Goal: Task Accomplishment & Management: Manage account settings

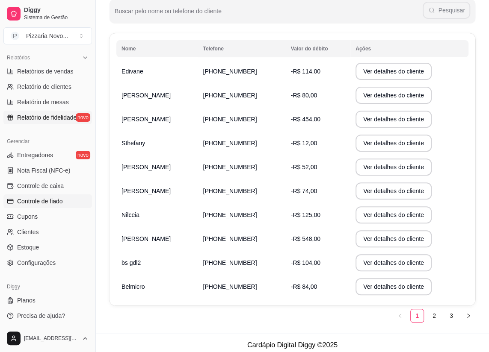
scroll to position [262, 0]
click at [51, 183] on span "Controle de caixa" at bounding box center [40, 185] width 47 height 9
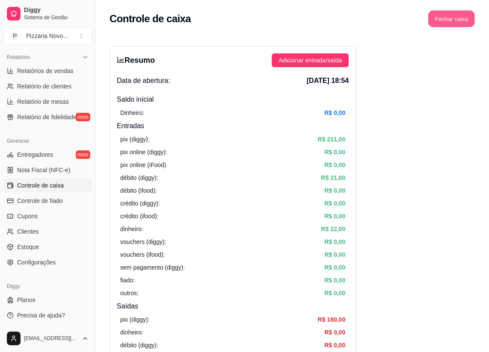
click at [454, 23] on button "Fechar caixa" at bounding box center [451, 19] width 47 height 17
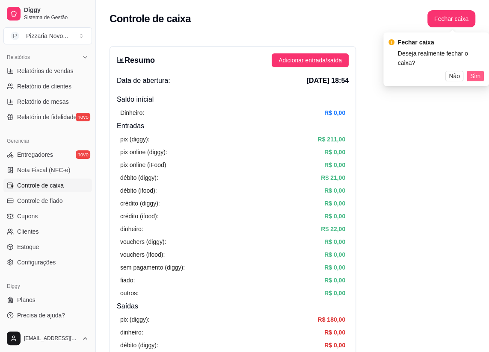
click at [470, 76] on span "Sim" at bounding box center [475, 75] width 10 height 9
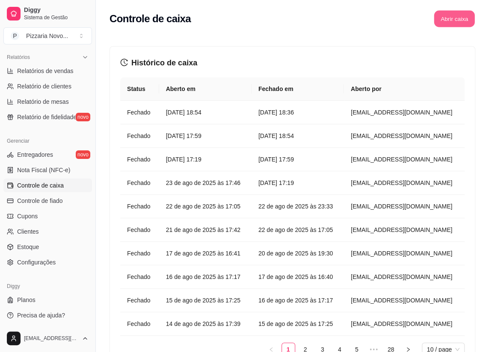
click at [443, 24] on button "Abrir caixa" at bounding box center [453, 19] width 41 height 17
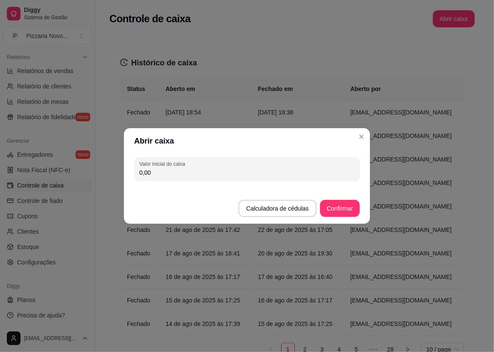
click at [189, 172] on input "0,00" at bounding box center [246, 172] width 215 height 9
type input "60,00"
click at [340, 210] on button "Confirmar" at bounding box center [340, 209] width 39 height 17
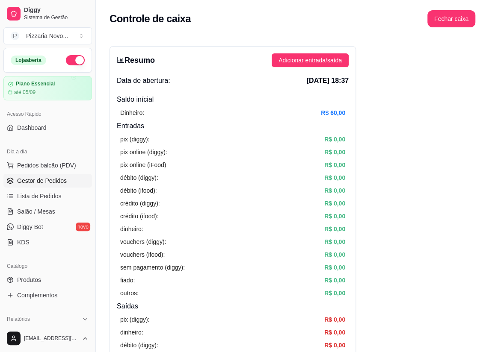
click at [56, 179] on span "Gestor de Pedidos" at bounding box center [42, 181] width 50 height 9
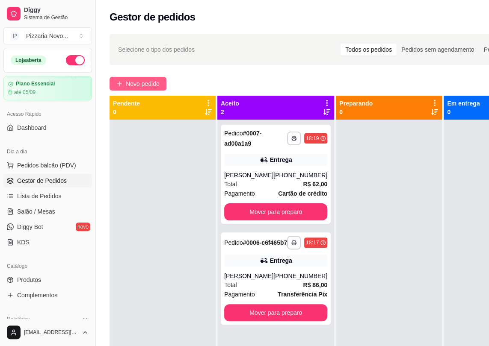
click at [138, 81] on span "Novo pedido" at bounding box center [143, 83] width 34 height 9
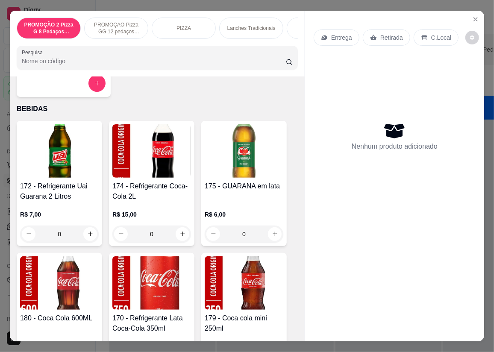
scroll to position [3575, 0]
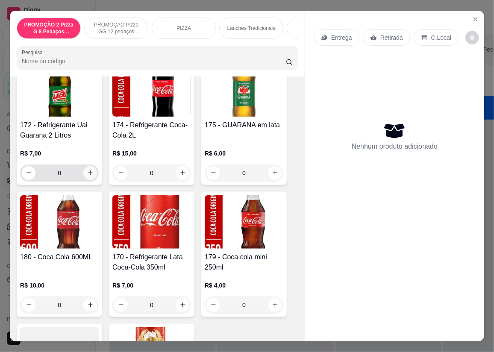
click at [89, 175] on icon "increase-product-quantity" at bounding box center [90, 173] width 6 height 6
type input "1"
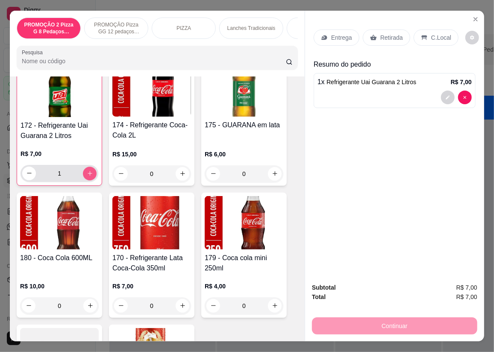
scroll to position [3576, 0]
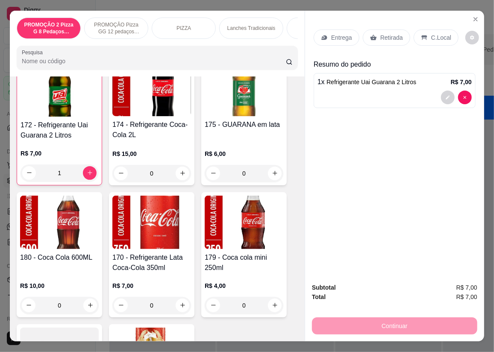
click at [385, 33] on p "Retirada" at bounding box center [391, 37] width 23 height 9
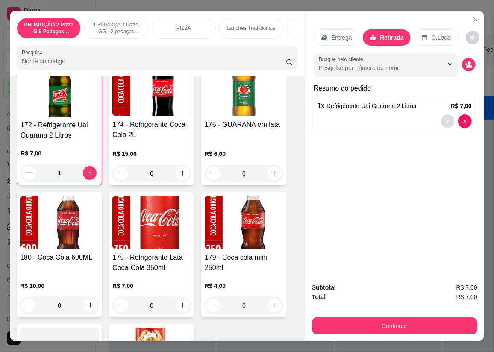
click at [446, 119] on icon "decrease-product-quantity" at bounding box center [447, 121] width 5 height 5
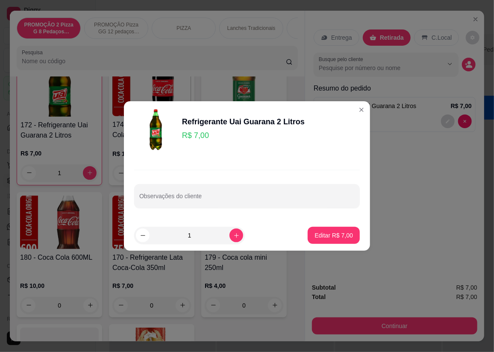
click at [196, 134] on p "R$ 7,00" at bounding box center [243, 136] width 123 height 12
click at [324, 235] on p "Editar R$ 7,00" at bounding box center [334, 235] width 37 height 8
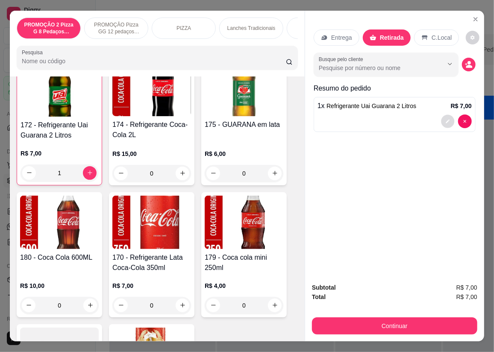
click at [445, 119] on icon "decrease-product-quantity" at bounding box center [447, 121] width 5 height 5
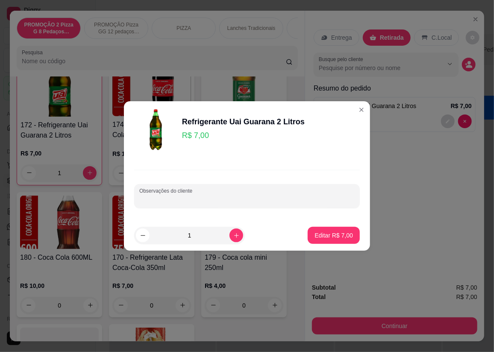
click at [204, 195] on input "Observações do cliente" at bounding box center [246, 199] width 215 height 9
click at [335, 235] on p "Editar R$ 7,00" at bounding box center [334, 235] width 37 height 8
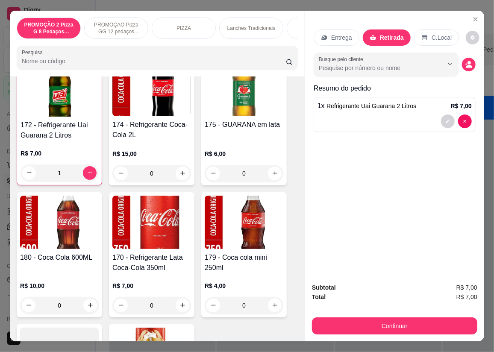
click at [463, 102] on p "R$ 7,00" at bounding box center [461, 106] width 21 height 9
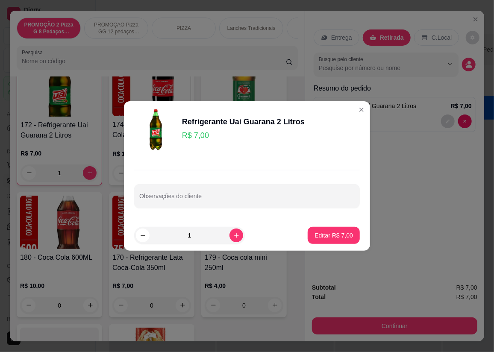
click at [215, 133] on p "R$ 7,00" at bounding box center [243, 136] width 123 height 12
click at [206, 199] on input "Observações do cliente" at bounding box center [246, 199] width 215 height 9
type input "6,00"
click at [335, 233] on p "Editar R$ 7,00" at bounding box center [334, 235] width 38 height 9
type input "0"
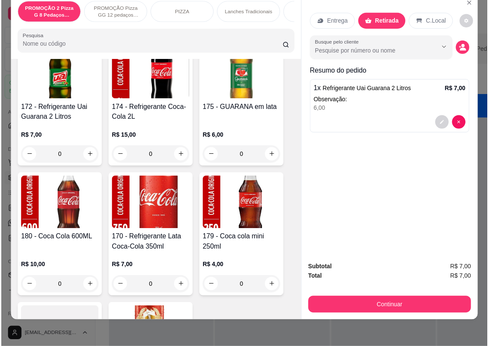
scroll to position [0, 0]
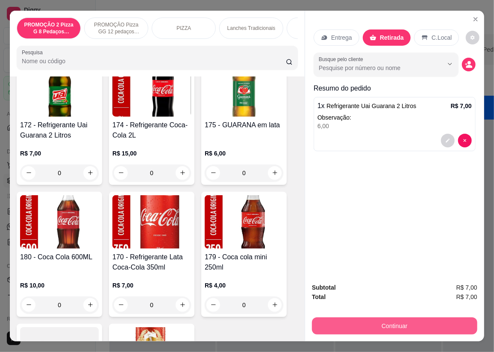
click at [413, 325] on button "Continuar" at bounding box center [394, 326] width 165 height 17
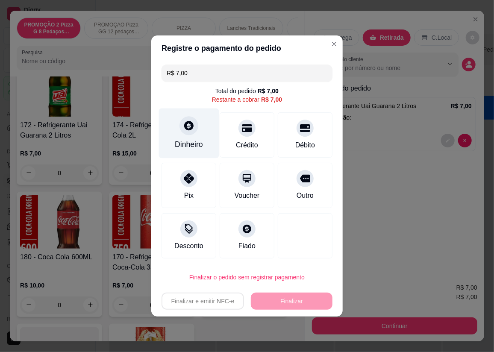
click at [186, 133] on div at bounding box center [189, 125] width 19 height 19
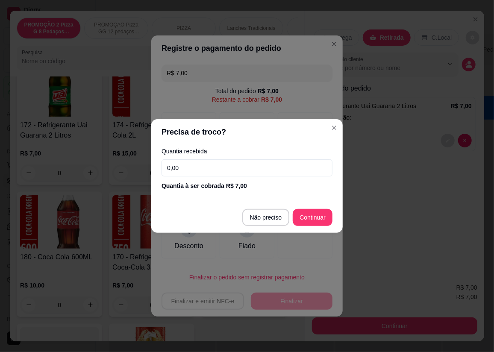
click at [186, 167] on input "0,00" at bounding box center [247, 167] width 171 height 17
type input "6,00"
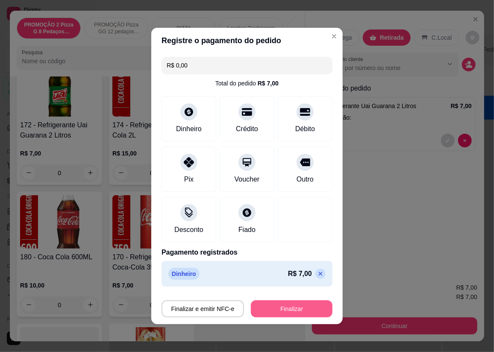
click at [295, 310] on button "Finalizar" at bounding box center [292, 309] width 82 height 17
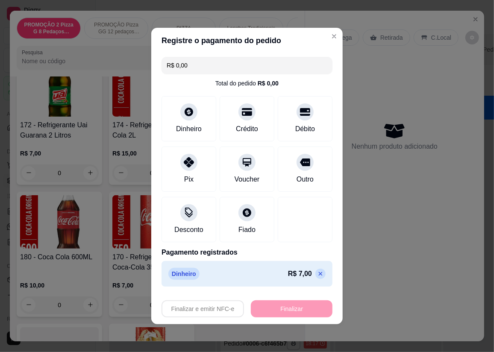
type input "-R$ 7,00"
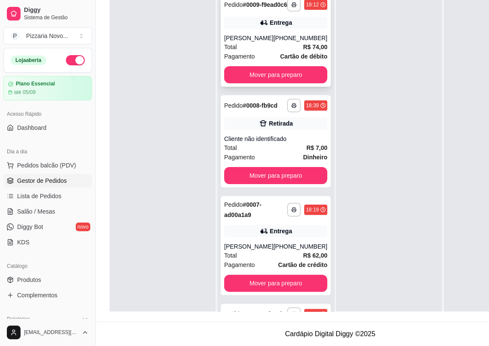
click at [266, 38] on div "[PERSON_NAME]" at bounding box center [248, 38] width 49 height 9
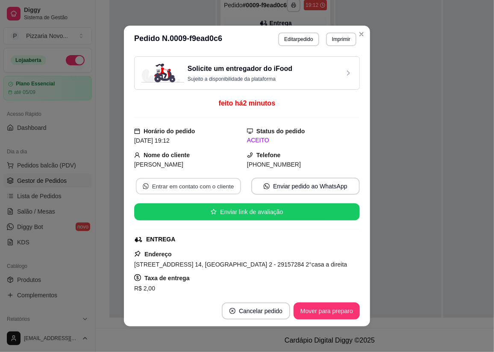
click at [204, 183] on button "Entrar em contato com o cliente" at bounding box center [188, 186] width 105 height 17
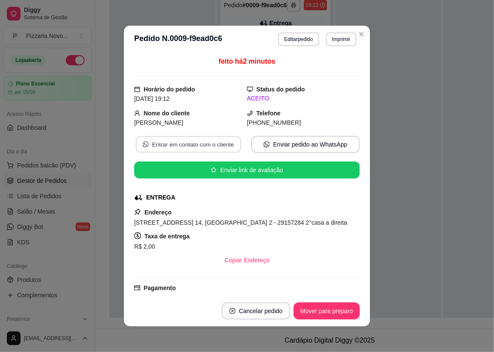
click at [188, 145] on button "Entrar em contato com o cliente" at bounding box center [188, 144] width 105 height 17
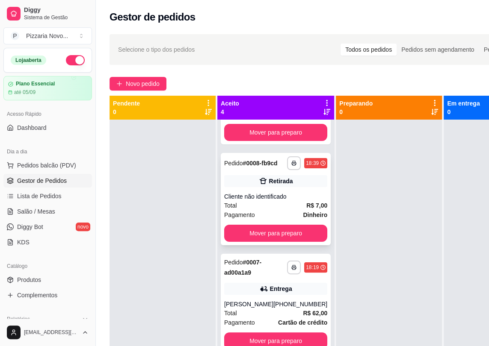
scroll to position [95, 0]
click at [274, 227] on button "Mover para preparo" at bounding box center [275, 233] width 103 height 17
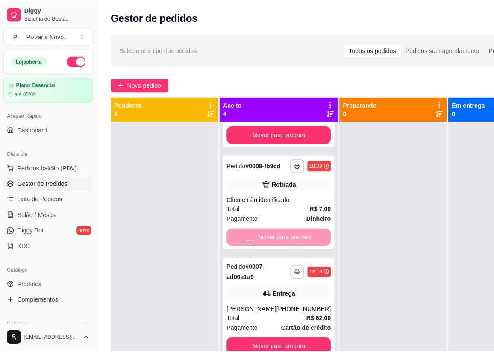
scroll to position [0, 0]
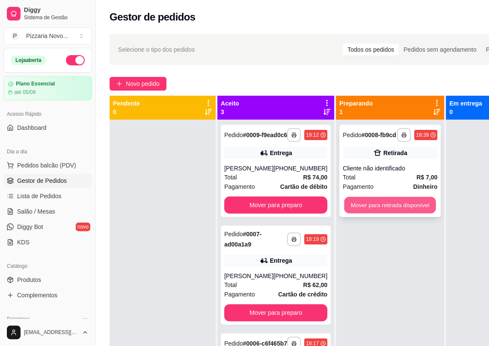
click at [400, 209] on button "Mover para retirada disponível" at bounding box center [389, 205] width 91 height 17
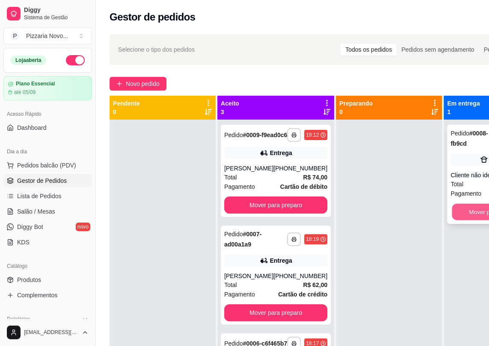
click at [476, 211] on button "Mover para finalizado" at bounding box center [496, 212] width 90 height 17
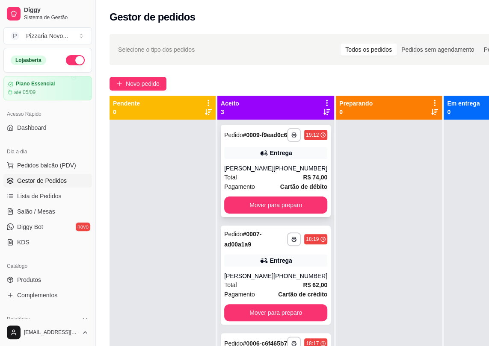
click at [251, 155] on div "Entrega" at bounding box center [275, 153] width 103 height 12
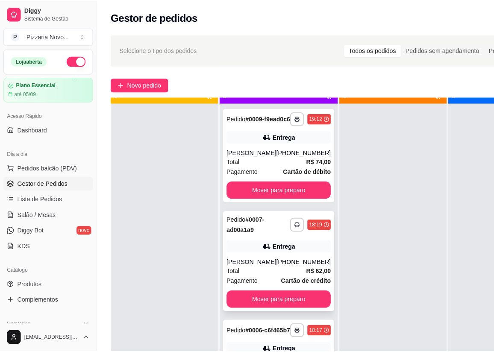
scroll to position [24, 0]
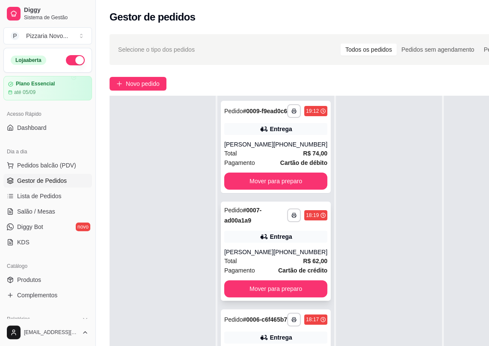
click at [252, 243] on div "Entrega" at bounding box center [275, 237] width 103 height 12
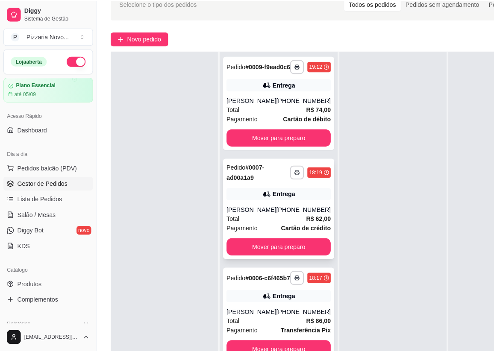
scroll to position [77, 0]
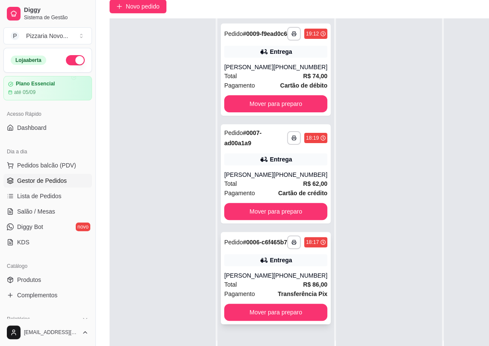
click at [261, 248] on div "Pedido # 0006-c6f465b7" at bounding box center [255, 242] width 63 height 10
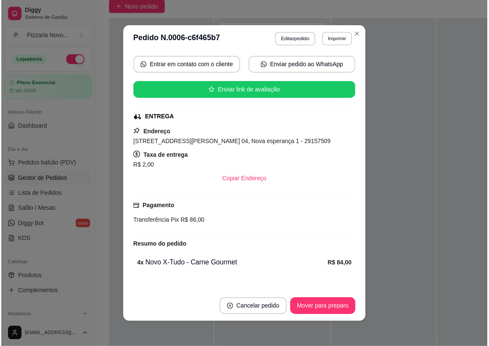
scroll to position [137, 0]
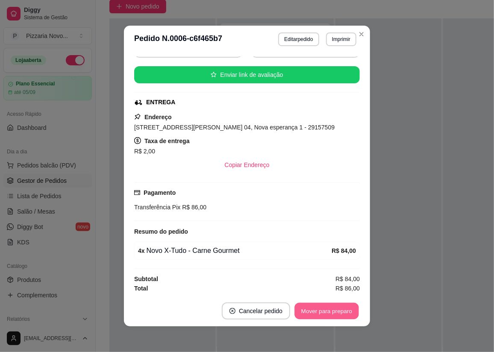
click at [327, 311] on button "Mover para preparo" at bounding box center [327, 311] width 64 height 17
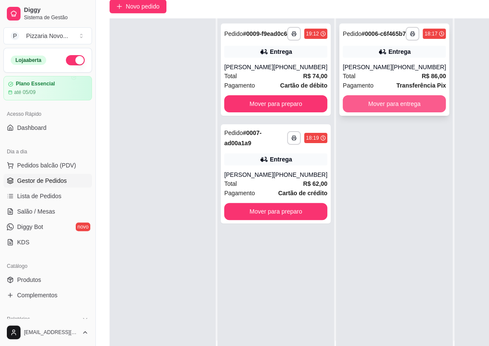
click at [377, 110] on button "Mover para entrega" at bounding box center [393, 103] width 103 height 17
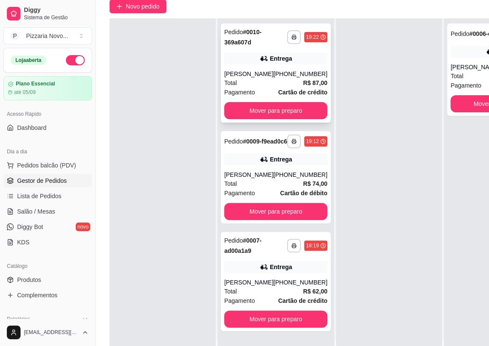
click at [241, 59] on div "Entrega" at bounding box center [275, 59] width 103 height 12
click at [43, 196] on span "Lista de Pedidos" at bounding box center [39, 196] width 44 height 9
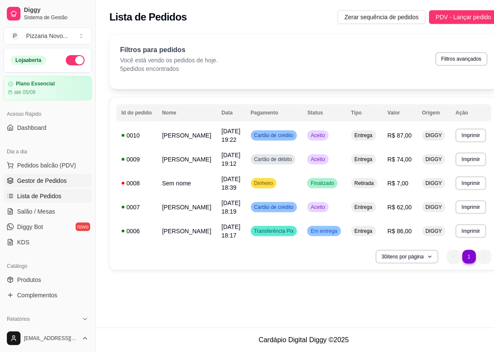
click at [39, 181] on span "Gestor de Pedidos" at bounding box center [42, 181] width 50 height 9
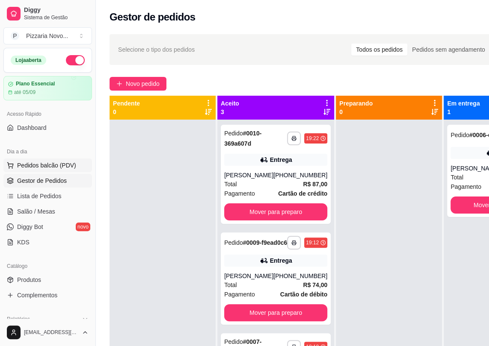
click at [42, 166] on span "Pedidos balcão (PDV)" at bounding box center [46, 165] width 59 height 9
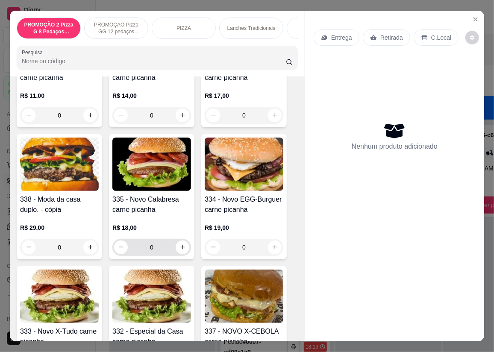
scroll to position [1943, 0]
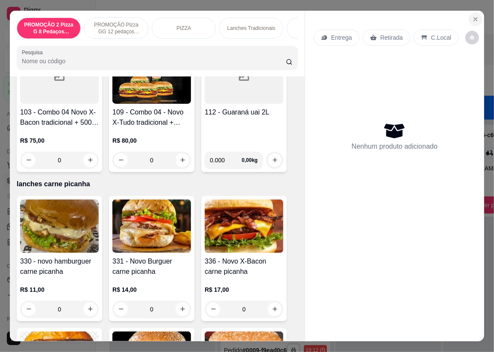
click at [474, 18] on icon "Close" at bounding box center [475, 19] width 3 height 3
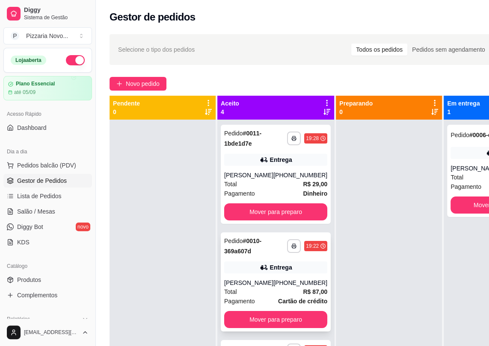
click at [242, 262] on div "Entrega" at bounding box center [275, 268] width 103 height 12
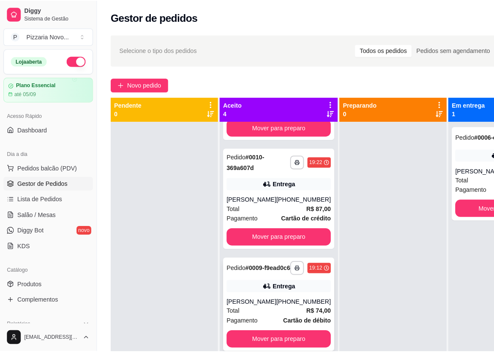
scroll to position [104, 0]
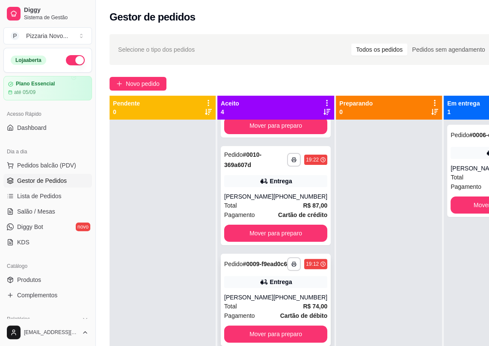
click at [257, 269] on div "Pedido # 0009-f9ead0c6" at bounding box center [255, 264] width 63 height 10
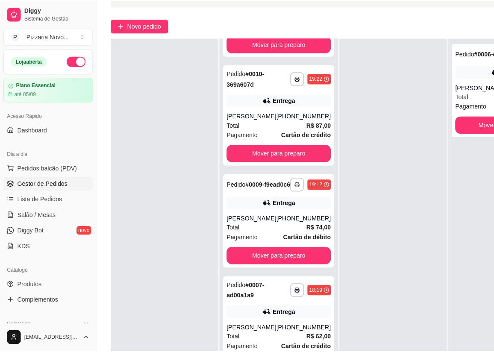
scroll to position [116, 0]
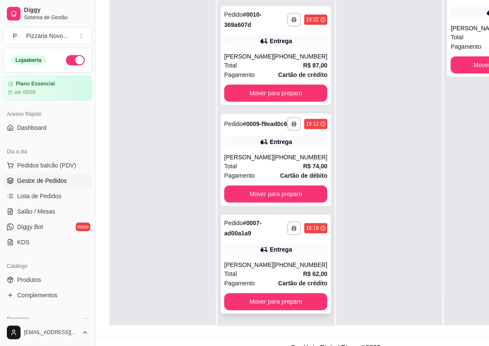
click at [246, 246] on div "**********" at bounding box center [276, 264] width 110 height 99
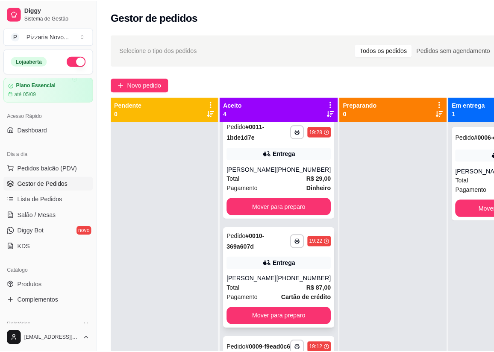
scroll to position [0, 0]
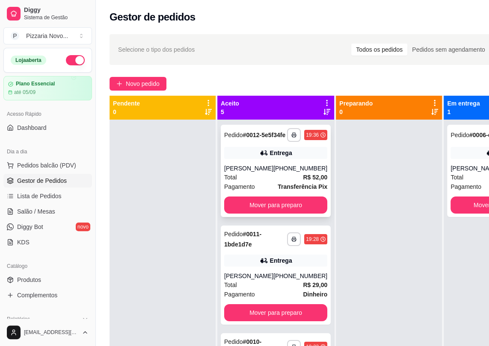
click at [259, 182] on div "Total R$ 52,00" at bounding box center [275, 177] width 103 height 9
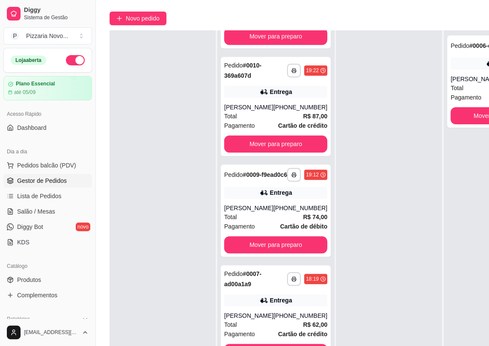
scroll to position [116, 0]
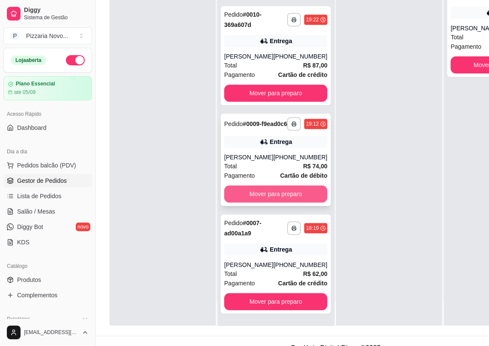
click at [277, 196] on button "Mover para preparo" at bounding box center [275, 194] width 103 height 17
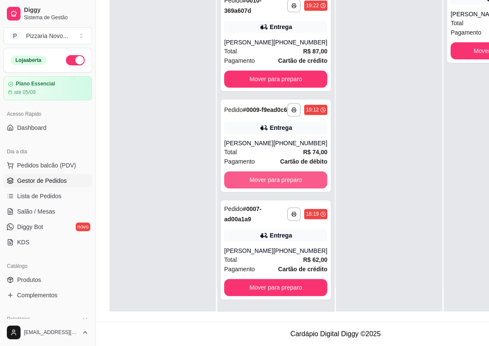
scroll to position [136, 0]
click at [275, 183] on button "Mover para preparo" at bounding box center [275, 179] width 103 height 17
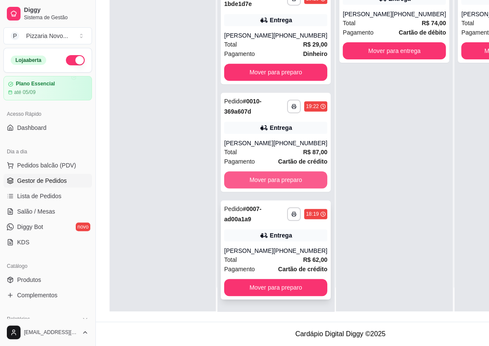
scroll to position [212, 0]
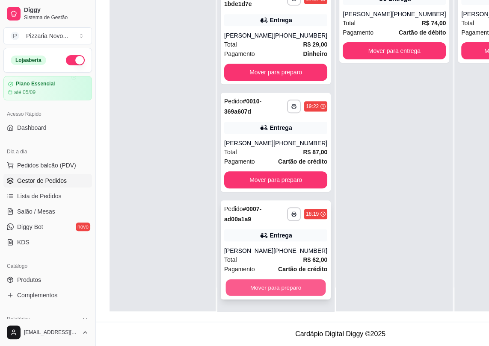
click at [283, 287] on button "Mover para preparo" at bounding box center [276, 288] width 100 height 17
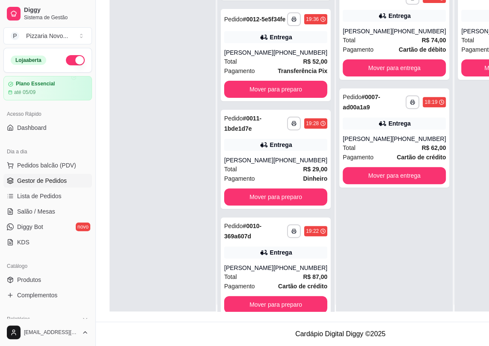
scroll to position [0, 0]
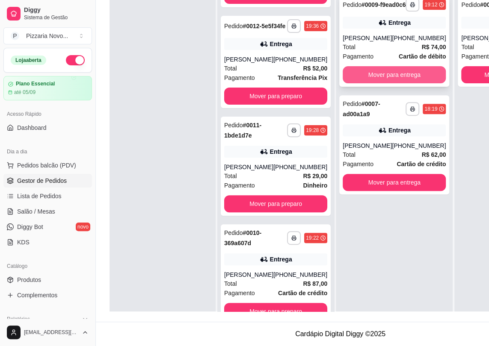
click at [387, 76] on button "Mover para entrega" at bounding box center [393, 74] width 103 height 17
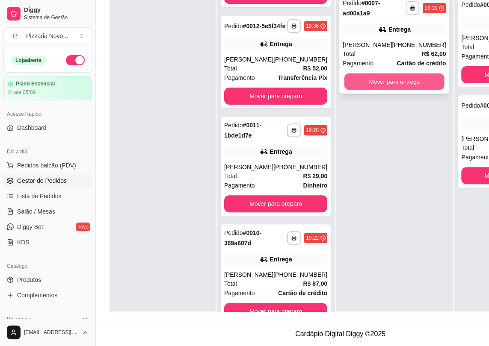
click at [392, 77] on button "Mover para entrega" at bounding box center [394, 82] width 100 height 17
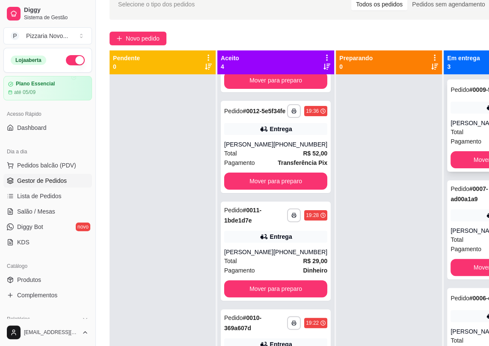
scroll to position [19, 0]
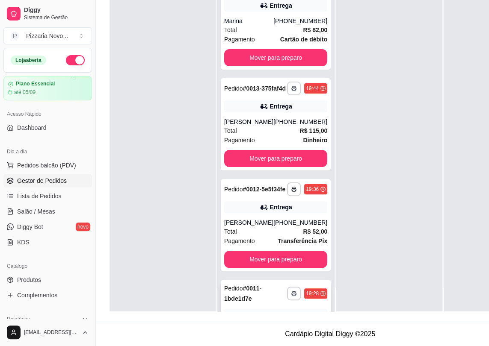
scroll to position [0, 0]
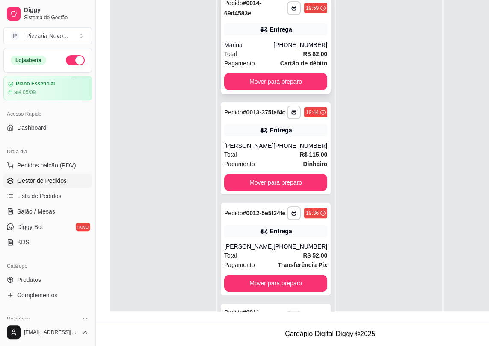
click at [253, 41] on div "Marina" at bounding box center [248, 45] width 49 height 9
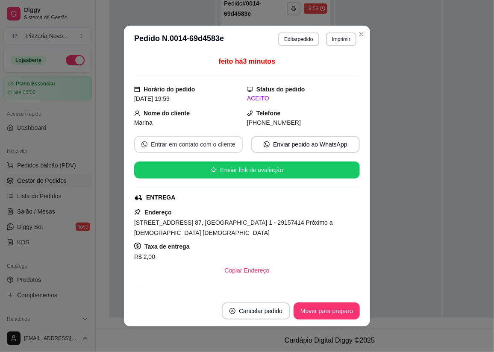
click at [203, 146] on button "Entrar em contato com o cliente" at bounding box center [188, 144] width 109 height 17
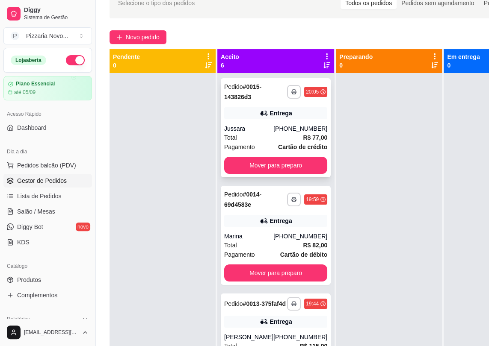
scroll to position [77, 0]
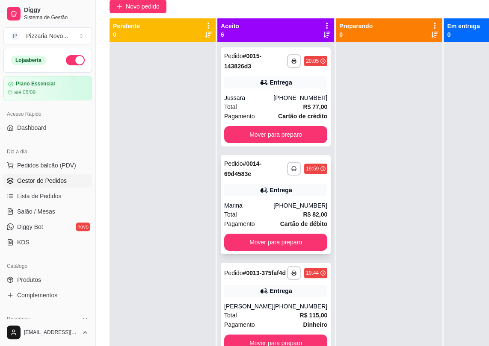
click at [254, 207] on div "Marina" at bounding box center [248, 205] width 49 height 9
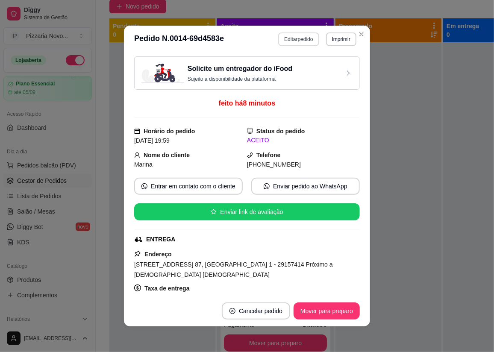
click at [295, 36] on button "Editar pedido" at bounding box center [298, 39] width 41 height 14
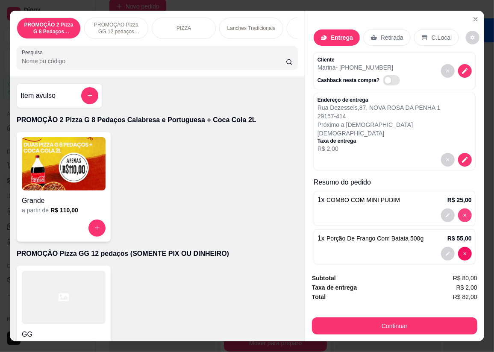
type input "0"
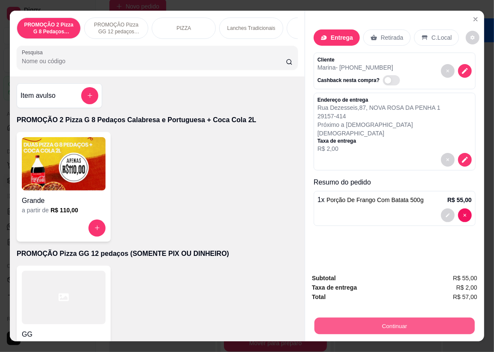
click at [398, 324] on button "Continuar" at bounding box center [395, 326] width 160 height 17
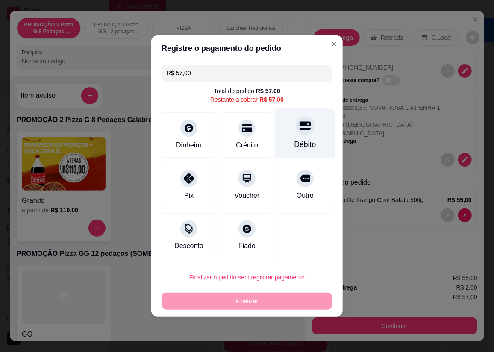
click at [295, 134] on div "Débito" at bounding box center [305, 134] width 60 height 50
type input "R$ 0,00"
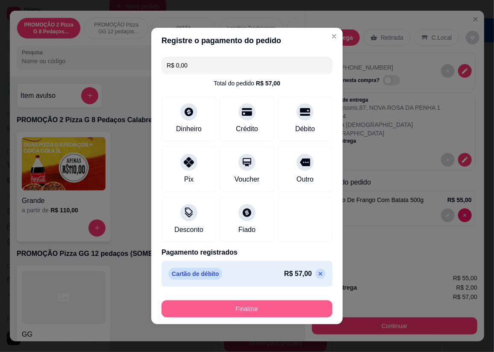
click at [266, 313] on button "Finalizar" at bounding box center [247, 309] width 171 height 17
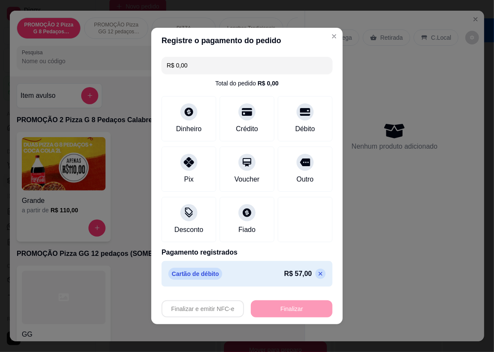
type input "0"
type input "-R$ 57,00"
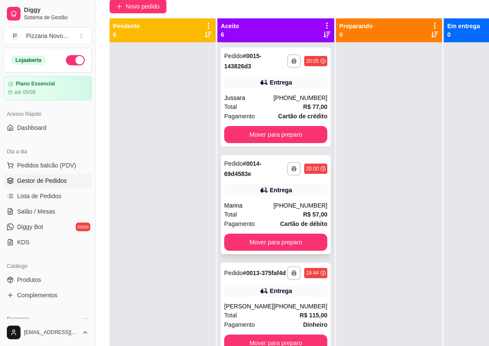
click at [248, 198] on div "**********" at bounding box center [276, 204] width 110 height 99
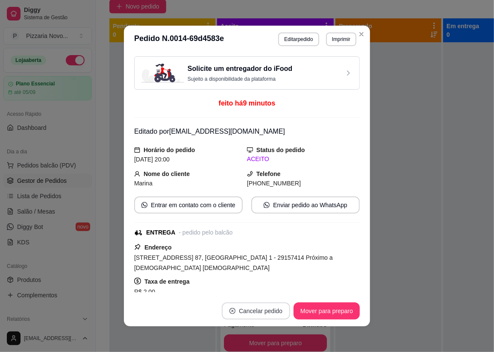
click at [257, 309] on button "Cancelar pedido" at bounding box center [256, 311] width 68 height 17
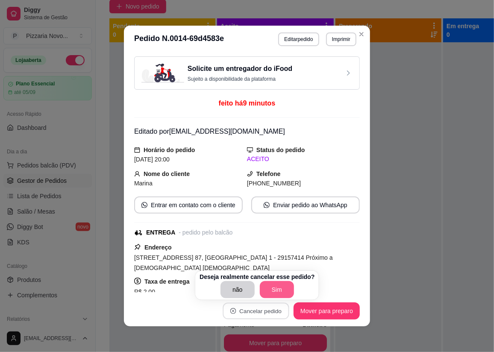
click at [273, 288] on button "Sim" at bounding box center [277, 289] width 34 height 17
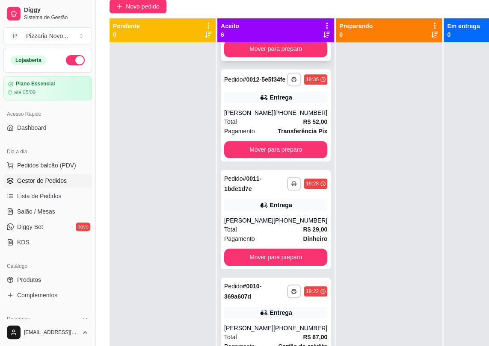
scroll to position [320, 0]
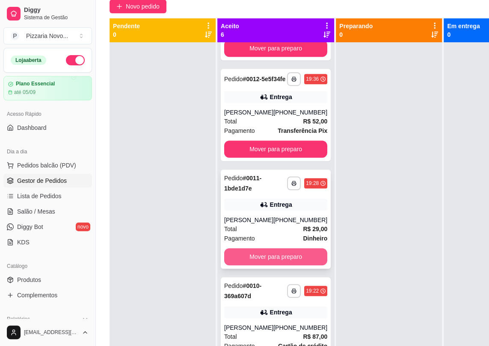
click at [269, 248] on button "Mover para preparo" at bounding box center [275, 256] width 103 height 17
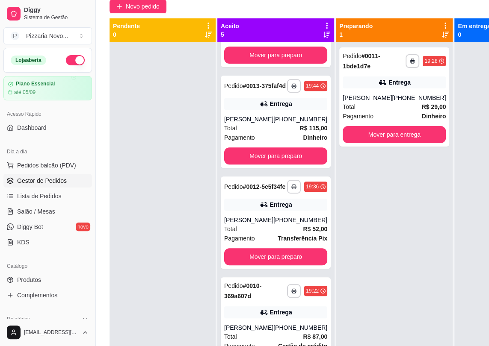
scroll to position [212, 0]
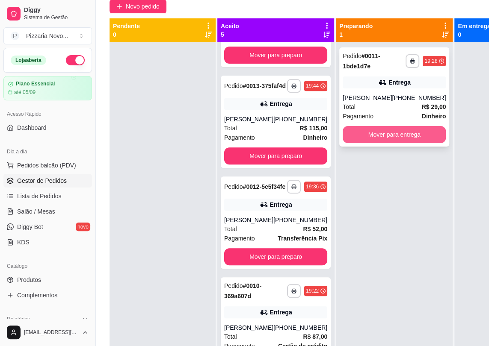
click at [395, 136] on button "Mover para entrega" at bounding box center [393, 134] width 103 height 17
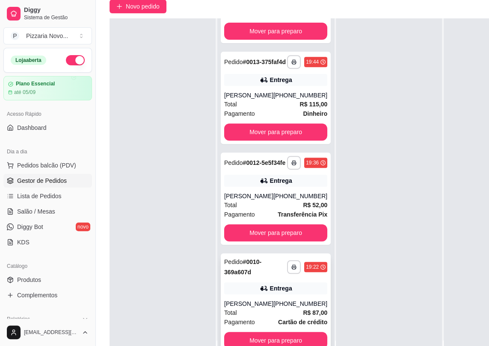
scroll to position [136, 0]
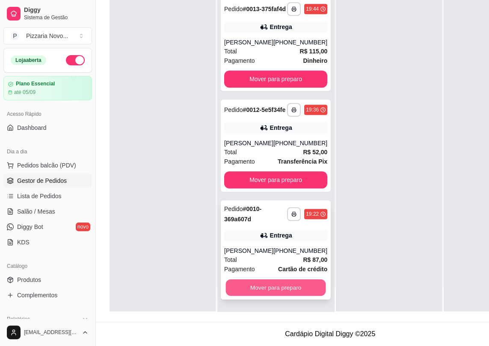
click at [271, 289] on button "Mover para preparo" at bounding box center [276, 288] width 100 height 17
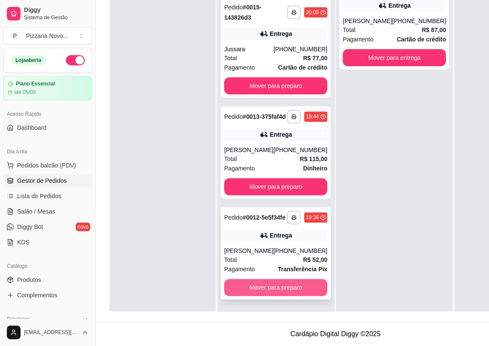
scroll to position [87, 0]
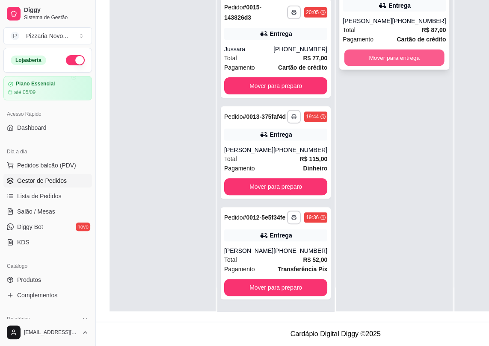
click at [388, 60] on button "Mover para entrega" at bounding box center [394, 58] width 100 height 17
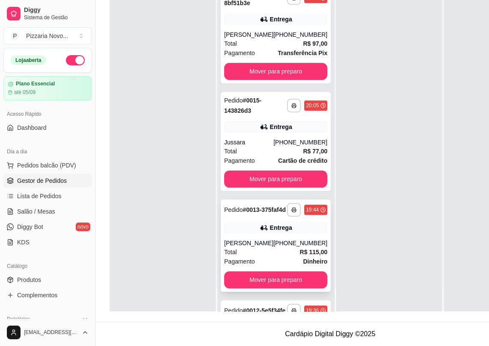
scroll to position [303, 0]
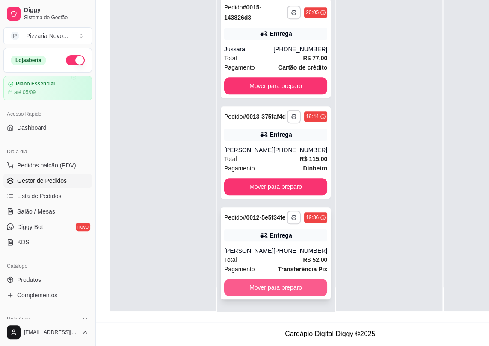
click at [274, 286] on button "Mover para preparo" at bounding box center [275, 287] width 103 height 17
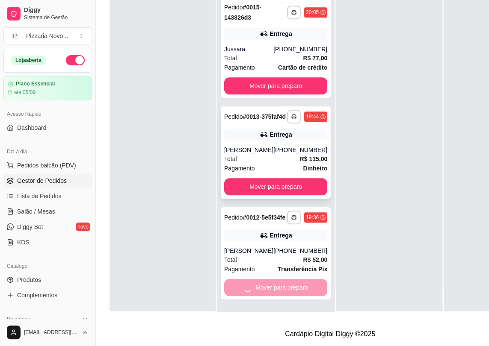
scroll to position [195, 0]
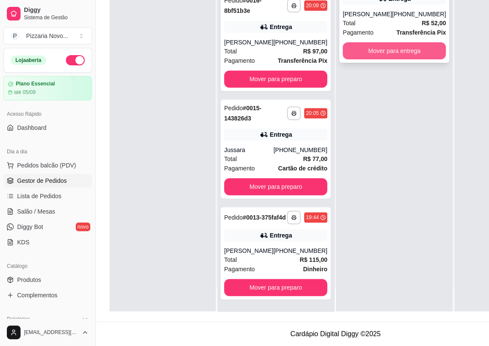
click at [389, 48] on button "Mover para entrega" at bounding box center [393, 50] width 103 height 17
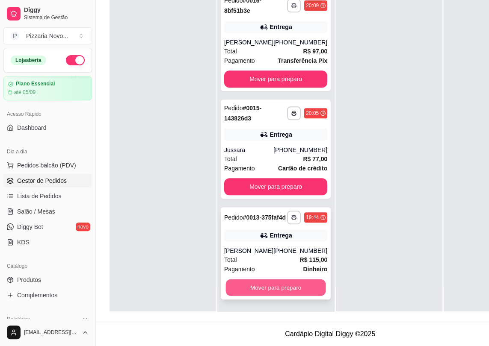
click at [286, 283] on button "Mover para preparo" at bounding box center [276, 288] width 100 height 17
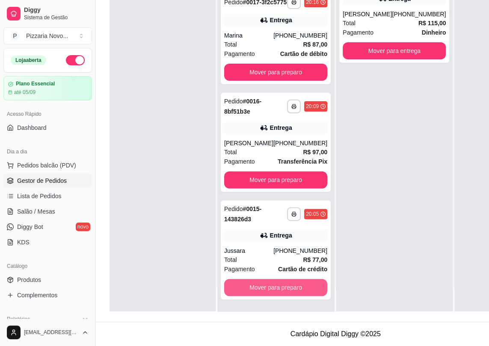
scroll to position [87, 0]
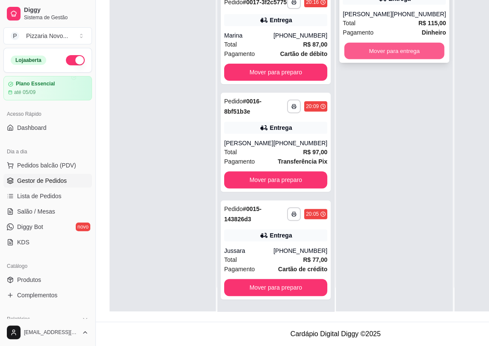
click at [390, 51] on button "Mover para entrega" at bounding box center [394, 51] width 100 height 17
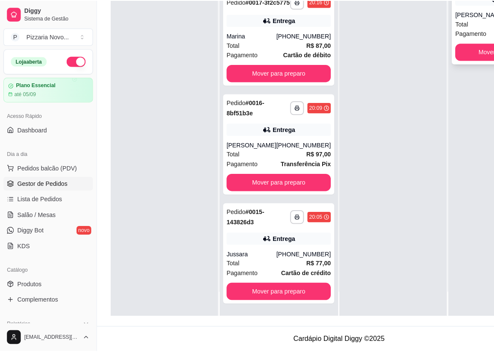
scroll to position [130, 0]
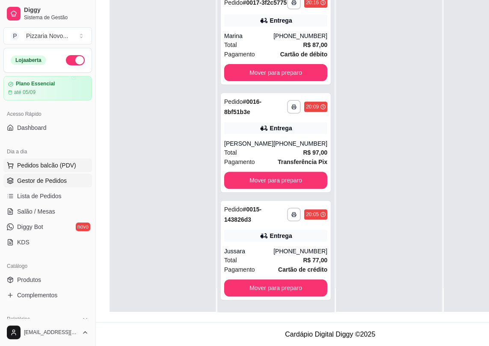
click at [44, 163] on span "Pedidos balcão (PDV)" at bounding box center [46, 165] width 59 height 9
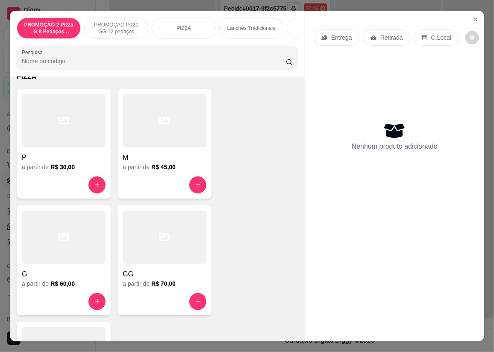
scroll to position [350, 0]
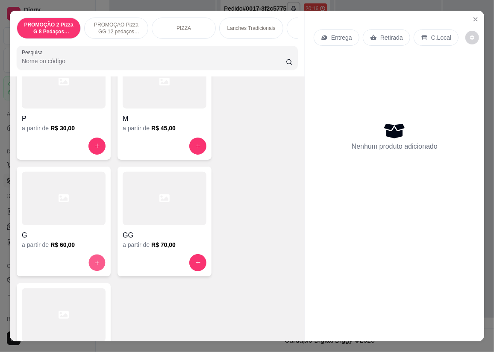
click at [91, 261] on button "increase-product-quantity" at bounding box center [97, 262] width 17 height 17
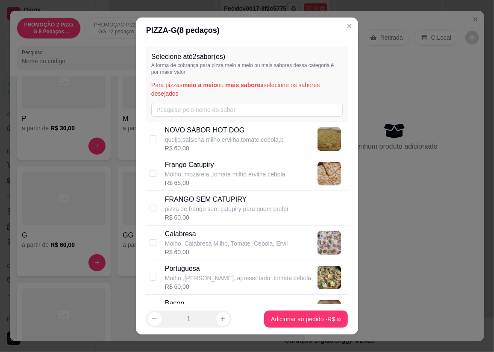
scroll to position [77, 0]
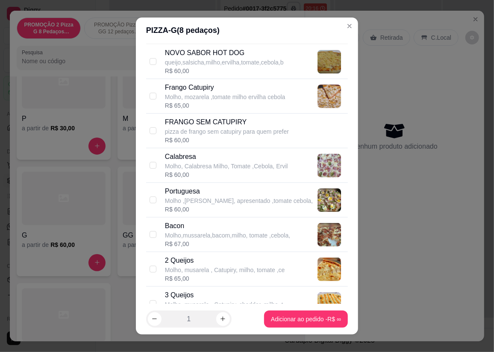
click at [189, 166] on p "Molho, Calabresa Milho, Tomate ,Cebola, Ervil" at bounding box center [226, 166] width 123 height 9
checkbox input "true"
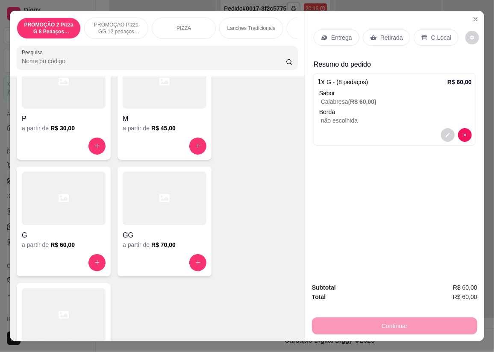
click at [336, 34] on p "Entrega" at bounding box center [341, 37] width 21 height 9
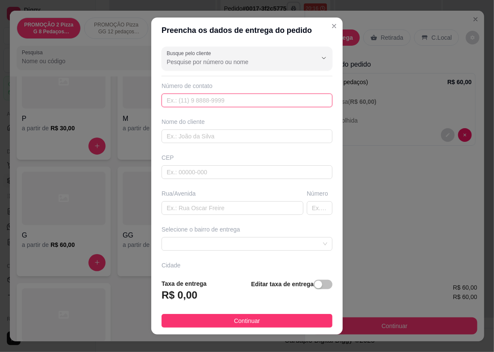
click at [203, 99] on input "text" at bounding box center [247, 101] width 171 height 14
type input "99284-5231"
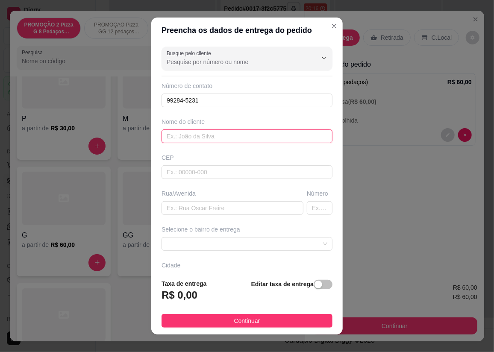
click at [202, 137] on input "text" at bounding box center [247, 137] width 171 height 14
type input "rafao"
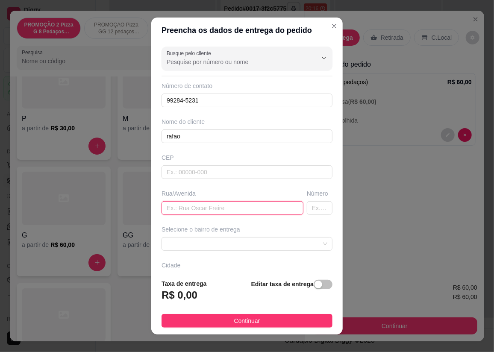
click at [212, 209] on input "text" at bounding box center [233, 208] width 142 height 14
type input "rua 16"
click at [307, 207] on input "text" at bounding box center [320, 208] width 26 height 14
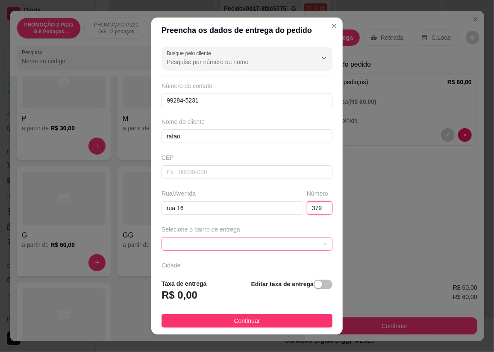
click at [265, 243] on span at bounding box center [247, 244] width 161 height 13
type input "379"
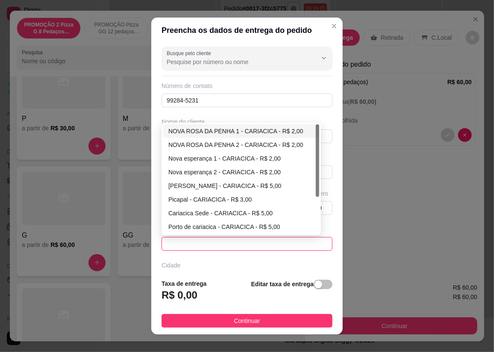
click at [251, 133] on div "NOVA ROSA DA PENHA 1 - CARIACICA - R$ 2,00" at bounding box center [241, 131] width 146 height 9
type input "CARIACICA"
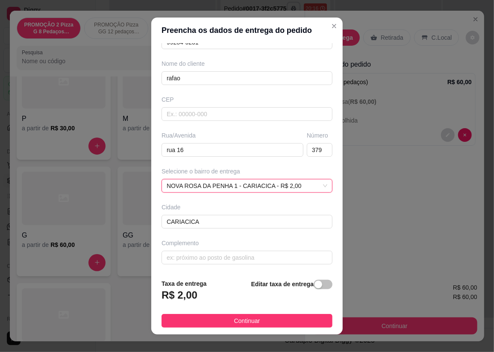
scroll to position [9, 0]
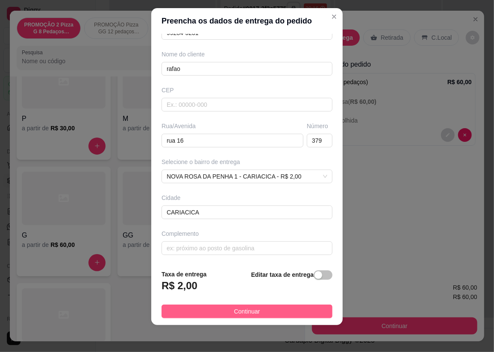
click at [247, 308] on span "Continuar" at bounding box center [247, 311] width 26 height 9
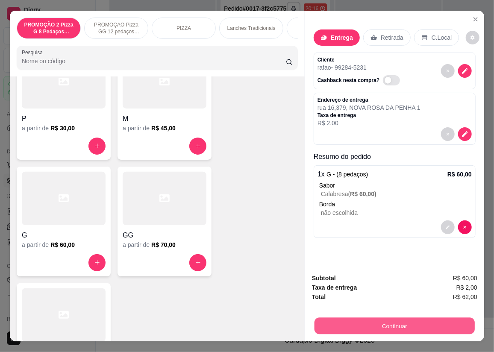
click at [402, 325] on button "Continuar" at bounding box center [395, 326] width 160 height 17
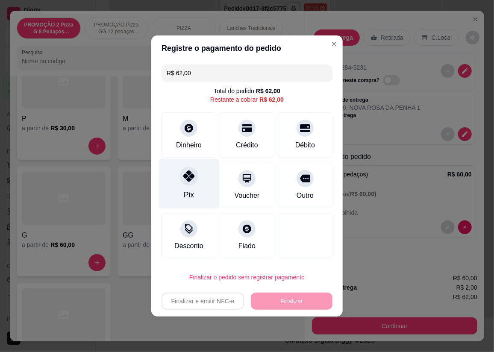
click at [185, 180] on icon at bounding box center [188, 176] width 11 height 11
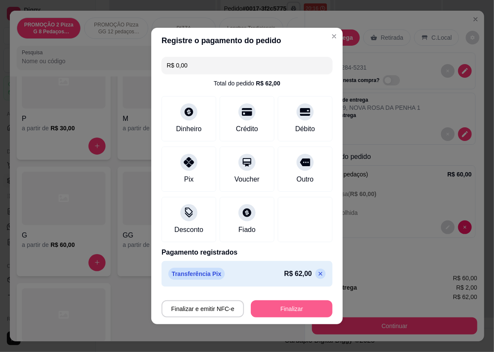
click at [288, 310] on button "Finalizar" at bounding box center [292, 309] width 82 height 17
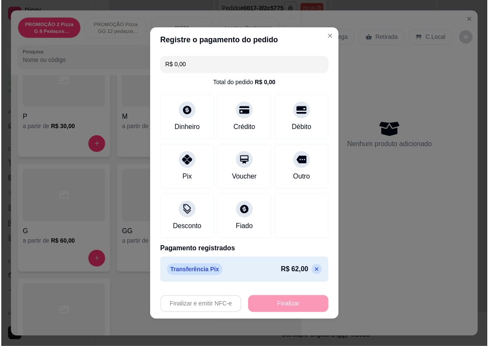
scroll to position [87, 0]
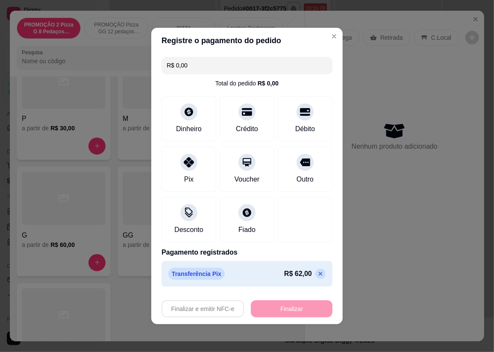
type input "-R$ 62,00"
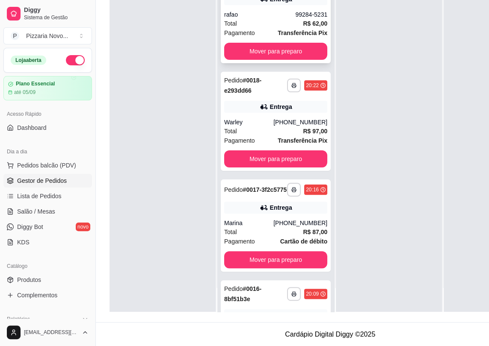
click at [265, 19] on div "rafao" at bounding box center [259, 14] width 71 height 9
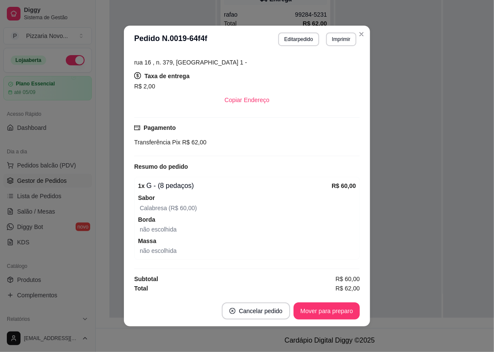
scroll to position [1, 0]
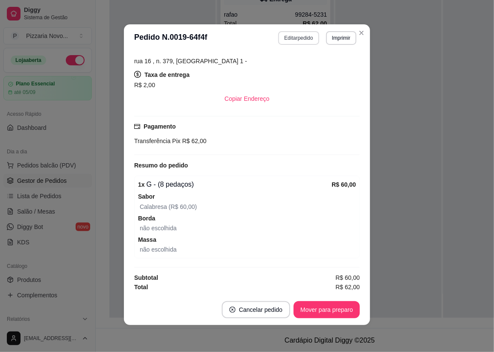
click at [297, 34] on button "Editar pedido" at bounding box center [298, 38] width 41 height 14
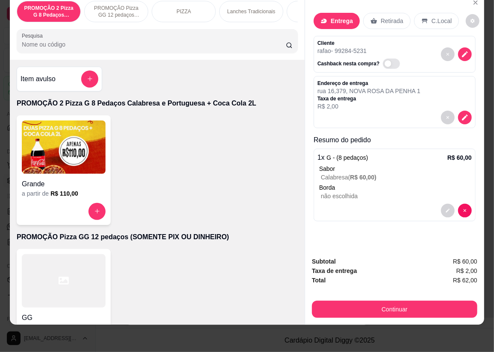
scroll to position [0, 0]
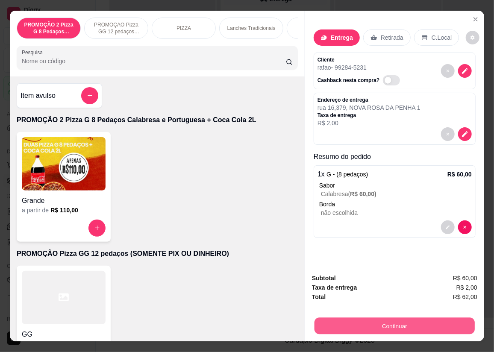
click at [409, 325] on button "Continuar" at bounding box center [395, 326] width 160 height 17
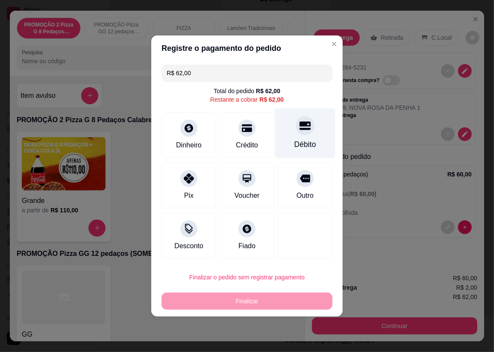
click at [301, 128] on icon at bounding box center [305, 126] width 11 height 9
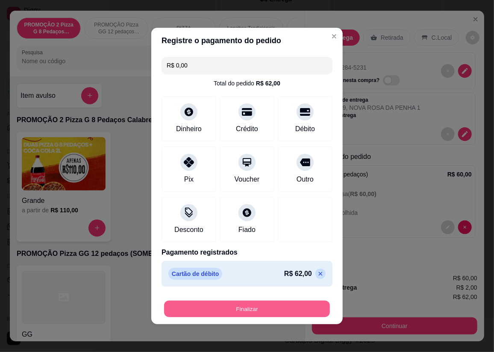
click at [258, 310] on button "Finalizar" at bounding box center [247, 309] width 166 height 17
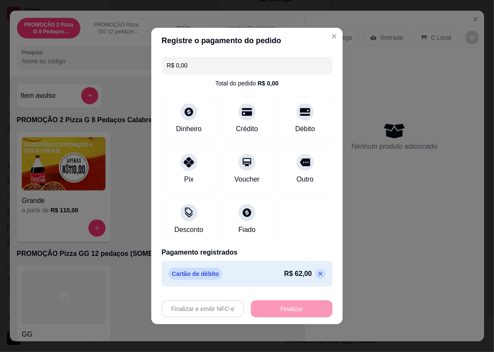
type input "-R$ 62,00"
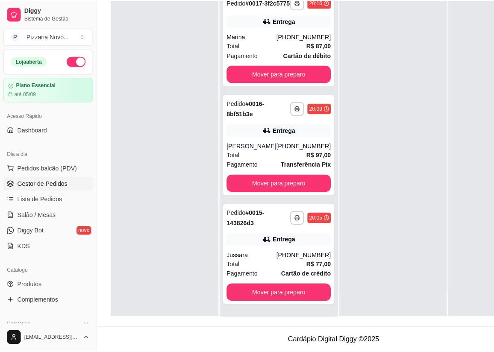
scroll to position [38, 0]
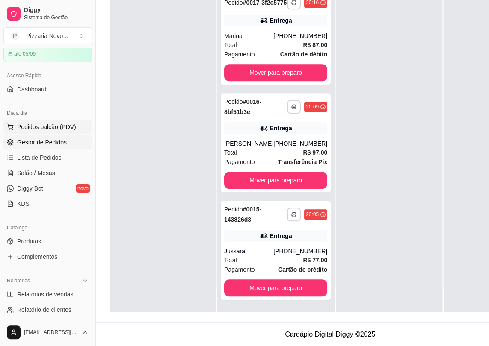
click at [37, 127] on span "Pedidos balcão (PDV)" at bounding box center [46, 127] width 59 height 9
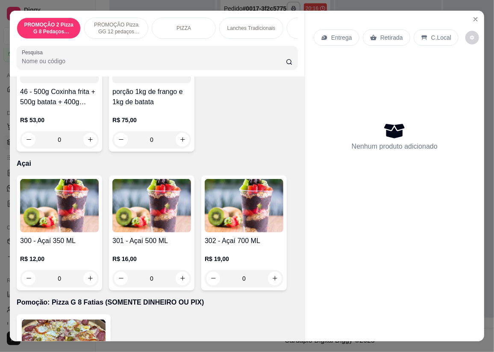
scroll to position [3226, 0]
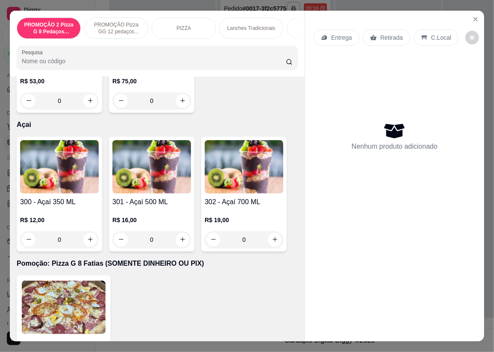
click at [274, 239] on div "0" at bounding box center [244, 239] width 79 height 17
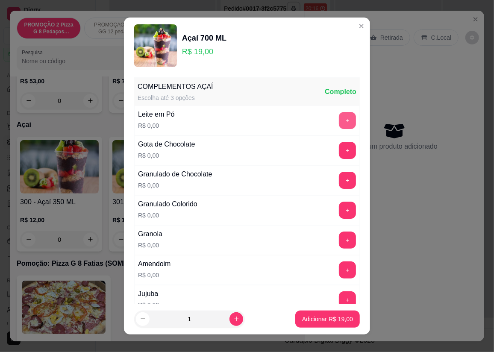
click at [341, 121] on button "+" at bounding box center [347, 120] width 17 height 17
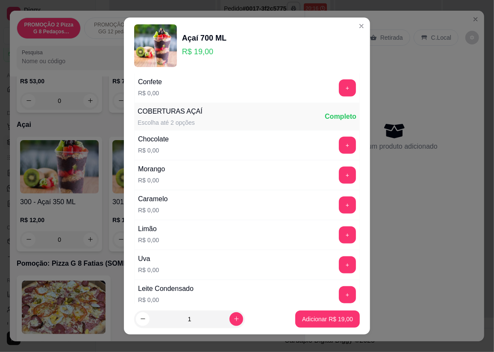
scroll to position [350, 0]
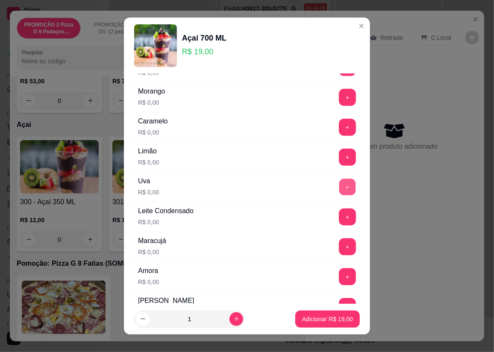
click at [339, 189] on button "+" at bounding box center [347, 187] width 17 height 17
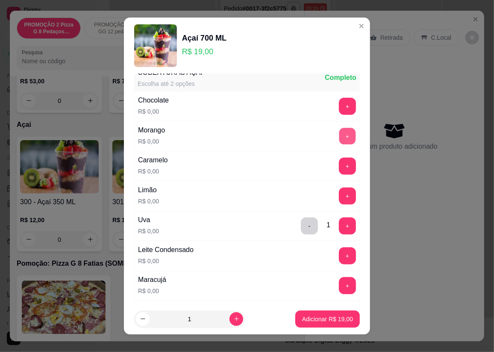
click at [339, 133] on button "+" at bounding box center [347, 136] width 17 height 17
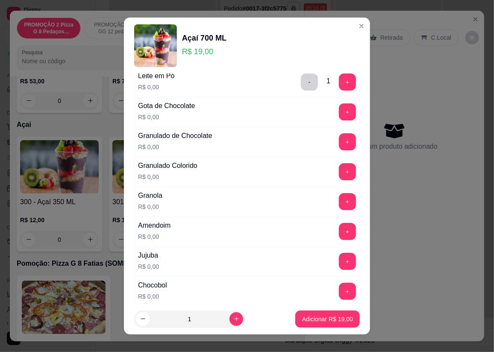
scroll to position [77, 0]
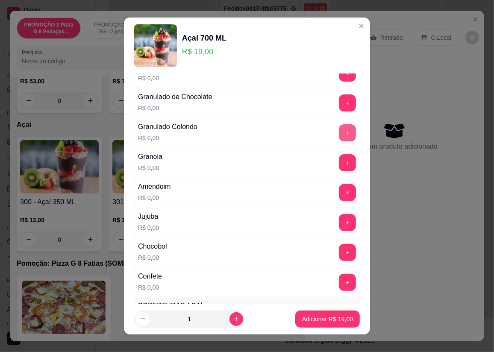
click at [339, 128] on button "+" at bounding box center [347, 132] width 17 height 17
click at [339, 156] on button "+" at bounding box center [347, 162] width 17 height 17
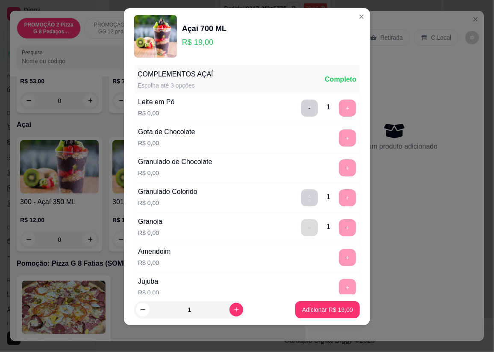
scroll to position [0, 0]
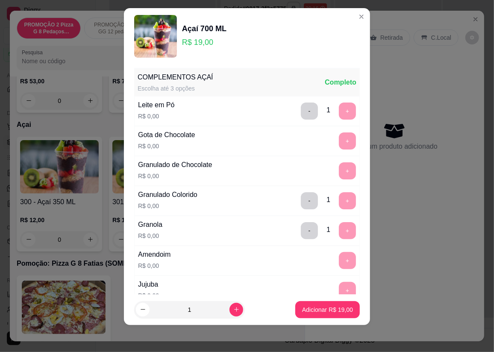
click at [336, 201] on div "- 1 +" at bounding box center [329, 200] width 62 height 17
click at [301, 199] on button "-" at bounding box center [309, 200] width 17 height 17
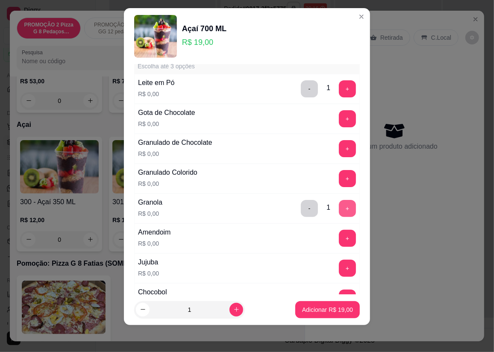
scroll to position [38, 0]
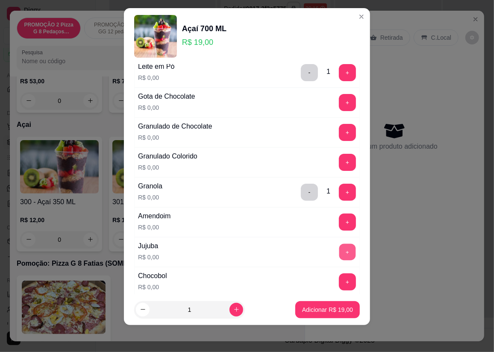
click at [339, 253] on button "+" at bounding box center [347, 252] width 17 height 17
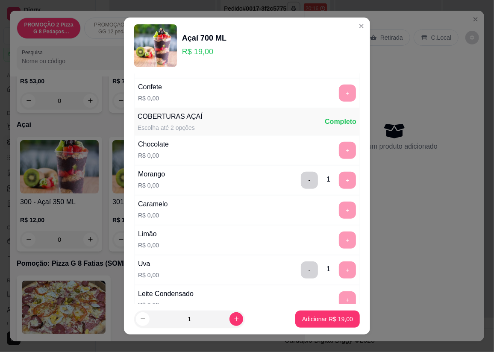
scroll to position [350, 0]
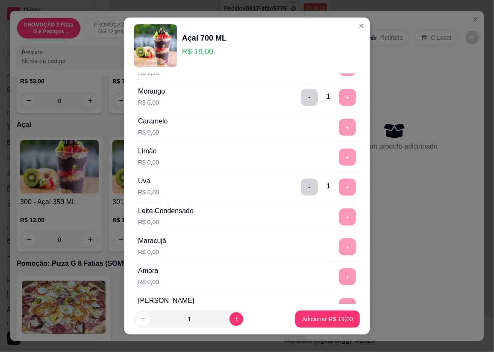
click at [333, 102] on div "- 1 +" at bounding box center [329, 97] width 62 height 17
click at [301, 92] on button "-" at bounding box center [309, 97] width 17 height 17
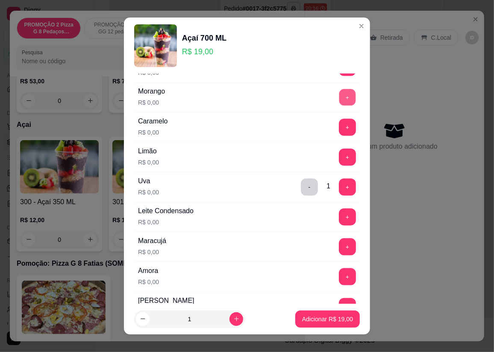
click at [339, 95] on button "+" at bounding box center [347, 97] width 17 height 17
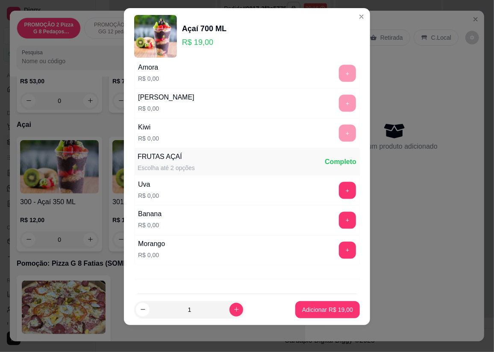
scroll to position [577, 0]
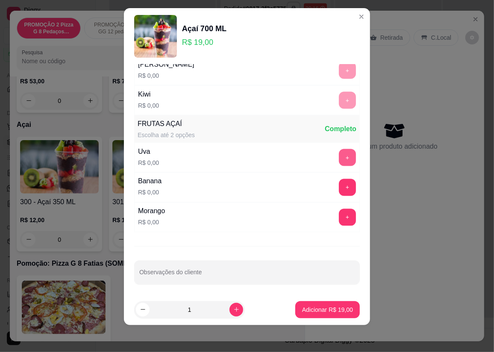
click at [339, 162] on button "+" at bounding box center [347, 157] width 17 height 17
click at [339, 210] on button "+" at bounding box center [347, 217] width 17 height 17
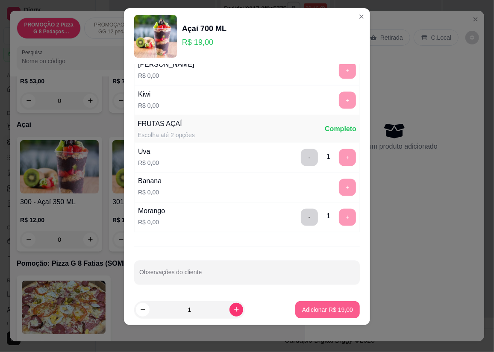
click at [311, 309] on p "Adicionar R$ 19,00" at bounding box center [327, 310] width 51 height 9
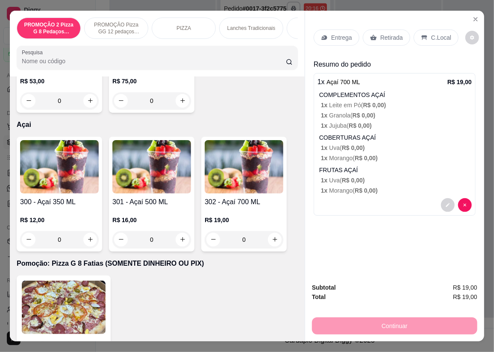
click at [336, 35] on p "Entrega" at bounding box center [341, 37] width 21 height 9
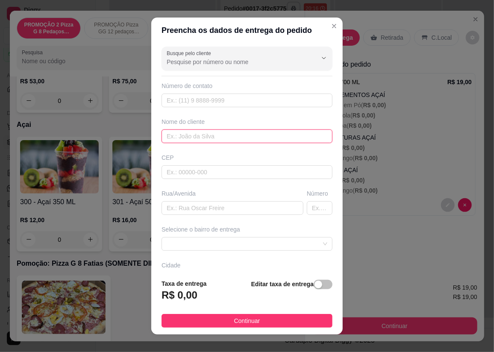
click at [208, 137] on input "text" at bounding box center [247, 137] width 171 height 14
type input "cliente"
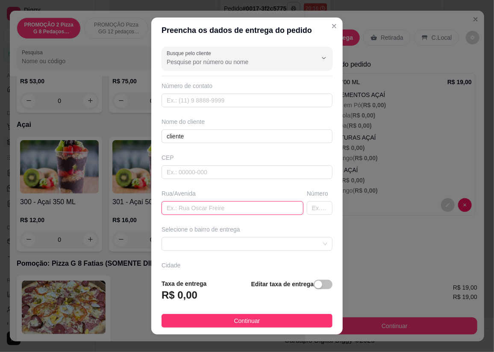
click at [185, 209] on input "text" at bounding box center [233, 208] width 142 height 14
type input "rua 82"
click at [307, 207] on input "text" at bounding box center [320, 208] width 26 height 14
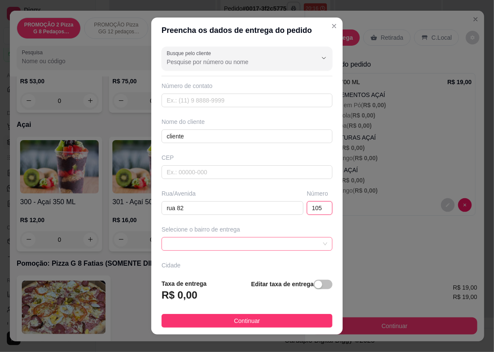
scroll to position [58, 0]
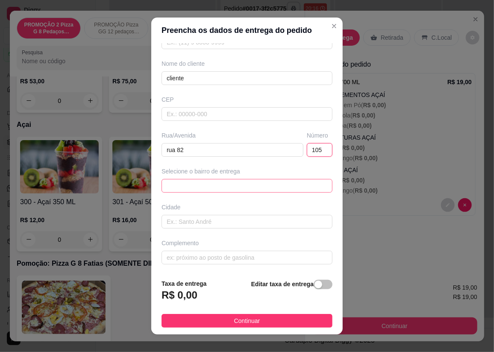
click at [268, 189] on span at bounding box center [247, 186] width 161 height 13
type input "105"
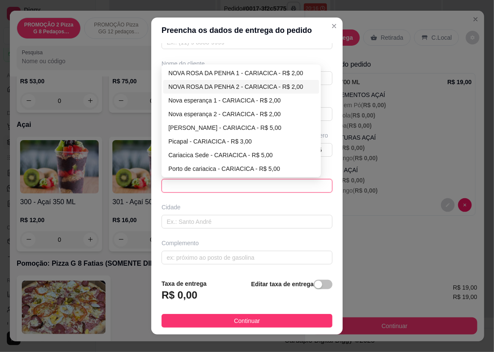
click at [199, 82] on div "NOVA ROSA DA PENHA 2 - CARIACICA - R$ 2,00" at bounding box center [241, 86] width 146 height 9
type input "CARIACICA"
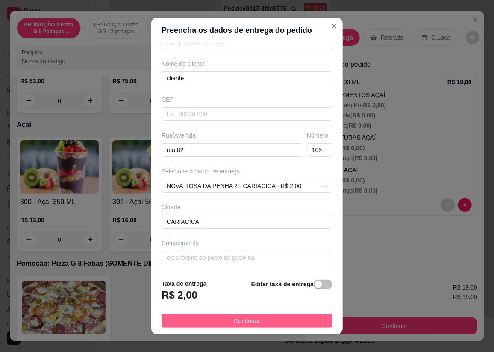
click at [264, 316] on button "Continuar" at bounding box center [247, 321] width 171 height 14
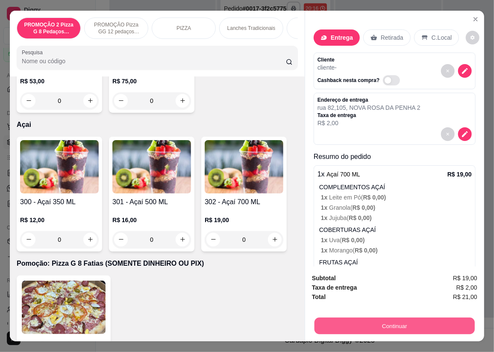
click at [385, 327] on button "Continuar" at bounding box center [395, 326] width 160 height 17
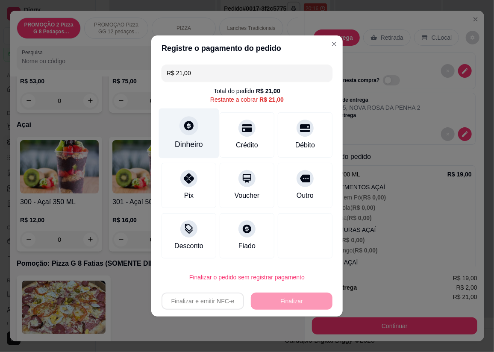
click at [184, 123] on icon at bounding box center [188, 125] width 11 height 11
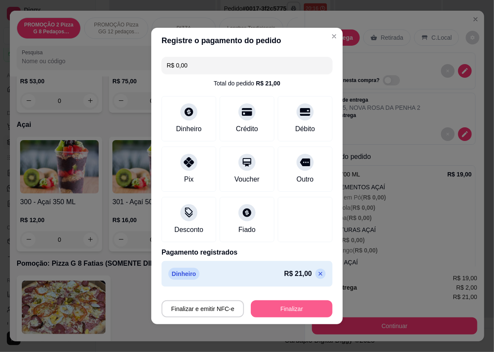
click at [300, 309] on button "Finalizar" at bounding box center [292, 309] width 82 height 17
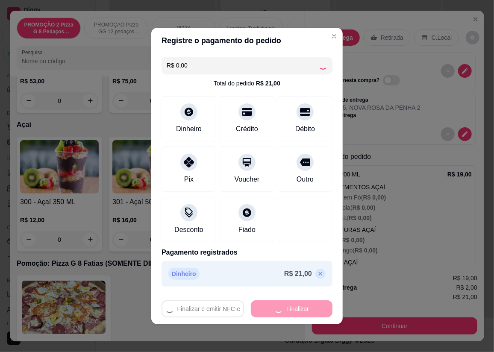
scroll to position [303, 0]
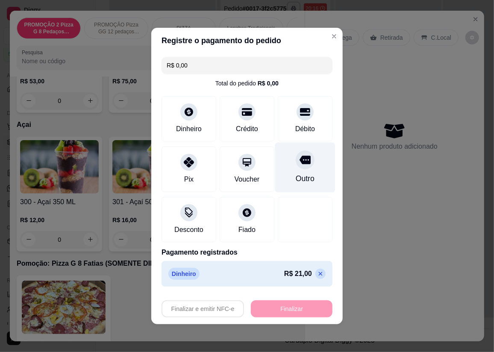
type input "-R$ 21,00"
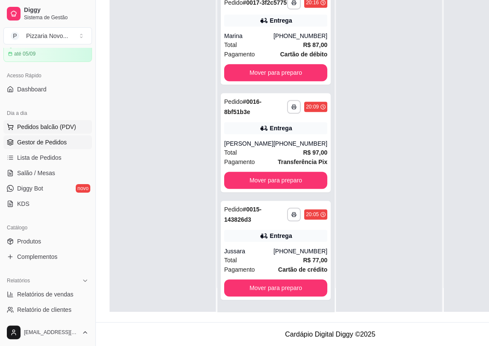
click at [43, 128] on span "Pedidos balcão (PDV)" at bounding box center [46, 127] width 59 height 9
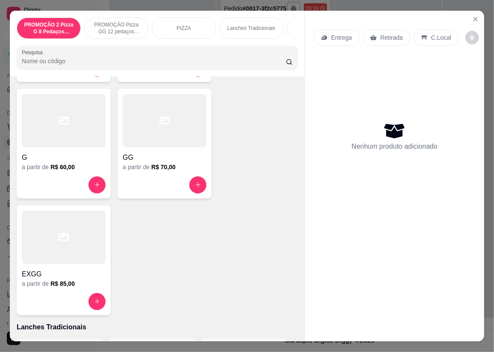
scroll to position [350, 0]
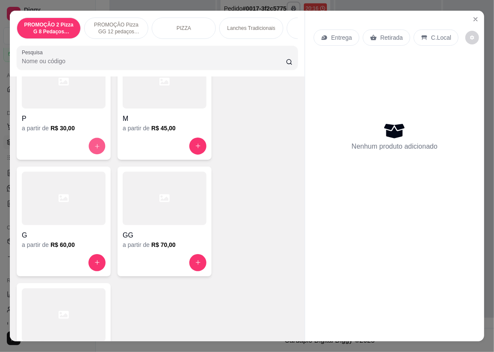
click at [94, 147] on icon "increase-product-quantity" at bounding box center [97, 146] width 6 height 6
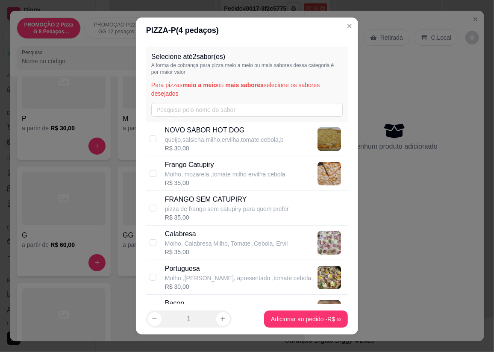
scroll to position [38, 0]
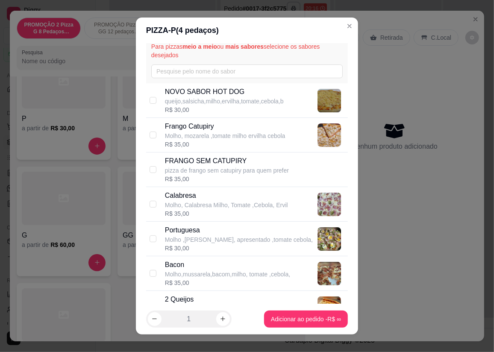
click at [193, 229] on p "Portuguesa" at bounding box center [239, 230] width 148 height 10
checkbox input "true"
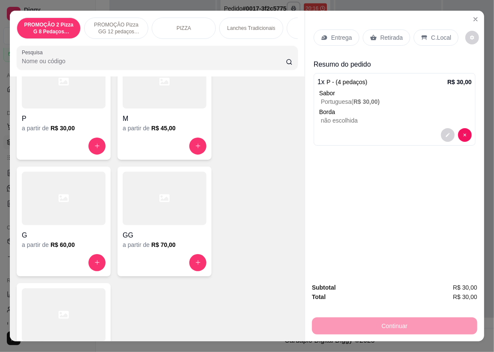
click at [392, 34] on p "Retirada" at bounding box center [391, 37] width 23 height 9
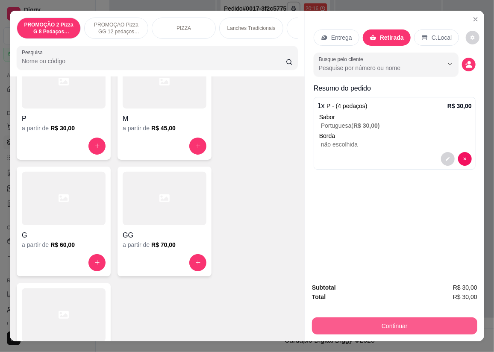
click at [402, 323] on button "Continuar" at bounding box center [394, 326] width 165 height 17
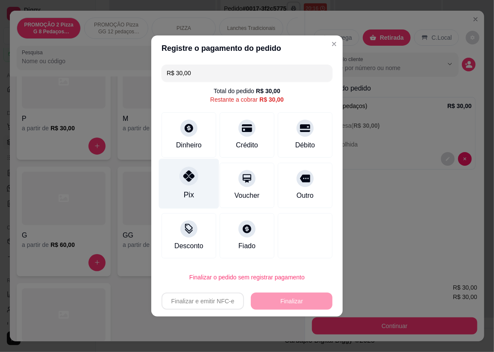
click at [189, 168] on div at bounding box center [189, 176] width 19 height 19
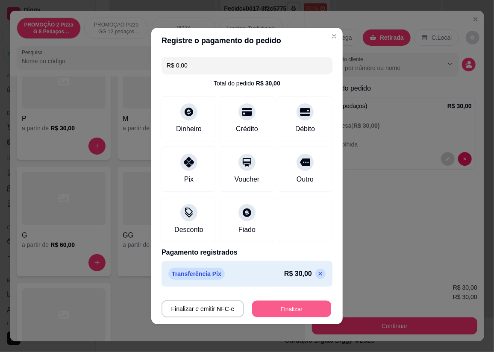
click at [288, 305] on button "Finalizar" at bounding box center [291, 309] width 79 height 17
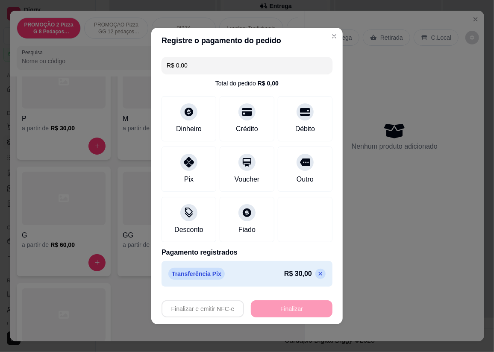
type input "-R$ 30,00"
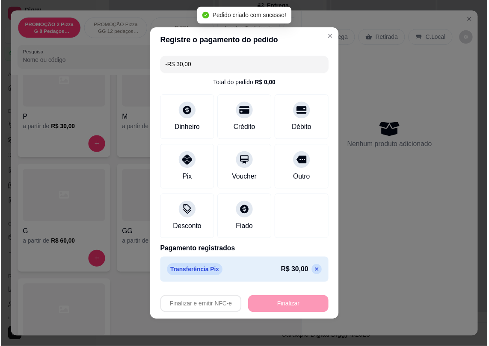
scroll to position [410, 0]
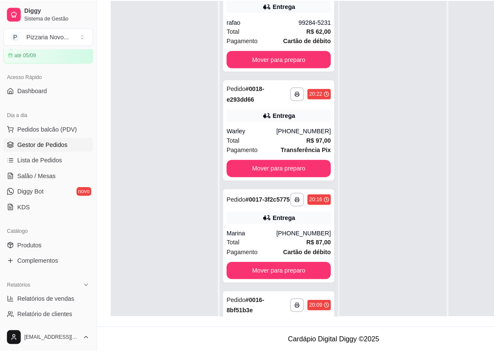
scroll to position [622, 0]
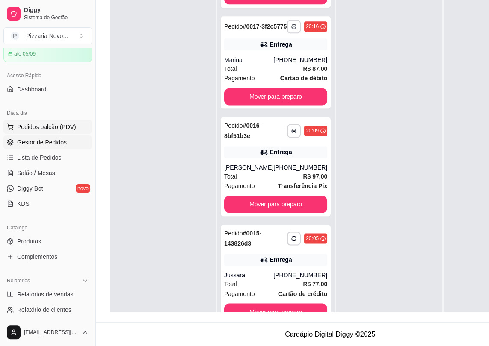
click at [50, 125] on span "Pedidos balcão (PDV)" at bounding box center [46, 127] width 59 height 9
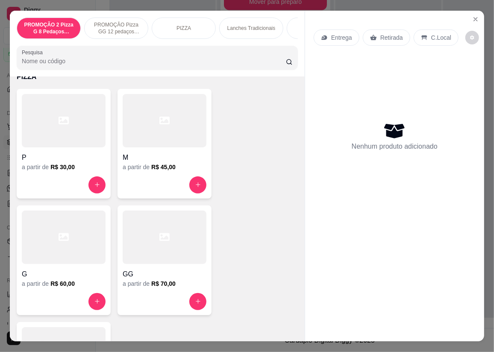
scroll to position [350, 0]
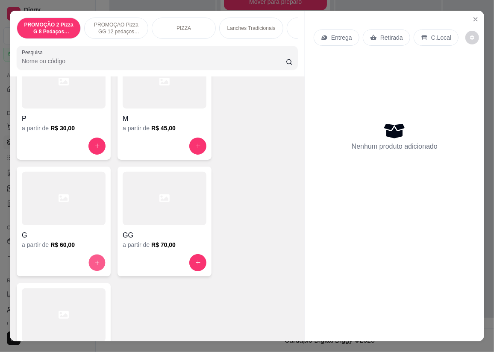
click at [93, 259] on button "increase-product-quantity" at bounding box center [97, 262] width 17 height 17
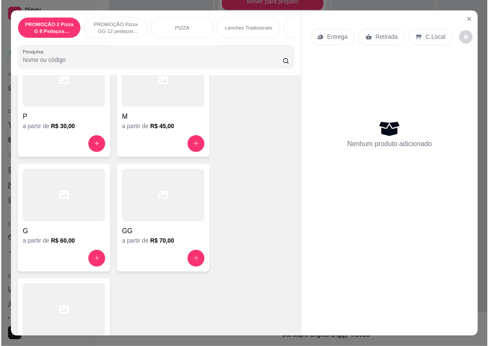
scroll to position [729, 0]
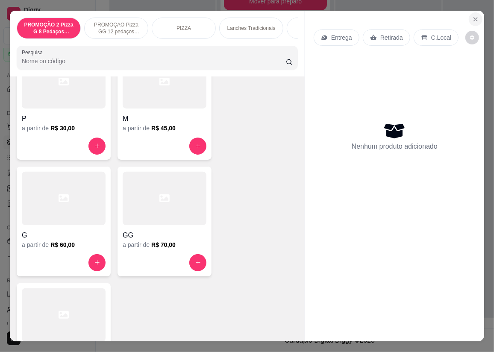
click at [474, 18] on icon "Close" at bounding box center [475, 19] width 3 height 3
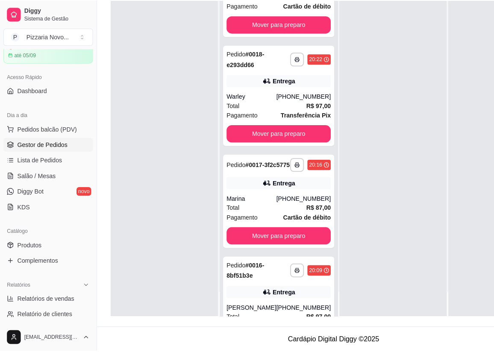
scroll to position [535, 0]
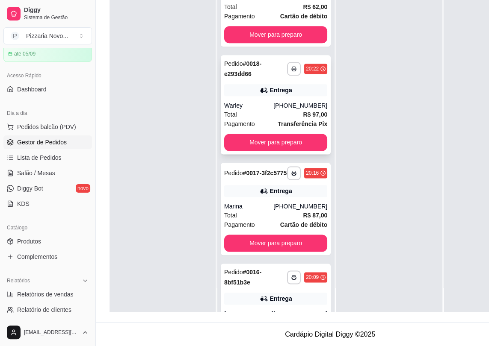
click at [264, 125] on div "**********" at bounding box center [276, 104] width 110 height 99
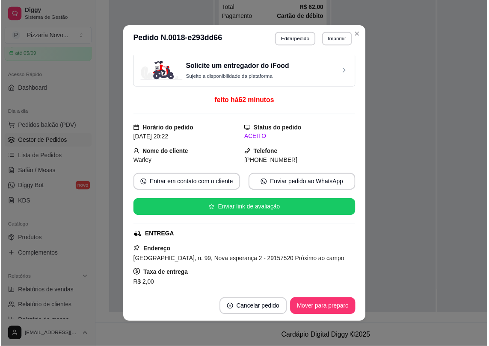
scroll to position [0, 0]
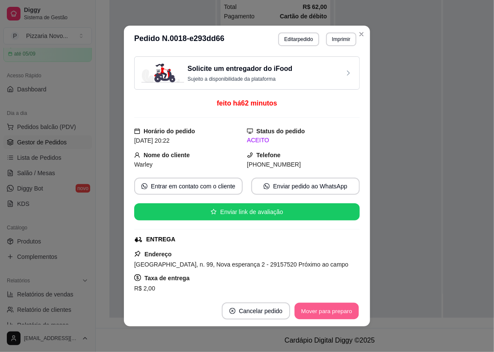
click at [330, 306] on button "Mover para preparo" at bounding box center [327, 311] width 64 height 17
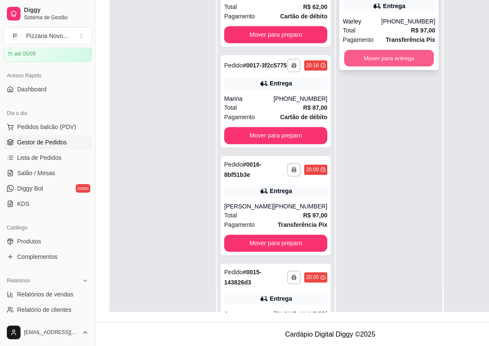
click at [380, 51] on button "Mover para entrega" at bounding box center [389, 58] width 90 height 17
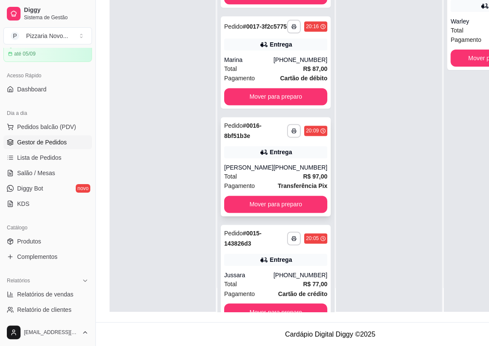
scroll to position [613, 0]
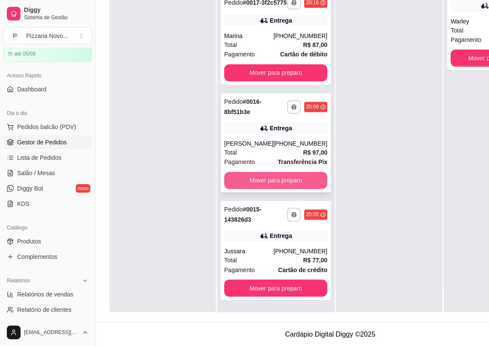
click at [271, 189] on button "Mover para preparo" at bounding box center [275, 180] width 103 height 17
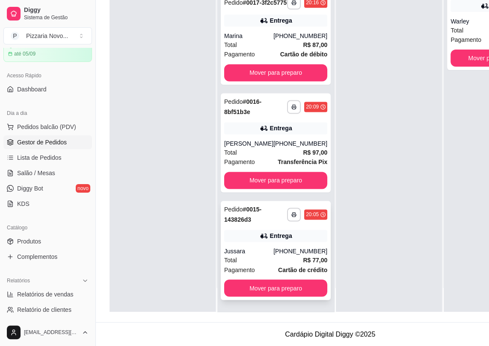
scroll to position [518, 0]
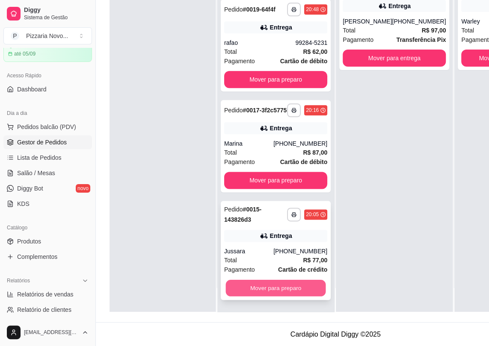
click at [273, 295] on button "Mover para preparo" at bounding box center [276, 288] width 100 height 17
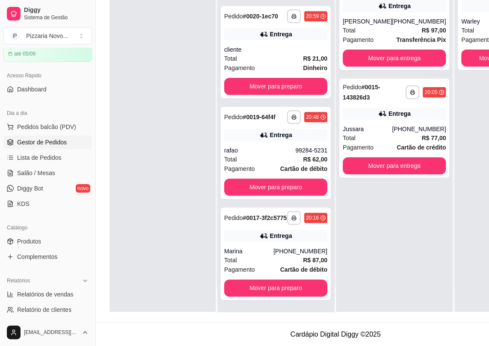
scroll to position [410, 0]
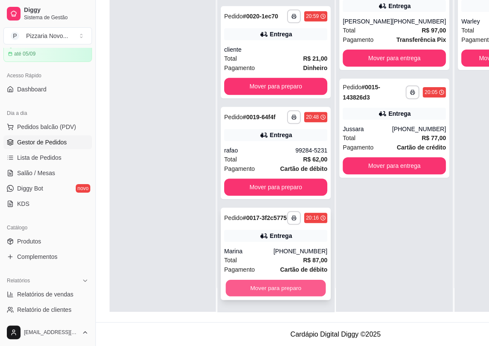
click at [271, 297] on button "Mover para preparo" at bounding box center [276, 288] width 100 height 17
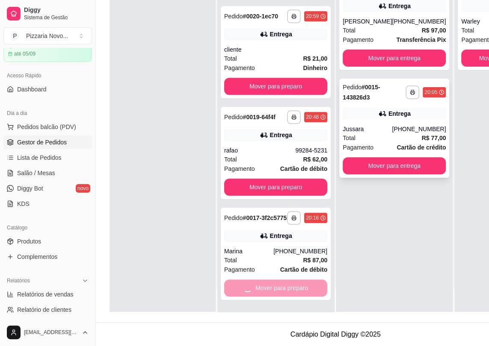
scroll to position [303, 0]
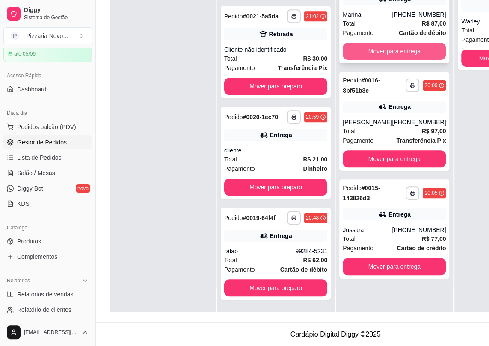
click at [389, 57] on button "Mover para entrega" at bounding box center [393, 51] width 103 height 17
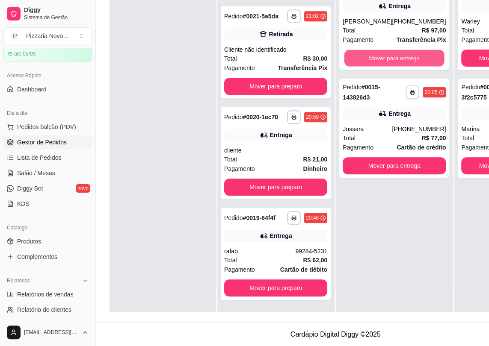
click at [389, 57] on button "Mover para entrega" at bounding box center [394, 58] width 100 height 17
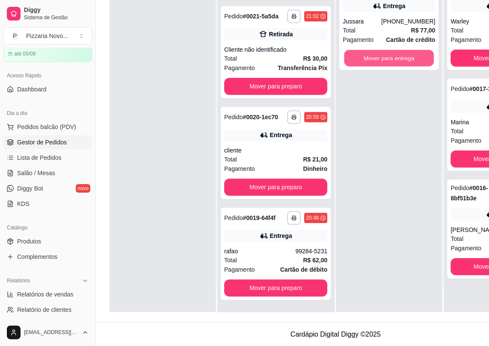
click at [389, 57] on button "Mover para entrega" at bounding box center [389, 58] width 90 height 17
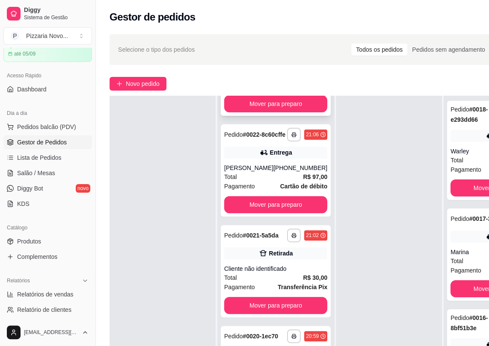
scroll to position [69, 0]
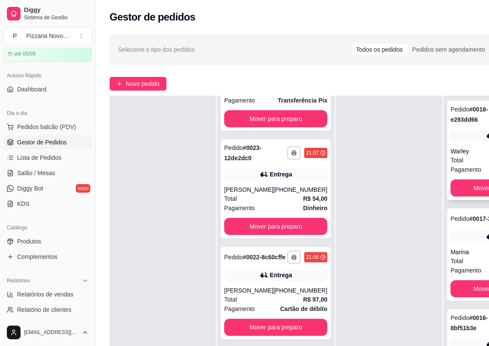
click at [458, 152] on div "Warley" at bounding box center [474, 151] width 49 height 9
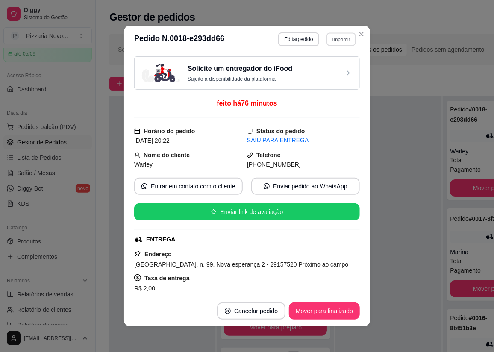
click at [334, 37] on button "Imprimir" at bounding box center [341, 38] width 29 height 13
click at [330, 66] on button "IMPRESSORA" at bounding box center [323, 68] width 60 height 13
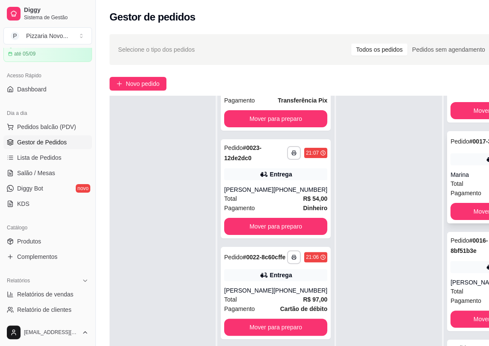
scroll to position [87, 0]
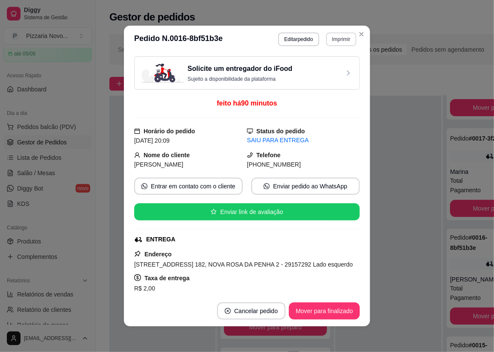
click at [346, 41] on button "Imprimir" at bounding box center [341, 39] width 30 height 14
click at [327, 70] on button "IMPRESSORA" at bounding box center [323, 68] width 60 height 13
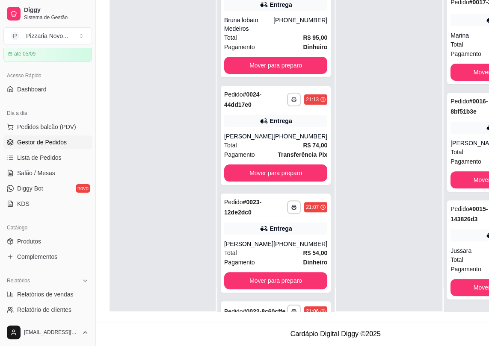
scroll to position [0, 0]
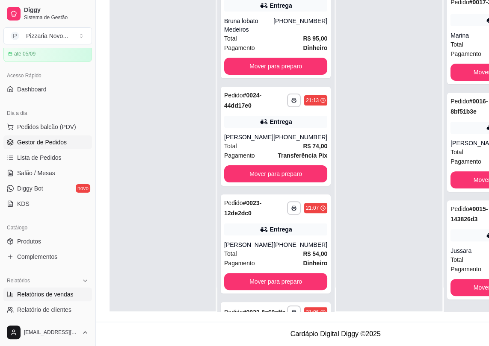
click at [59, 295] on span "Relatórios de vendas" at bounding box center [45, 294] width 56 height 9
select select "ALL"
select select "0"
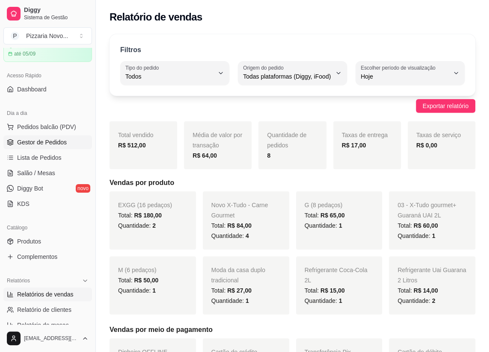
click at [51, 141] on span "Gestor de Pedidos" at bounding box center [42, 142] width 50 height 9
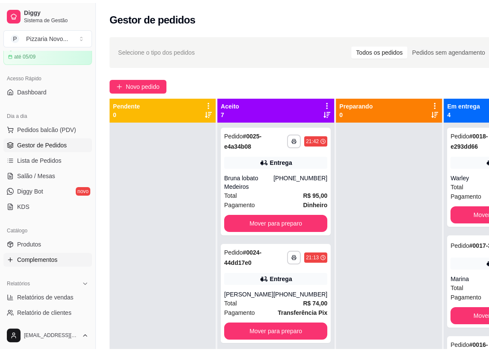
scroll to position [116, 0]
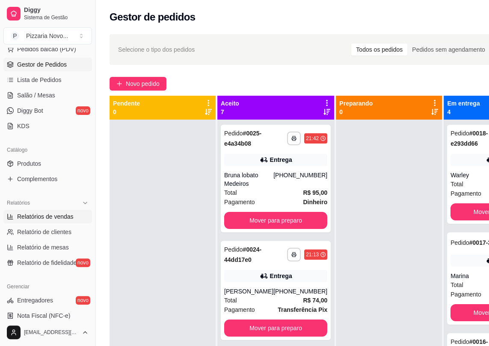
click at [57, 215] on span "Relatórios de vendas" at bounding box center [45, 216] width 56 height 9
select select "ALL"
select select "0"
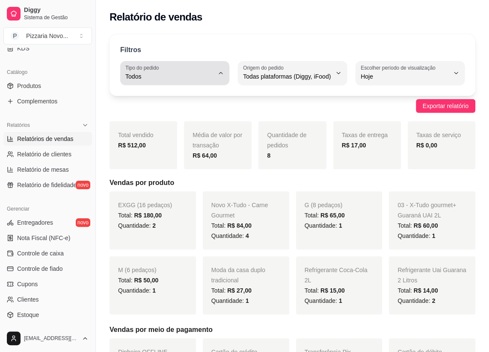
click at [219, 71] on icon "button" at bounding box center [220, 73] width 7 height 7
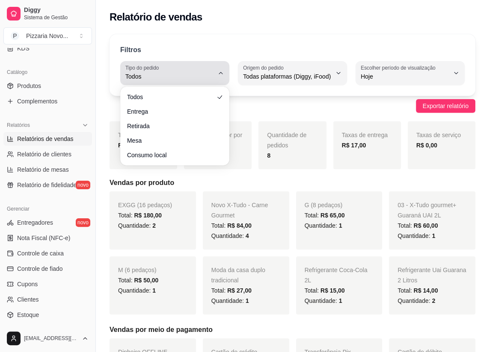
click at [219, 71] on icon "button" at bounding box center [220, 73] width 7 height 7
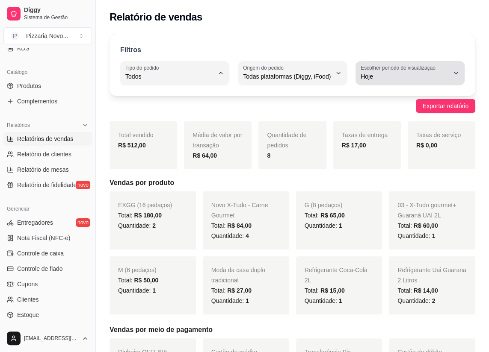
click at [434, 71] on div "Hoje" at bounding box center [404, 73] width 88 height 17
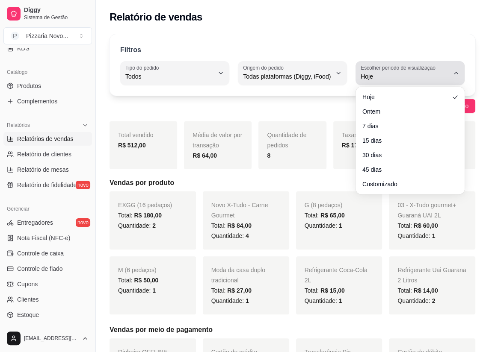
click at [434, 71] on div "Hoje" at bounding box center [404, 73] width 88 height 17
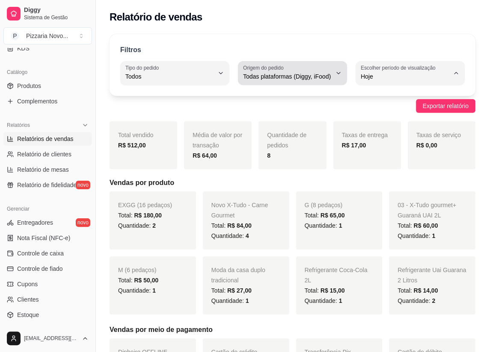
click at [339, 68] on button "Origem do pedido Todas plataformas (Diggy, iFood)" at bounding box center [292, 73] width 109 height 24
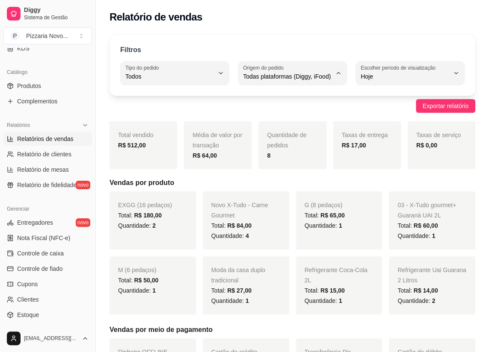
click at [324, 102] on li "Todas plataformas (Diggy, iFood)" at bounding box center [292, 96] width 98 height 13
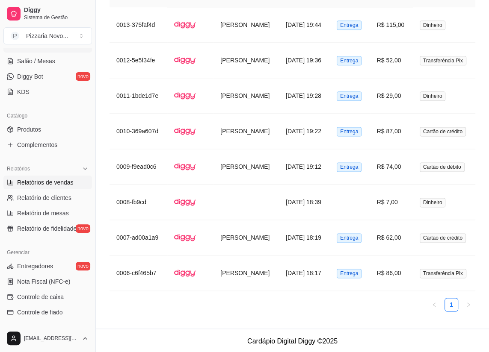
scroll to position [155, 0]
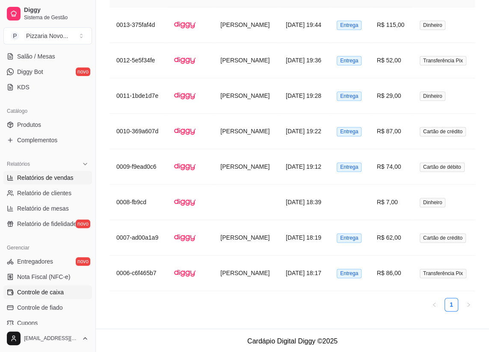
click at [53, 297] on link "Controle de caixa" at bounding box center [47, 293] width 88 height 14
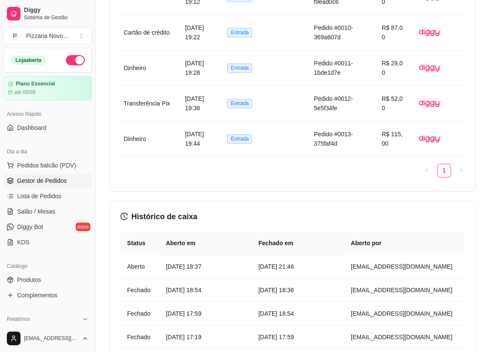
scroll to position [583, 0]
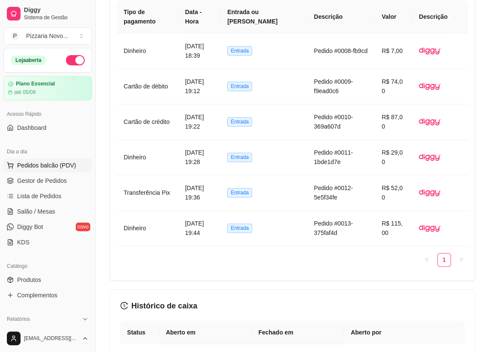
click at [56, 171] on button "Pedidos balcão (PDV)" at bounding box center [47, 166] width 88 height 14
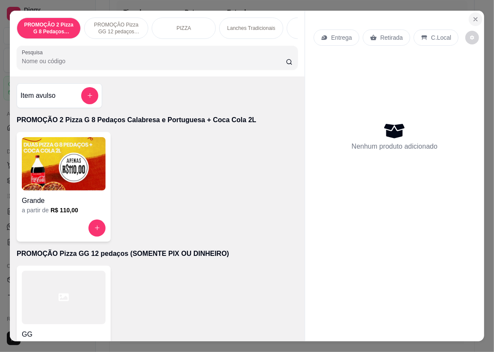
click at [475, 12] on button "Close" at bounding box center [476, 19] width 14 height 14
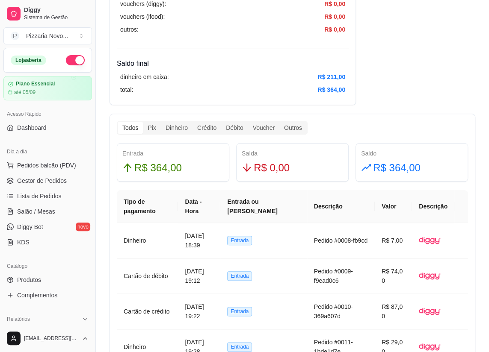
scroll to position [350, 0]
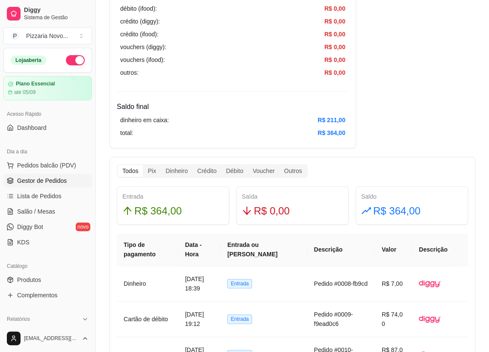
click at [56, 175] on link "Gestor de Pedidos" at bounding box center [47, 181] width 88 height 14
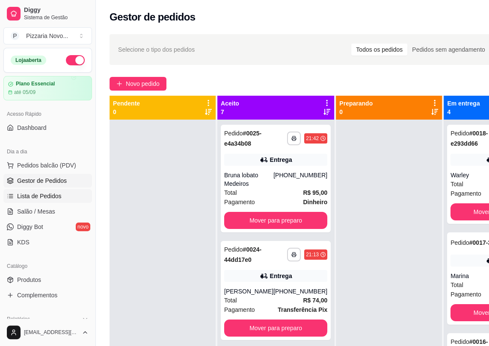
click at [56, 192] on span "Lista de Pedidos" at bounding box center [39, 196] width 44 height 9
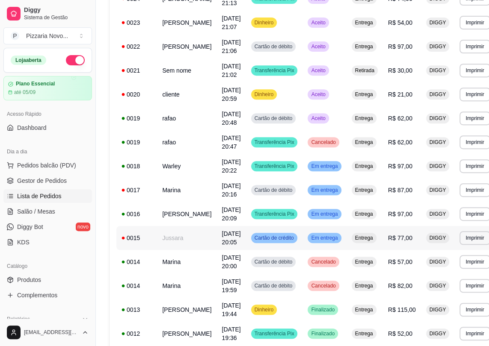
scroll to position [194, 0]
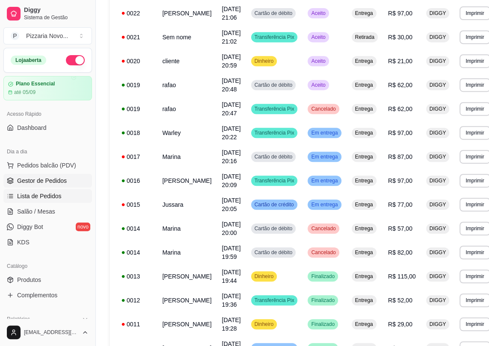
click at [42, 184] on span "Gestor de Pedidos" at bounding box center [42, 181] width 50 height 9
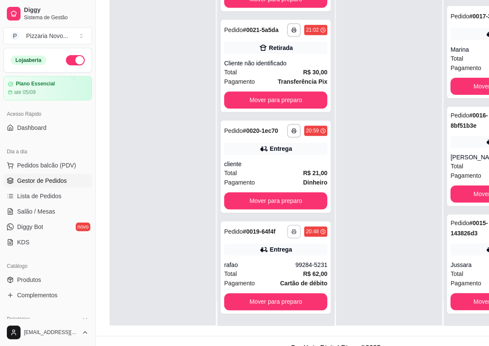
scroll to position [136, 0]
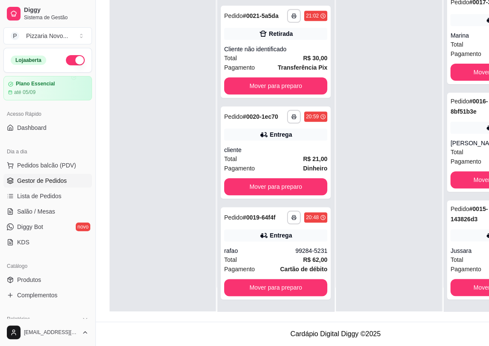
click at [178, 218] on div at bounding box center [162, 138] width 106 height 346
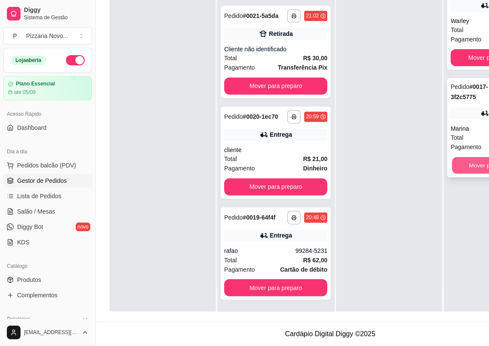
click at [475, 158] on button "Mover para finalizado" at bounding box center [496, 165] width 90 height 17
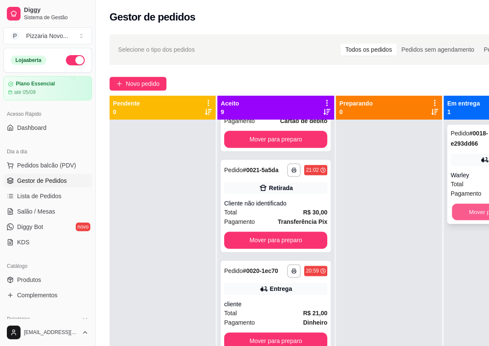
click at [474, 209] on button "Mover para finalizado" at bounding box center [496, 212] width 90 height 17
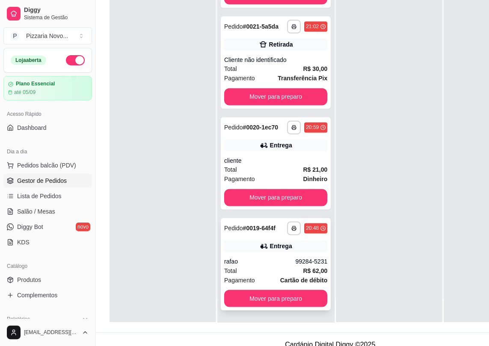
scroll to position [136, 0]
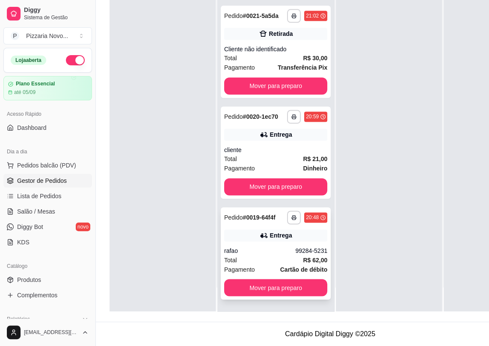
click at [262, 254] on div "rafao" at bounding box center [259, 251] width 71 height 9
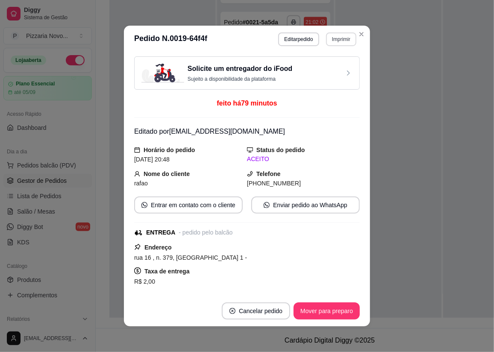
click at [339, 37] on button "Imprimir" at bounding box center [341, 39] width 30 height 14
click at [322, 71] on button "IMPRESSORA" at bounding box center [323, 70] width 62 height 14
click at [360, 34] on icon "Close" at bounding box center [361, 34] width 7 height 7
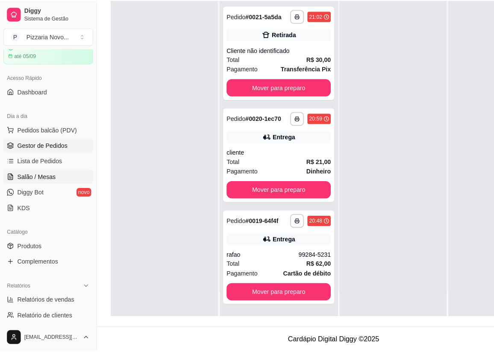
scroll to position [38, 0]
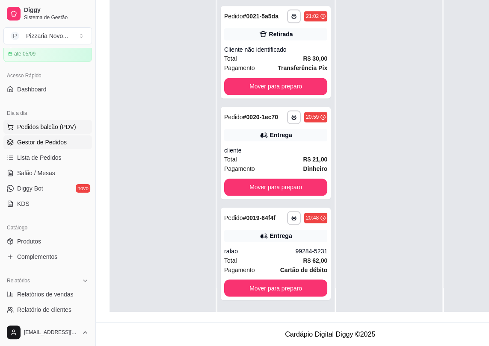
click at [34, 128] on span "Pedidos balcão (PDV)" at bounding box center [46, 127] width 59 height 9
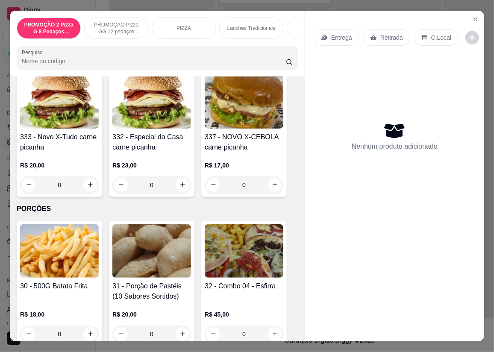
scroll to position [2409, 0]
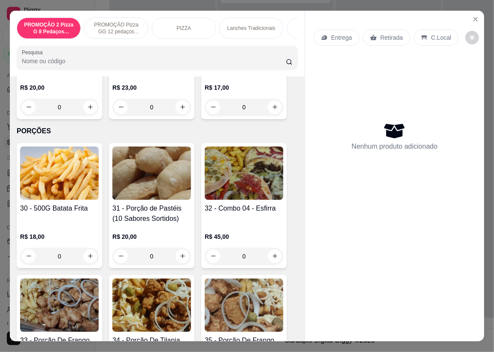
click at [180, 260] on div "0" at bounding box center [151, 256] width 79 height 17
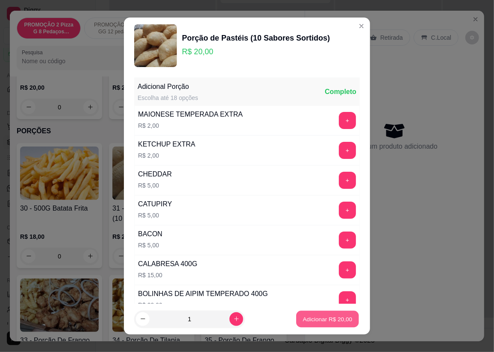
click at [330, 318] on p "Adicionar R$ 20,00" at bounding box center [328, 319] width 50 height 8
type input "1"
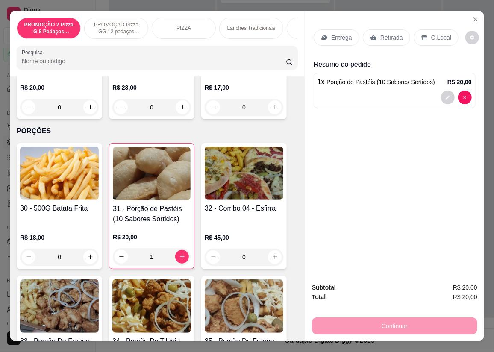
click at [391, 33] on p "Retirada" at bounding box center [391, 37] width 23 height 9
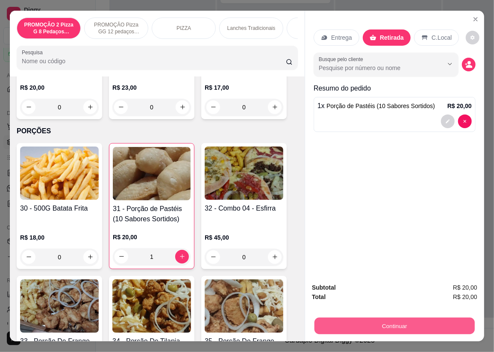
click at [415, 318] on button "Continuar" at bounding box center [395, 326] width 160 height 17
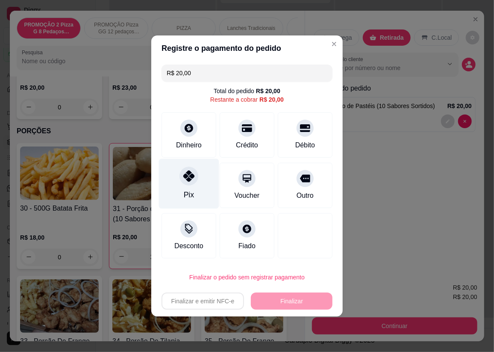
click at [184, 178] on icon at bounding box center [188, 176] width 11 height 11
type input "R$ 0,00"
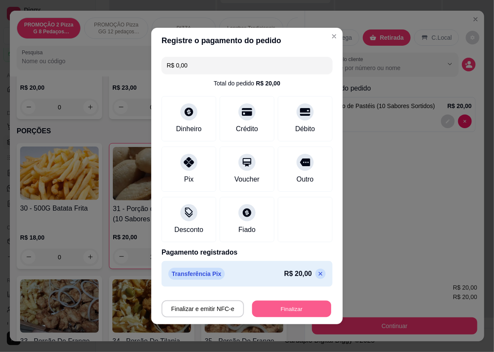
click at [292, 307] on button "Finalizar" at bounding box center [291, 309] width 79 height 17
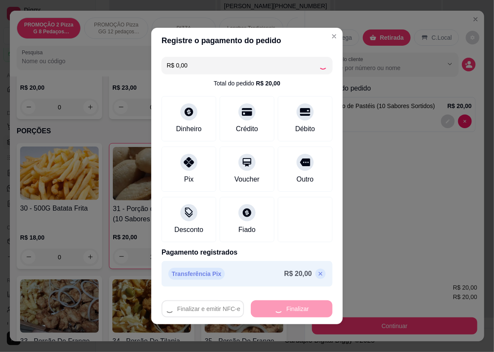
type input "0"
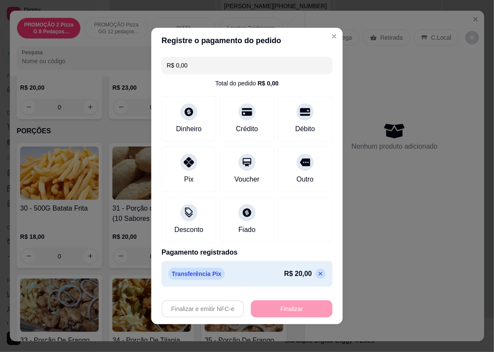
type input "-R$ 20,00"
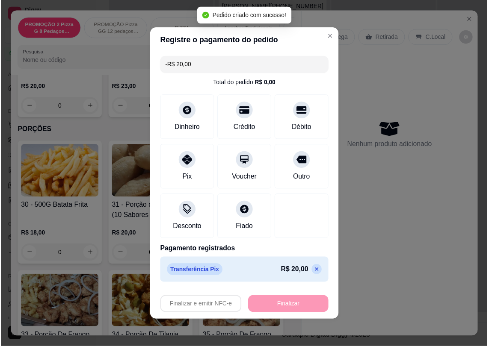
scroll to position [750, 0]
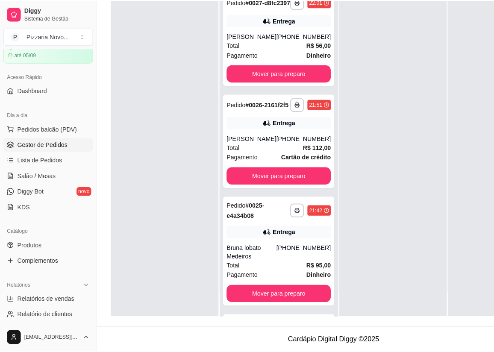
scroll to position [158, 0]
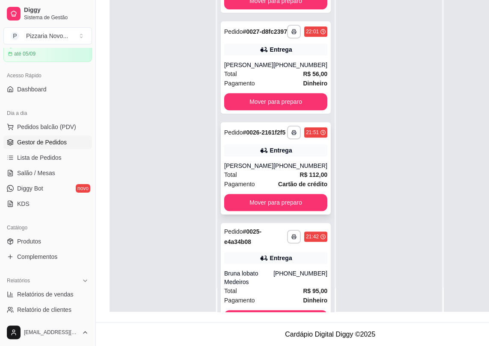
click at [266, 170] on div "[PERSON_NAME]" at bounding box center [248, 166] width 49 height 9
click at [40, 125] on span "Pedidos balcão (PDV)" at bounding box center [46, 127] width 59 height 9
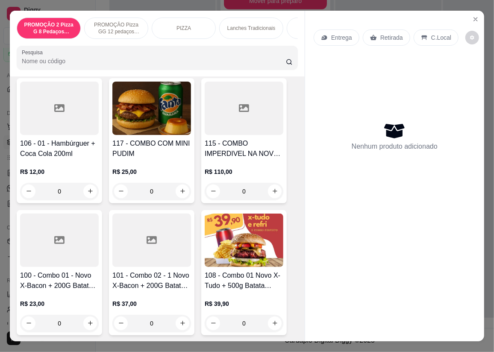
scroll to position [1477, 0]
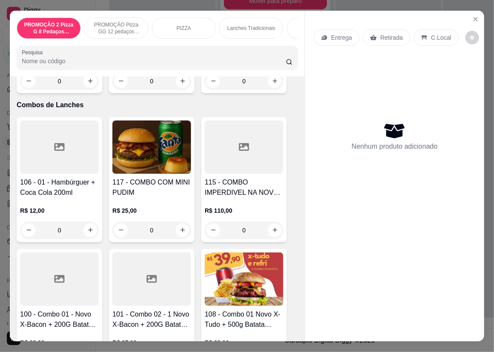
click at [234, 195] on h4 "115 - COMBO IMPERDIVEL NA NOVO SABOR" at bounding box center [244, 187] width 79 height 21
click at [274, 233] on icon "increase-product-quantity" at bounding box center [275, 230] width 6 height 6
type input "1"
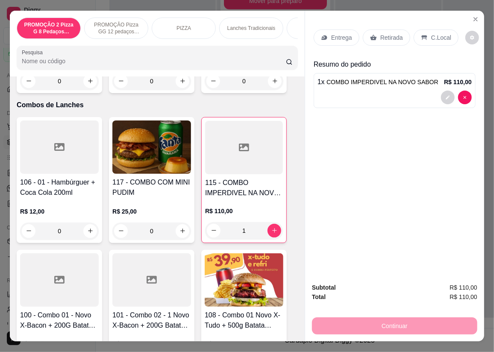
click at [393, 80] on span "COMBO IMPERDIVEL NA NOVO SABOR" at bounding box center [383, 82] width 112 height 7
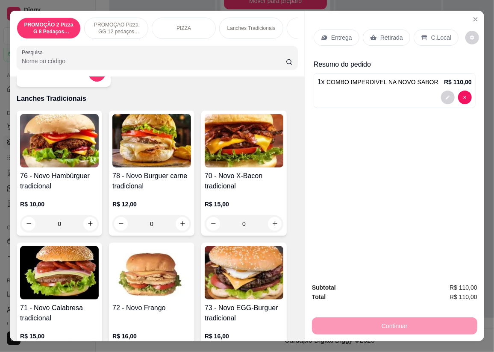
scroll to position [622, 0]
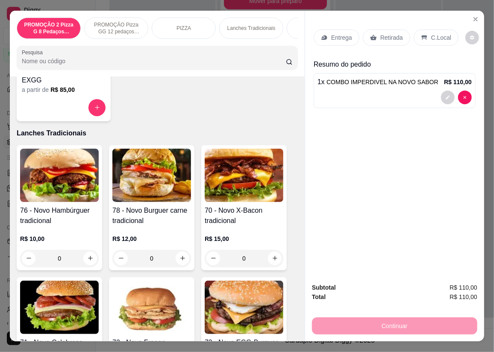
click at [342, 33] on p "Entrega" at bounding box center [341, 37] width 21 height 9
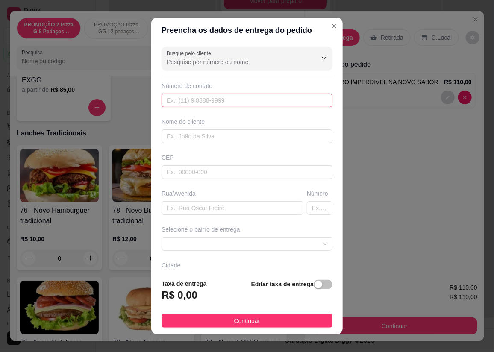
click at [283, 97] on input "text" at bounding box center [247, 101] width 171 height 14
type input "99607-1966"
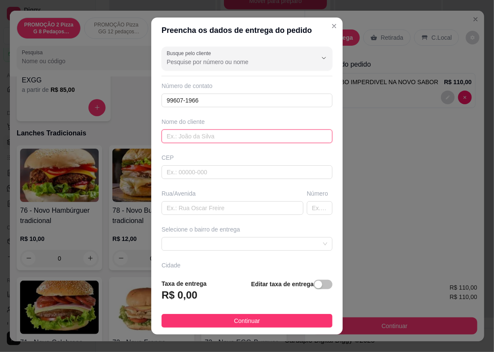
click at [248, 133] on input "text" at bounding box center [247, 137] width 171 height 14
type input "patricia"
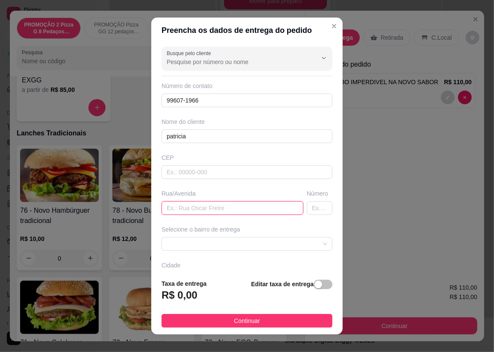
click at [220, 208] on input "text" at bounding box center [233, 208] width 142 height 14
type input "rua 43"
click at [308, 205] on input "text" at bounding box center [320, 208] width 26 height 14
click at [215, 239] on span at bounding box center [247, 244] width 161 height 13
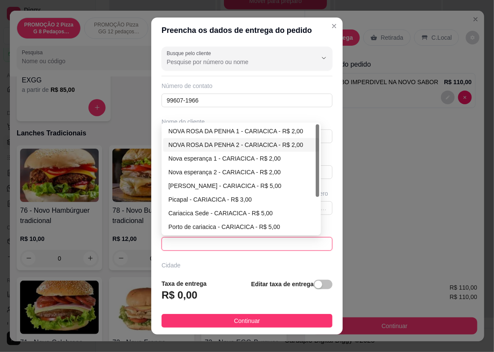
click at [218, 141] on div "NOVA ROSA DA PENHA 2 - CARIACICA - R$ 2,00" at bounding box center [241, 144] width 146 height 9
type input "CARIACICA"
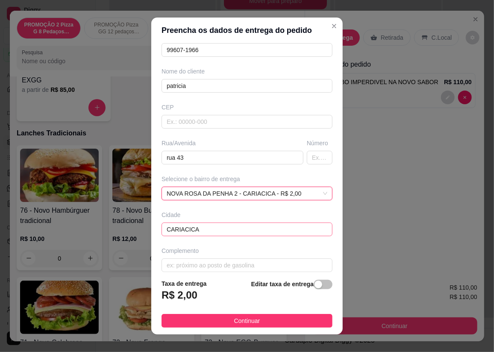
scroll to position [58, 0]
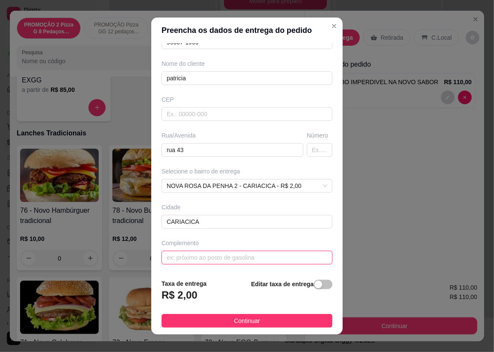
click at [231, 259] on input "text" at bounding box center [247, 258] width 171 height 14
type input "em frente a [DEMOGRAPHIC_DATA] é amor"
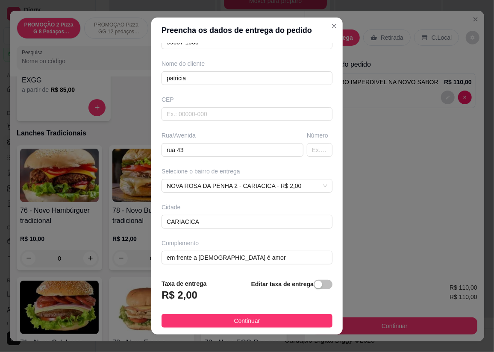
click at [261, 321] on button "Continuar" at bounding box center [247, 321] width 171 height 14
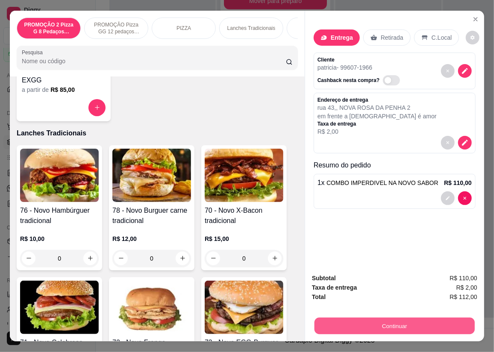
click at [411, 318] on button "Continuar" at bounding box center [395, 326] width 160 height 17
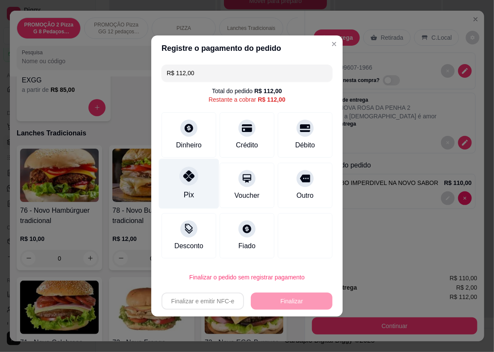
click at [183, 179] on icon at bounding box center [188, 176] width 11 height 11
type input "R$ 0,00"
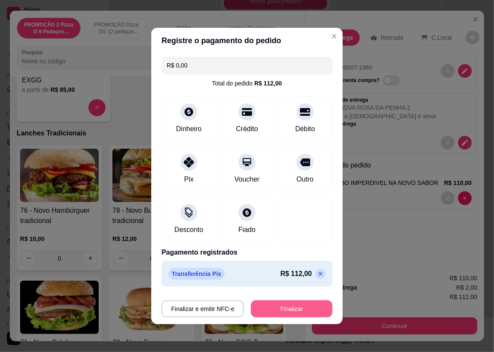
click at [303, 311] on button "Finalizar" at bounding box center [292, 309] width 82 height 17
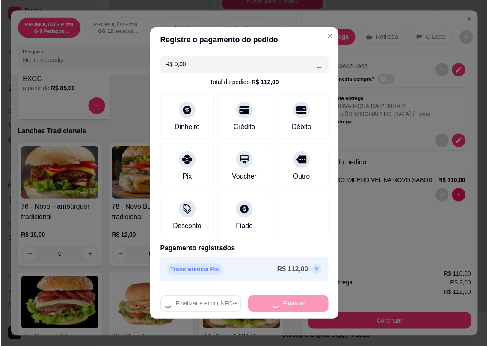
scroll to position [158, 0]
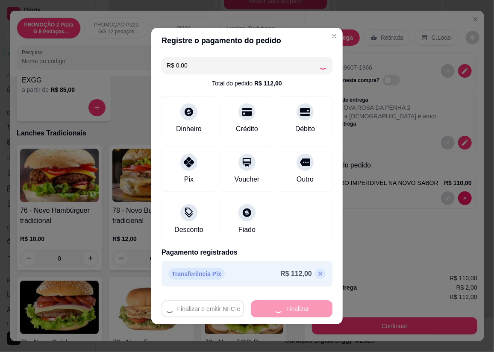
type input "0"
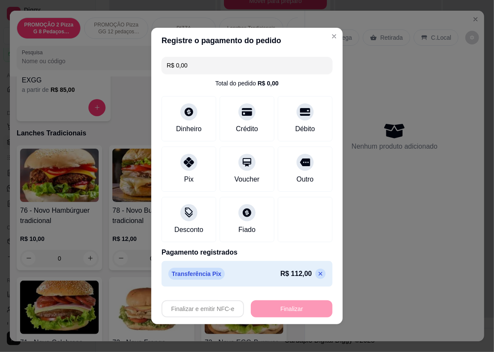
type input "-R$ 112,00"
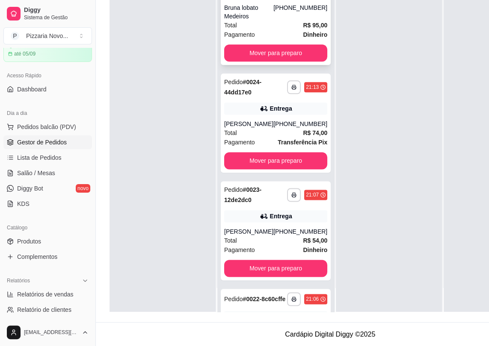
scroll to position [538, 0]
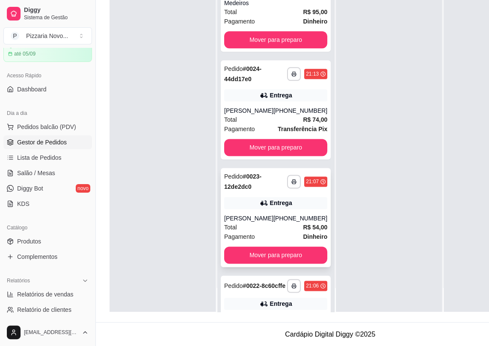
click at [275, 223] on div "[PHONE_NUMBER]" at bounding box center [300, 218] width 54 height 9
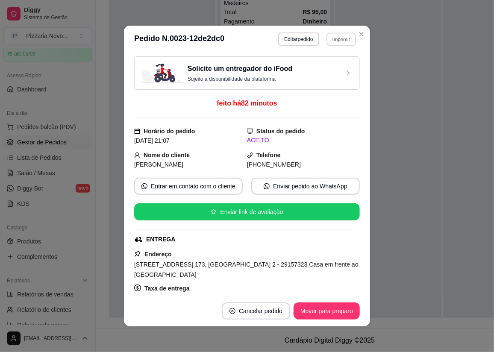
click at [334, 40] on button "Imprimir" at bounding box center [341, 38] width 29 height 13
click at [329, 70] on button "IMPRESSORA" at bounding box center [323, 70] width 62 height 14
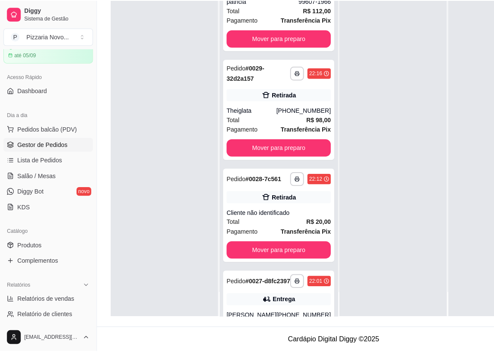
scroll to position [0, 0]
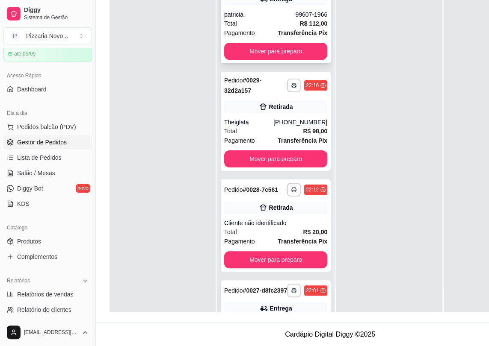
click at [248, 25] on div "Total R$ 112,00" at bounding box center [275, 23] width 103 height 9
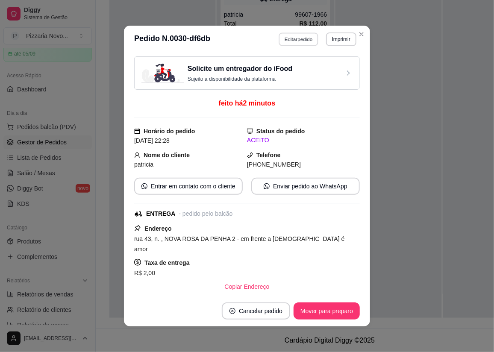
click at [303, 40] on button "Editar pedido" at bounding box center [299, 38] width 40 height 13
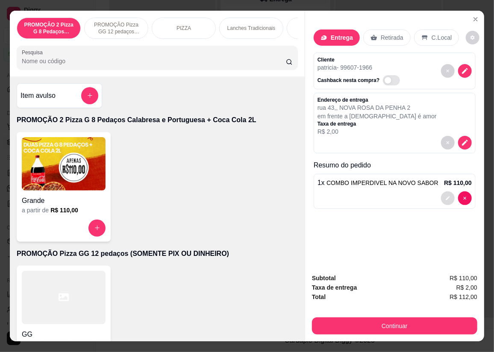
click at [447, 196] on icon "decrease-product-quantity" at bounding box center [447, 198] width 5 height 5
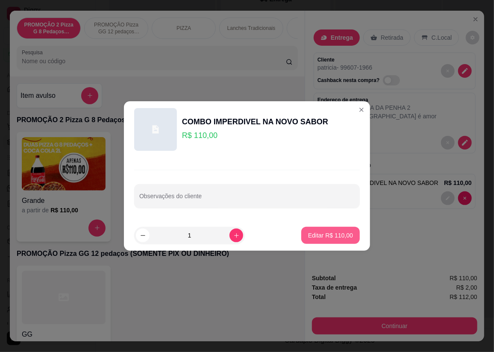
click at [325, 239] on p "Editar R$ 110,00" at bounding box center [330, 235] width 45 height 9
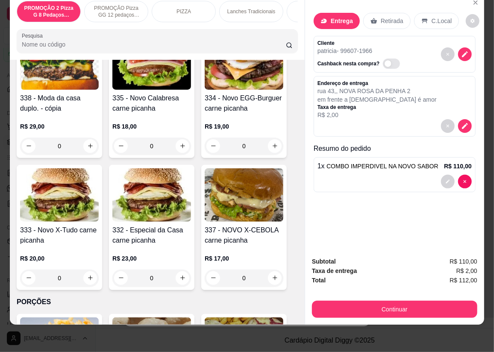
scroll to position [2219, 0]
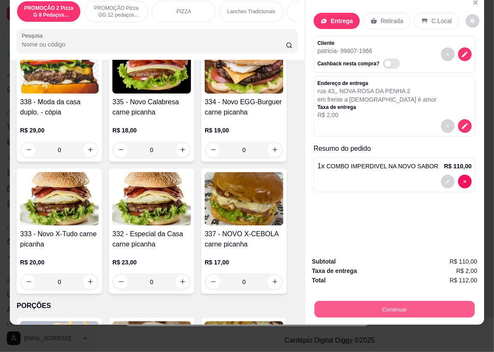
click at [413, 304] on button "Continuar" at bounding box center [395, 309] width 160 height 17
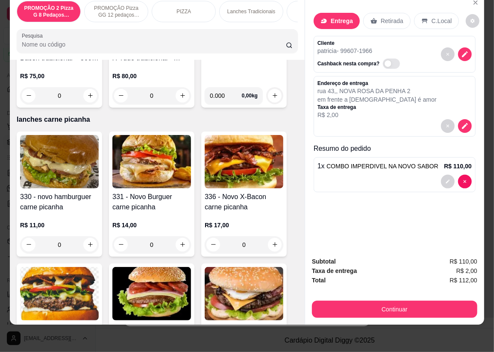
scroll to position [0, 0]
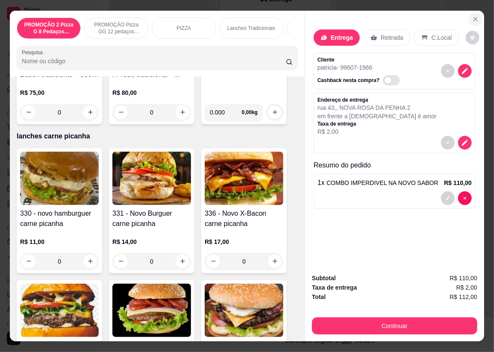
click at [475, 18] on icon "Close" at bounding box center [475, 19] width 7 height 7
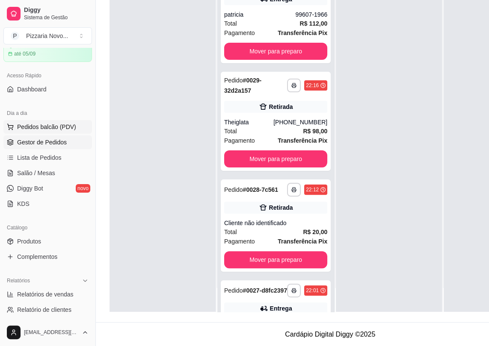
click at [34, 128] on span "Pedidos balcão (PDV)" at bounding box center [46, 127] width 59 height 9
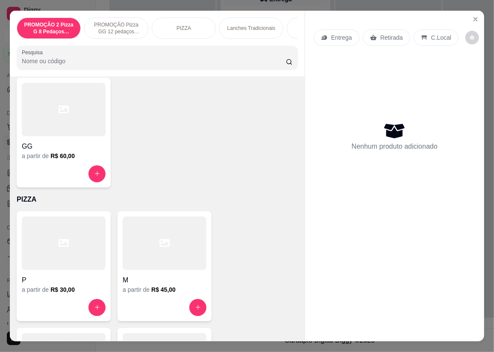
scroll to position [311, 0]
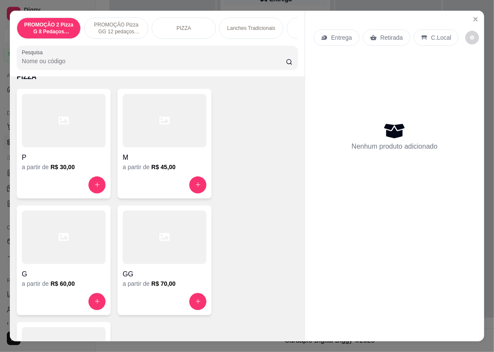
click at [158, 251] on div at bounding box center [165, 237] width 84 height 53
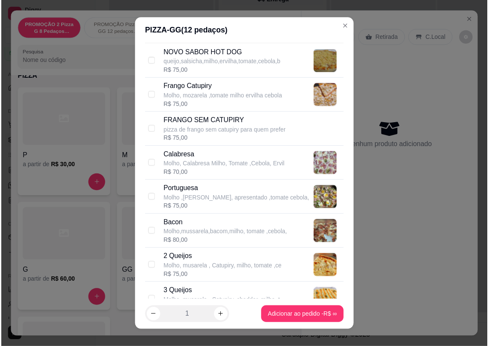
scroll to position [155, 0]
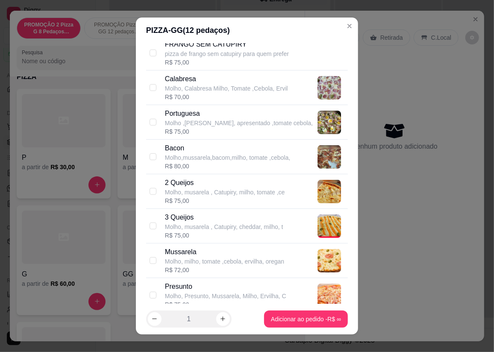
click at [217, 259] on p "Molho, milho, tomate ,cebola, ervilha, oregan" at bounding box center [224, 261] width 119 height 9
checkbox input "true"
click at [213, 88] on p "Molho, Calabresa Milho, Tomate ,Cebola, Ervil" at bounding box center [226, 88] width 123 height 9
checkbox input "true"
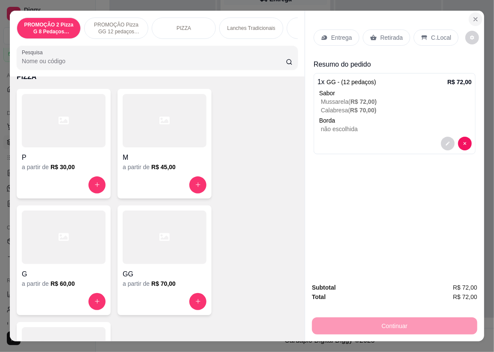
click at [472, 17] on icon "Close" at bounding box center [475, 19] width 7 height 7
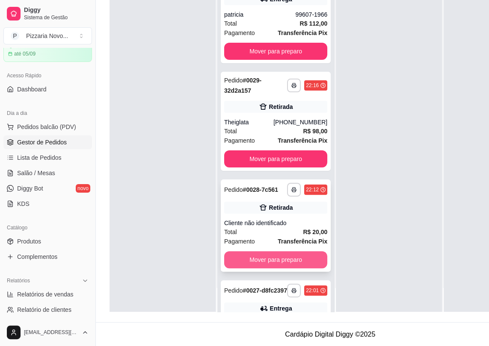
click at [250, 268] on button "Mover para preparo" at bounding box center [275, 259] width 103 height 17
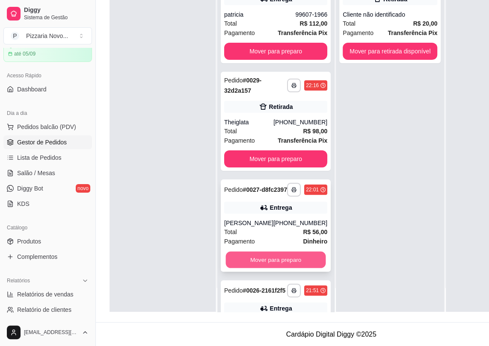
click at [252, 268] on button "Mover para preparo" at bounding box center [276, 260] width 100 height 17
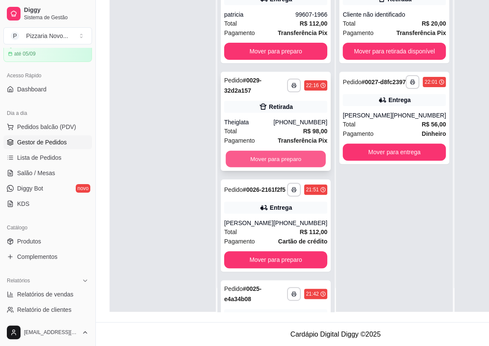
click at [281, 164] on button "Mover para preparo" at bounding box center [276, 159] width 100 height 17
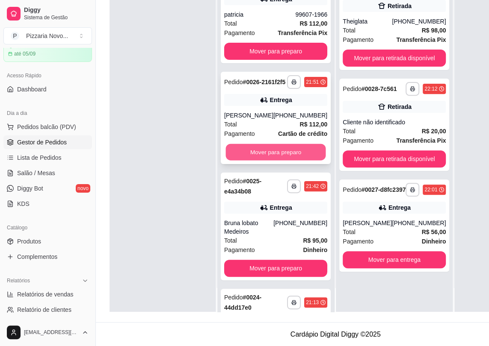
click at [269, 161] on button "Mover para preparo" at bounding box center [276, 152] width 100 height 17
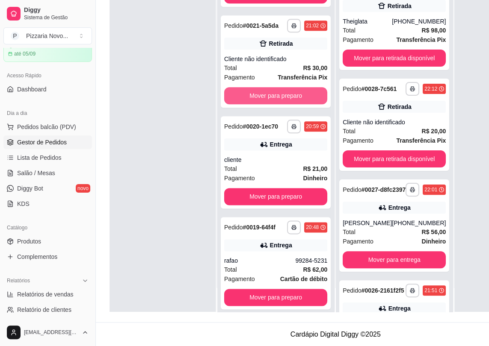
scroll to position [526, 0]
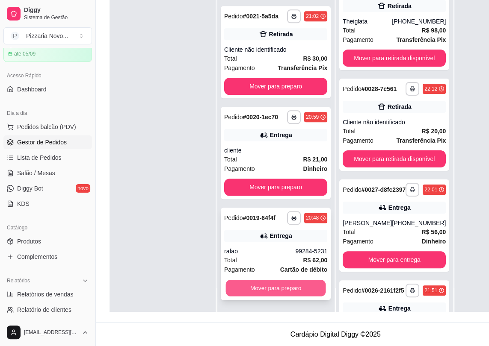
click at [291, 294] on button "Mover para preparo" at bounding box center [276, 288] width 100 height 17
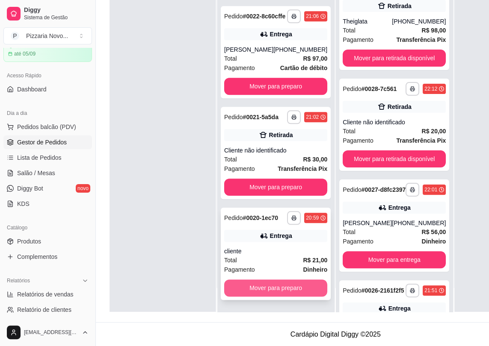
scroll to position [419, 0]
click at [291, 293] on button "Mover para preparo" at bounding box center [276, 288] width 100 height 17
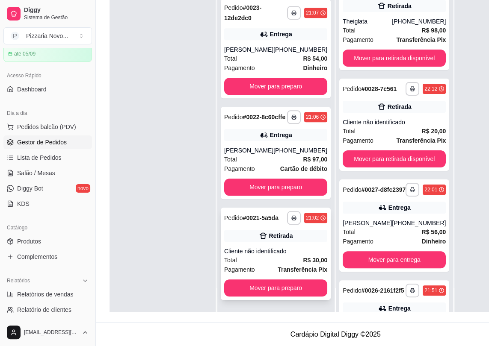
scroll to position [311, 0]
click at [287, 286] on button "Mover para preparo" at bounding box center [275, 288] width 103 height 17
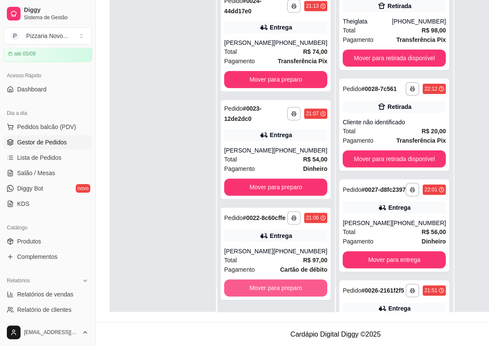
scroll to position [203, 0]
click at [287, 286] on button "Mover para preparo" at bounding box center [275, 288] width 103 height 17
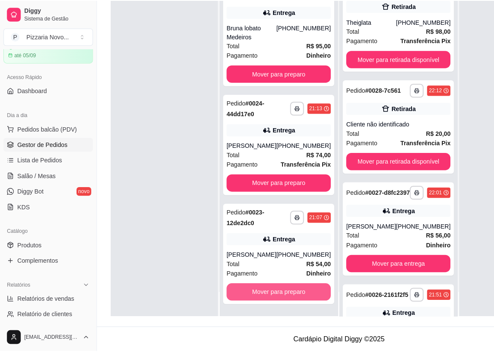
scroll to position [95, 0]
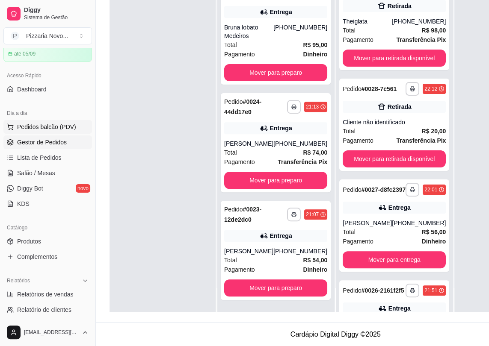
click at [54, 123] on span "Pedidos balcão (PDV)" at bounding box center [46, 127] width 59 height 9
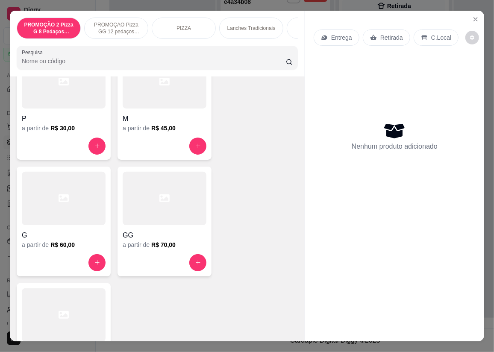
scroll to position [389, 0]
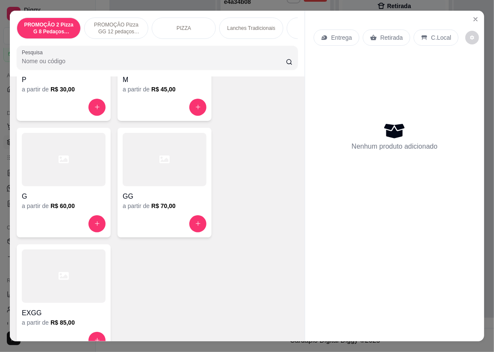
click at [174, 180] on div at bounding box center [165, 159] width 84 height 53
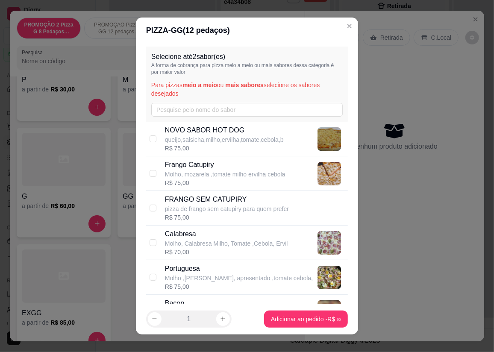
click at [197, 174] on p "Molho, mozarela ,tomate milho ervilha cebola" at bounding box center [225, 174] width 121 height 9
checkbox input "true"
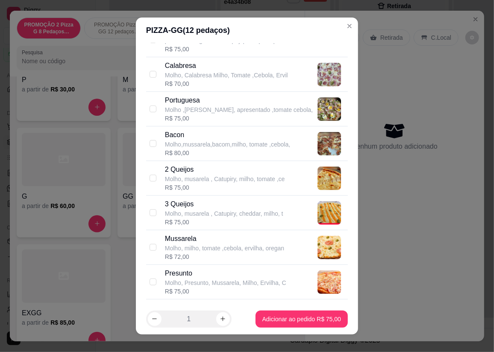
scroll to position [194, 0]
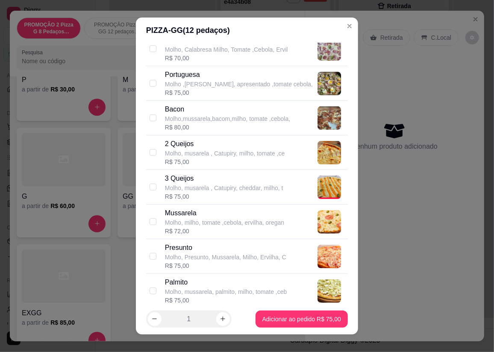
click at [216, 210] on p "Mussarela" at bounding box center [224, 213] width 119 height 10
checkbox input "true"
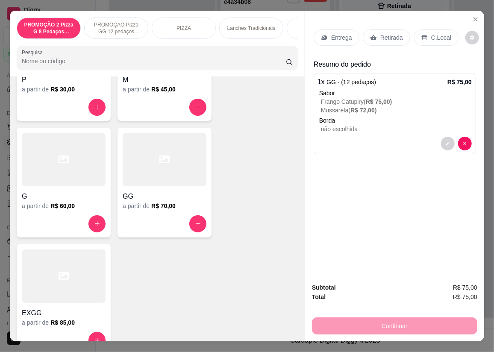
click at [389, 35] on p "Retirada" at bounding box center [391, 37] width 23 height 9
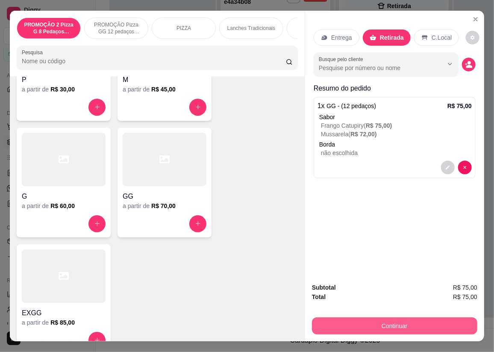
click at [338, 320] on button "Continuar" at bounding box center [394, 326] width 165 height 17
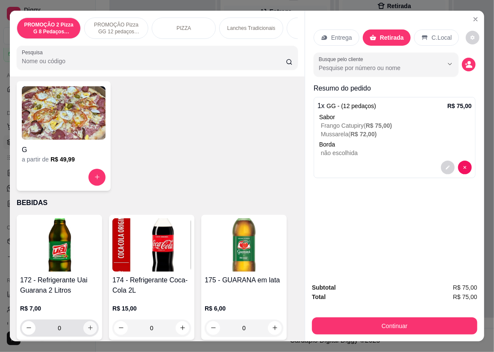
scroll to position [203, 0]
click at [92, 330] on button "increase-product-quantity" at bounding box center [90, 327] width 13 height 13
type input "1"
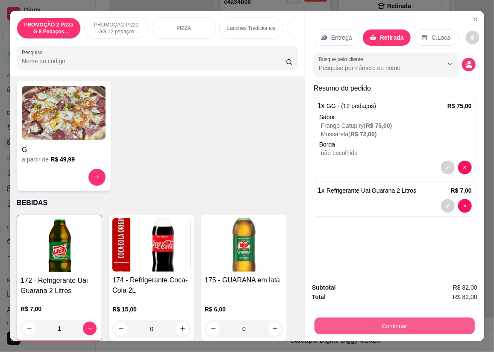
click at [340, 320] on button "Continuar" at bounding box center [395, 326] width 160 height 17
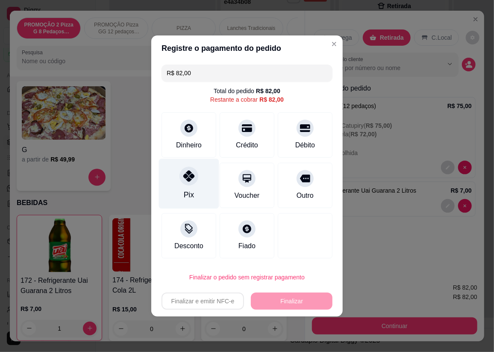
click at [190, 177] on icon at bounding box center [188, 176] width 11 height 11
type input "R$ 0,00"
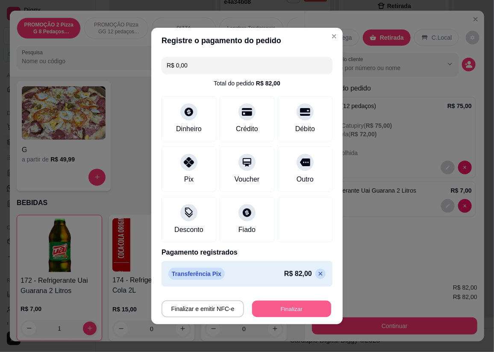
click at [298, 302] on button "Finalizar" at bounding box center [291, 309] width 79 height 17
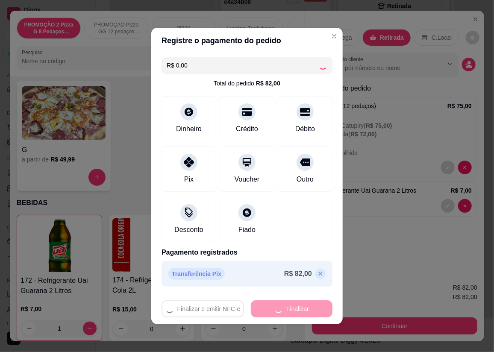
type input "0"
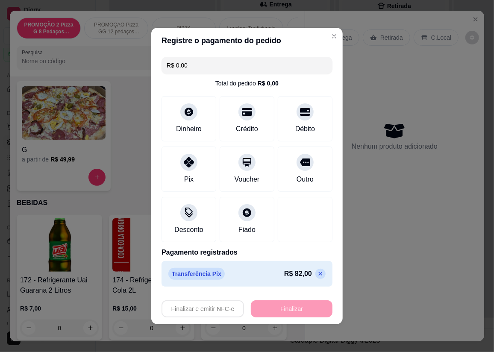
type input "-R$ 82,00"
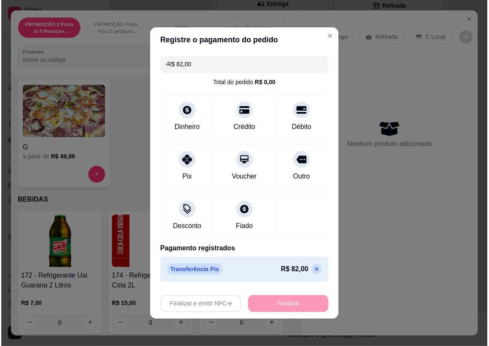
scroll to position [311, 0]
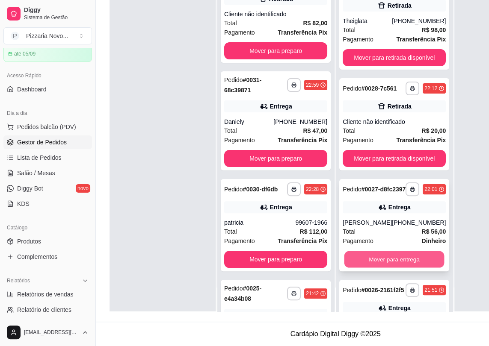
click at [345, 265] on button "Mover para entrega" at bounding box center [394, 259] width 100 height 17
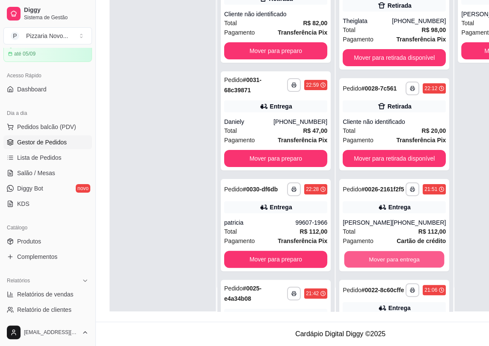
click at [345, 265] on button "Mover para entrega" at bounding box center [394, 259] width 100 height 17
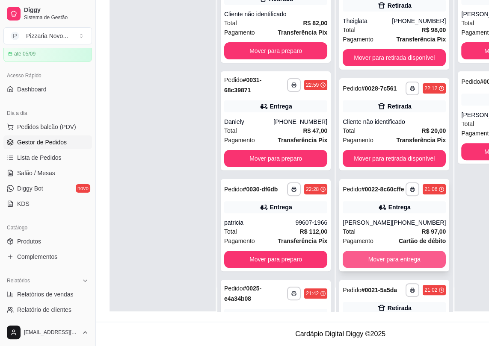
click at [346, 259] on button "Mover para entrega" at bounding box center [393, 259] width 103 height 17
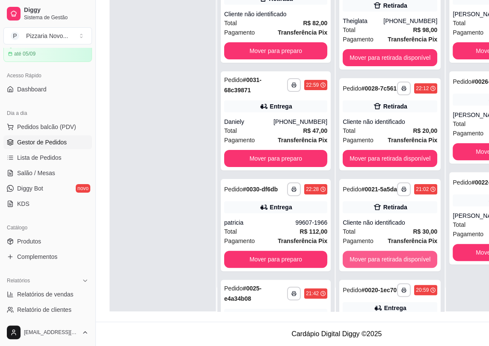
click at [346, 259] on button "Mover para retirada disponível" at bounding box center [389, 259] width 94 height 17
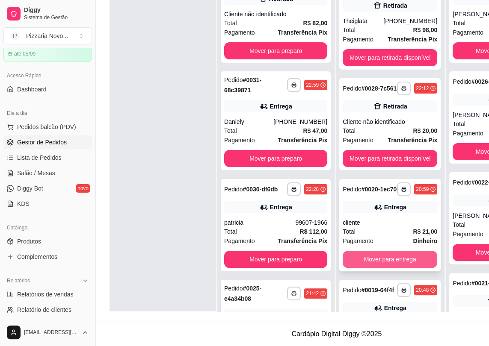
click at [355, 254] on button "Mover para entrega" at bounding box center [389, 259] width 94 height 17
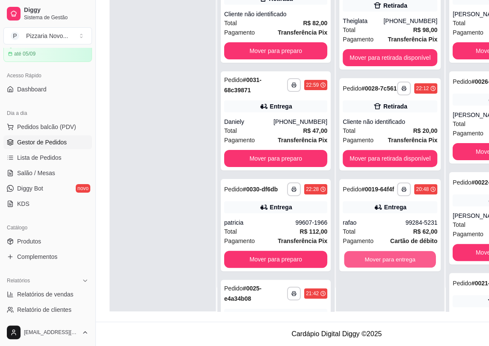
click at [355, 254] on button "Mover para entrega" at bounding box center [389, 259] width 91 height 17
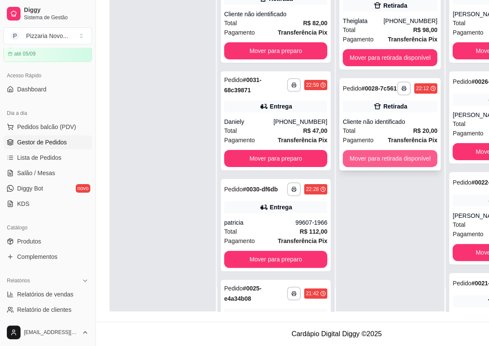
click at [368, 157] on button "Mover para retirada disponível" at bounding box center [389, 158] width 94 height 17
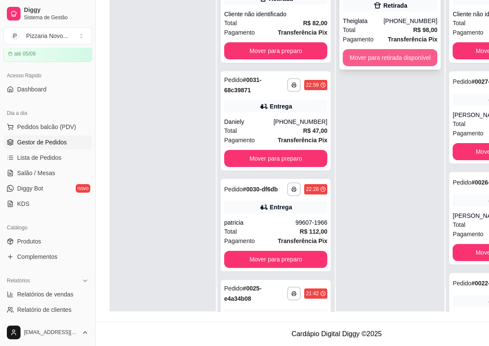
click at [383, 49] on button "Mover para retirada disponível" at bounding box center [389, 57] width 94 height 17
click at [374, 50] on button "Mover para retirada disponível" at bounding box center [389, 58] width 91 height 17
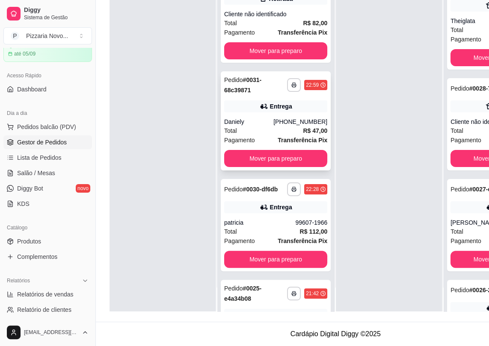
click at [255, 117] on div "**********" at bounding box center [276, 120] width 110 height 99
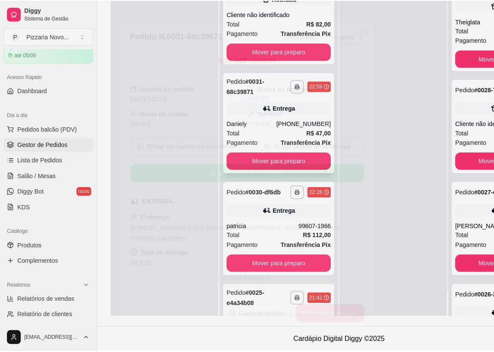
scroll to position [130, 0]
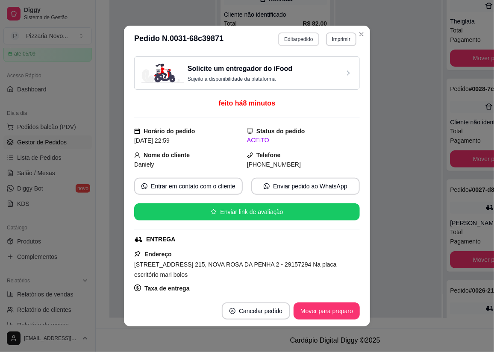
click at [304, 40] on button "Editar pedido" at bounding box center [298, 39] width 41 height 14
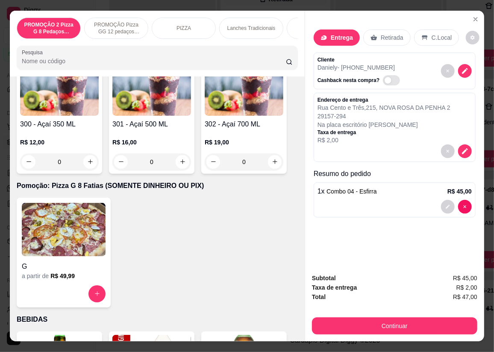
scroll to position [3497, 0]
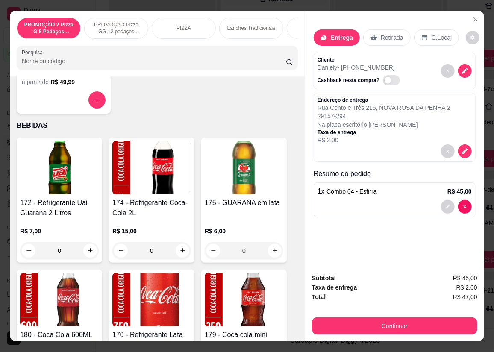
click at [69, 195] on img at bounding box center [59, 167] width 79 height 53
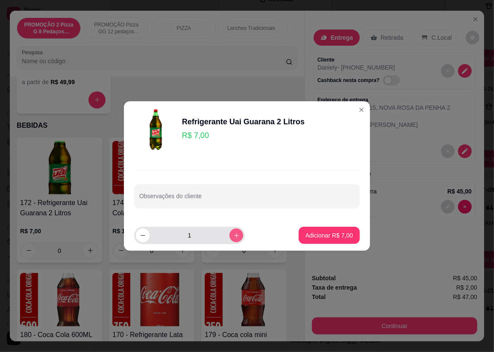
click at [234, 233] on button "increase-product-quantity" at bounding box center [237, 236] width 14 height 14
type input "2"
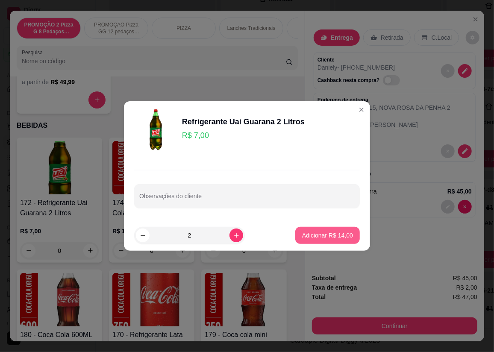
click at [317, 237] on p "Adicionar R$ 14,00" at bounding box center [327, 235] width 51 height 9
type input "2"
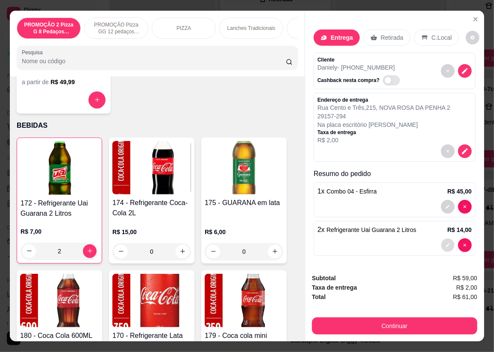
click at [442, 243] on button "decrease-product-quantity" at bounding box center [447, 245] width 13 height 13
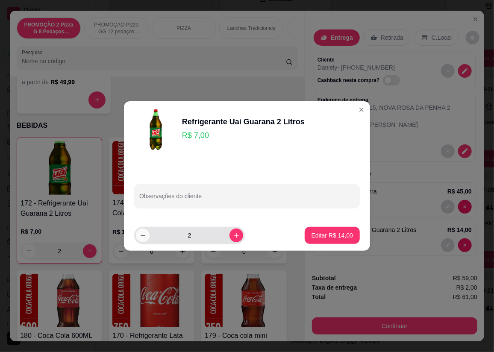
click at [142, 235] on icon "decrease-product-quantity" at bounding box center [143, 236] width 6 height 6
type input "1"
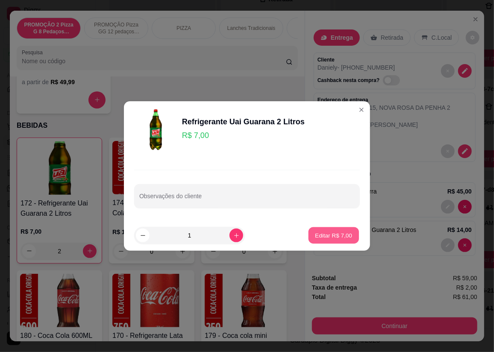
click at [329, 240] on button "Editar R$ 7,00" at bounding box center [334, 235] width 50 height 17
type input "1"
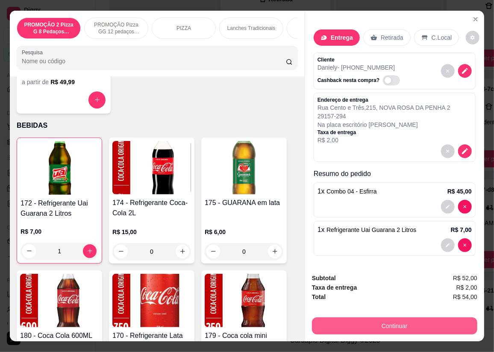
click at [408, 324] on button "Continuar" at bounding box center [394, 326] width 165 height 17
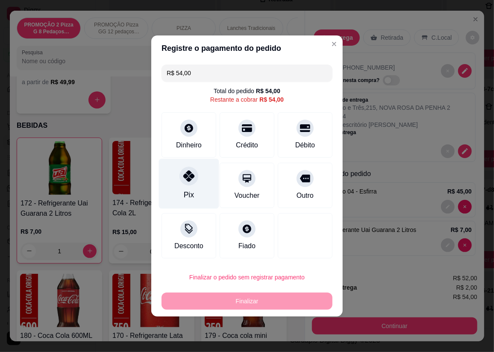
click at [189, 186] on div "Pix" at bounding box center [189, 184] width 60 height 50
type input "R$ 0,00"
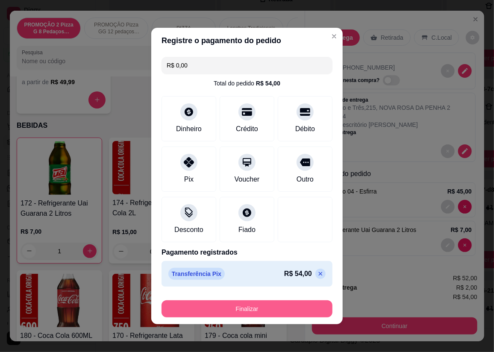
click at [259, 312] on button "Finalizar" at bounding box center [247, 309] width 171 height 17
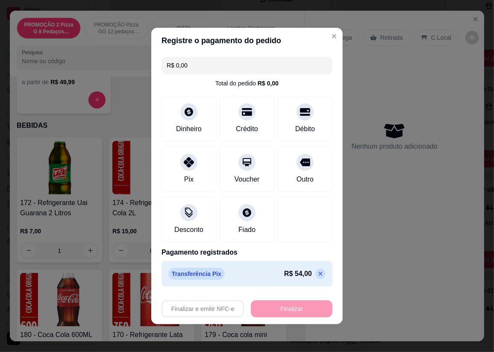
type input "0"
type input "-R$ 54,00"
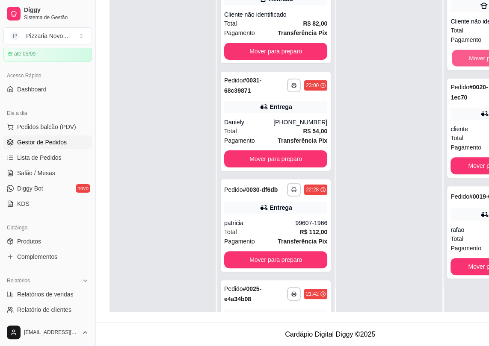
click at [461, 59] on button "Mover para finalizado" at bounding box center [496, 58] width 90 height 17
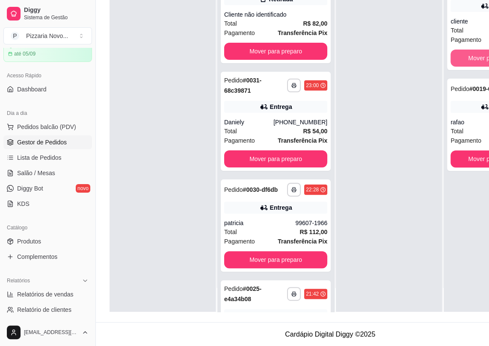
click at [461, 59] on button "Mover para finalizado" at bounding box center [496, 58] width 92 height 17
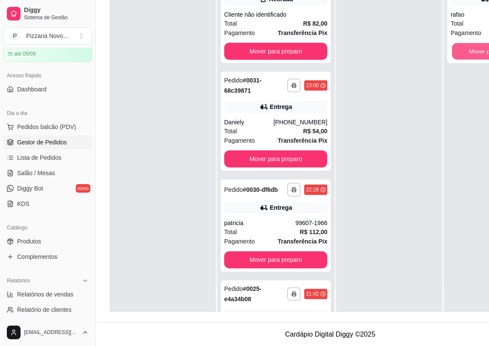
click at [461, 59] on button "Mover para finalizado" at bounding box center [496, 51] width 90 height 17
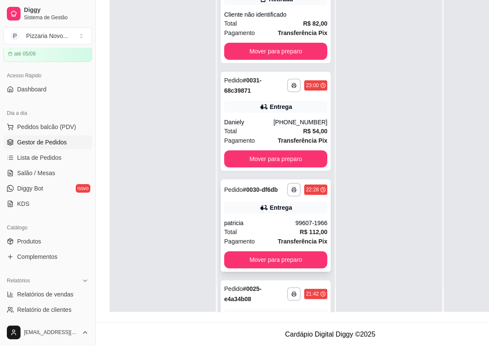
click at [252, 237] on div "Total R$ 112,00" at bounding box center [275, 231] width 103 height 9
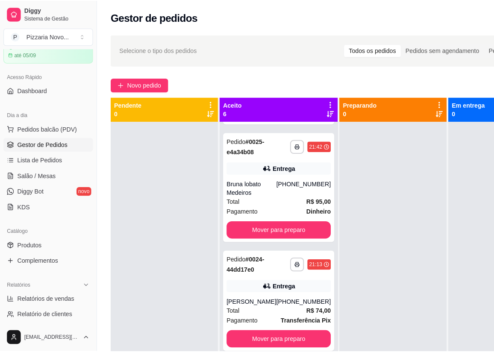
scroll to position [311, 0]
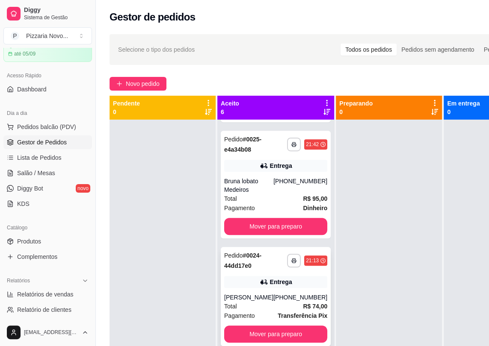
click at [243, 288] on div "Entrega" at bounding box center [275, 282] width 103 height 12
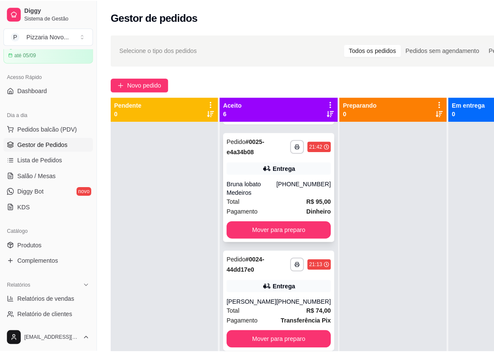
scroll to position [24, 0]
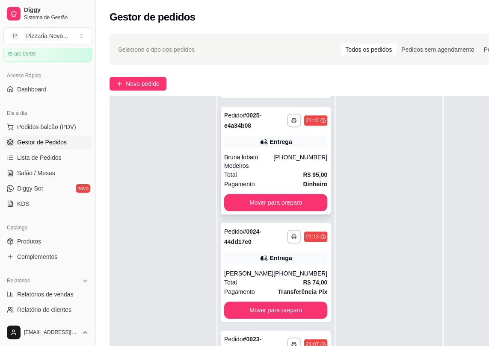
click at [275, 180] on div "Total R$ 95,00" at bounding box center [275, 174] width 103 height 9
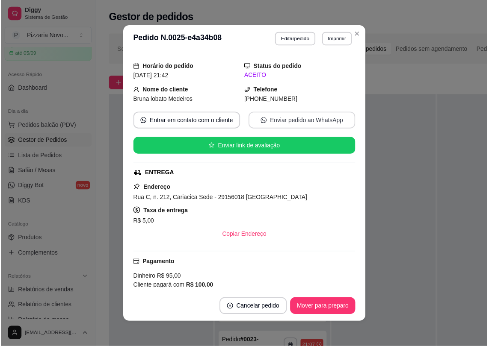
scroll to position [116, 0]
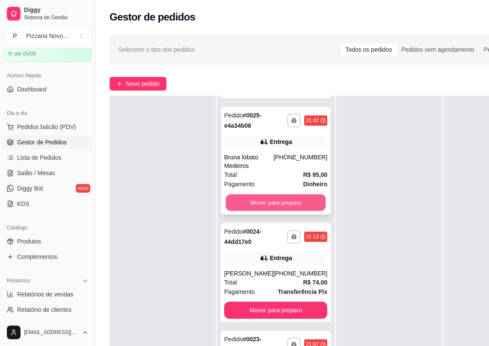
click at [283, 205] on button "Mover para preparo" at bounding box center [276, 203] width 100 height 17
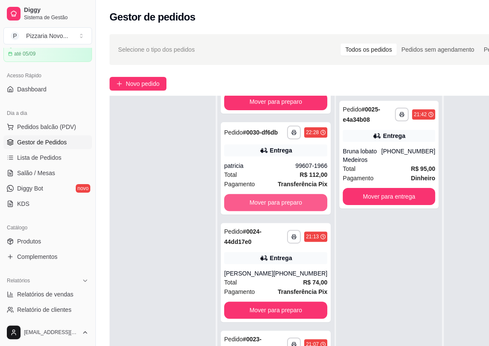
scroll to position [195, 0]
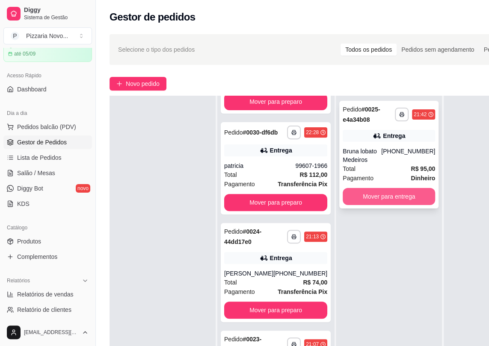
click at [377, 197] on button "Mover para entrega" at bounding box center [388, 196] width 92 height 17
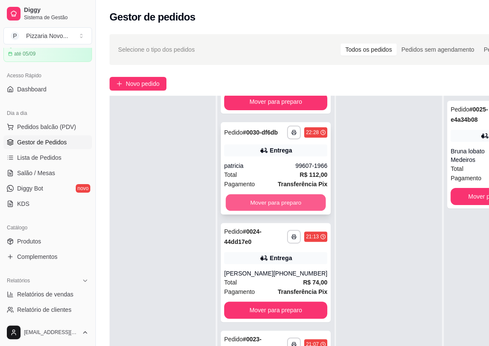
click at [287, 201] on button "Mover para preparo" at bounding box center [276, 203] width 100 height 17
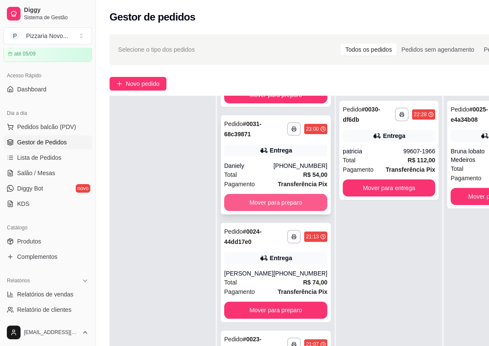
scroll to position [87, 0]
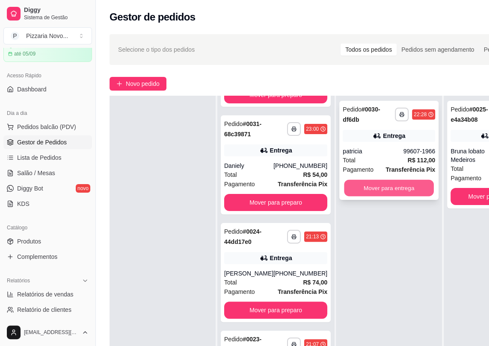
click at [387, 193] on button "Mover para entrega" at bounding box center [389, 188] width 90 height 17
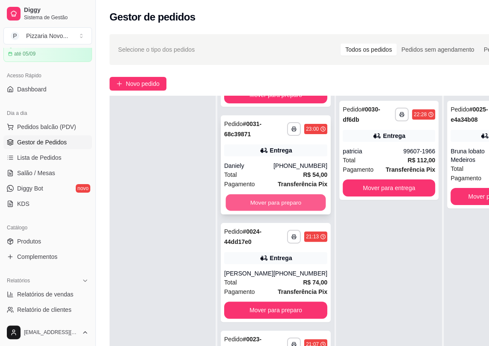
click at [295, 205] on button "Mover para preparo" at bounding box center [276, 203] width 100 height 17
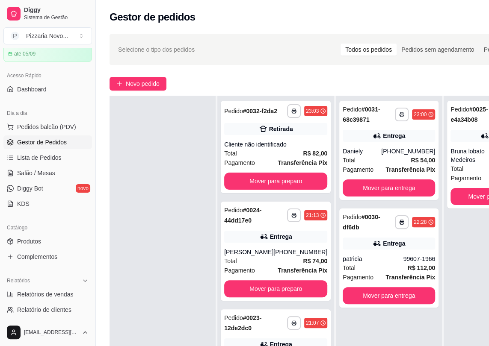
scroll to position [0, 0]
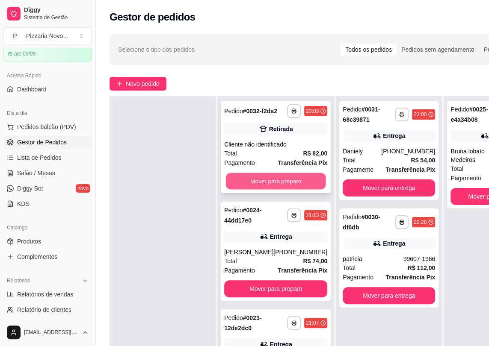
click at [282, 188] on button "Mover para preparo" at bounding box center [276, 181] width 100 height 17
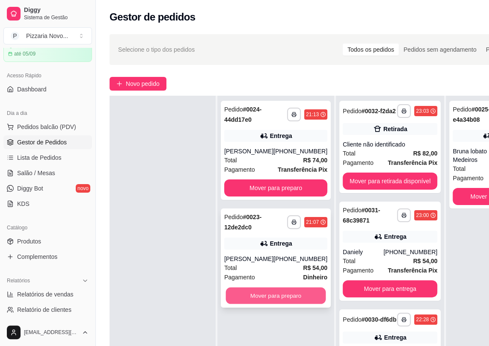
click at [283, 290] on button "Mover para preparo" at bounding box center [276, 296] width 100 height 17
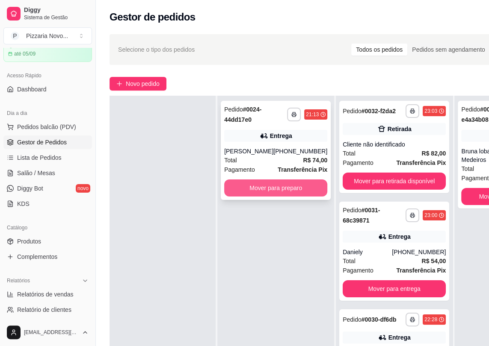
click at [284, 196] on button "Mover para preparo" at bounding box center [275, 188] width 103 height 17
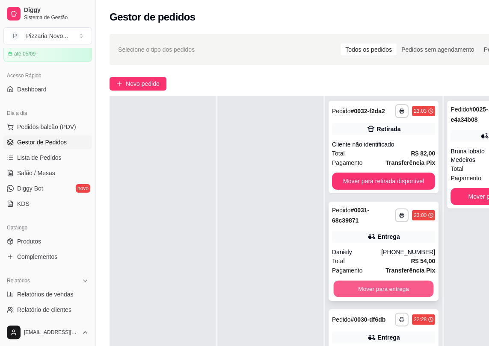
click at [378, 285] on button "Mover para entrega" at bounding box center [383, 289] width 100 height 17
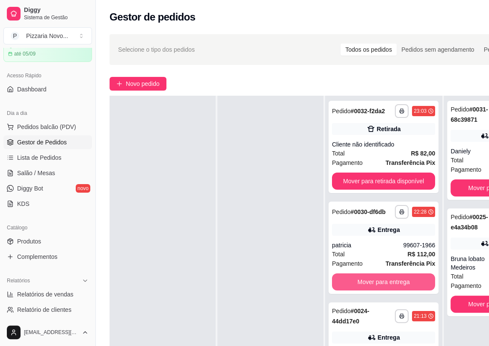
click at [378, 285] on button "Mover para entrega" at bounding box center [383, 282] width 103 height 17
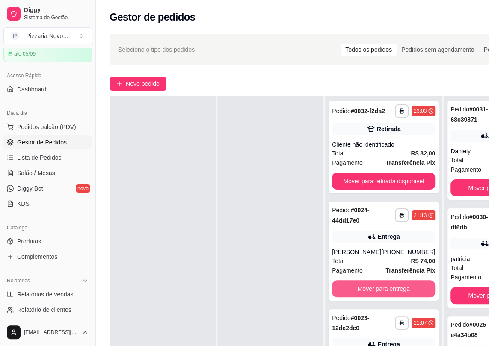
click at [378, 285] on button "Mover para entrega" at bounding box center [383, 288] width 103 height 17
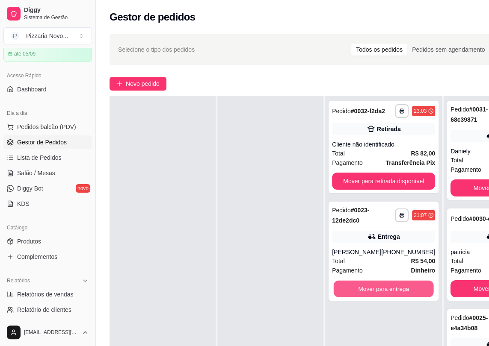
click at [378, 285] on button "Mover para entrega" at bounding box center [383, 289] width 100 height 17
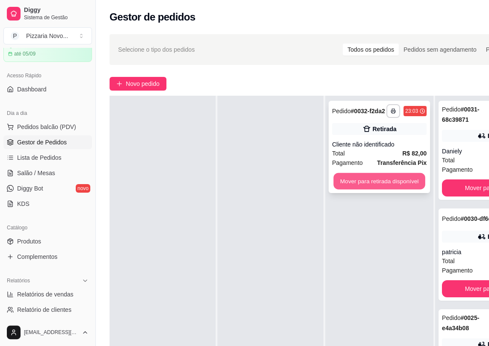
click at [400, 184] on button "Mover para retirada disponível" at bounding box center [378, 181] width 91 height 17
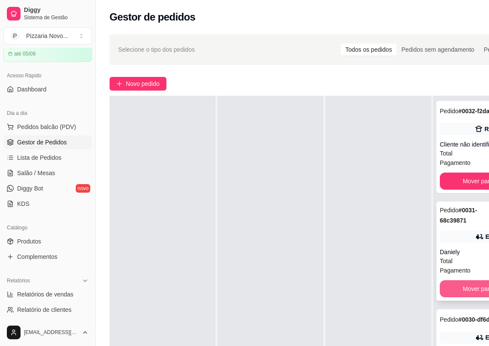
click at [462, 289] on button "Mover para finalizado" at bounding box center [490, 288] width 103 height 17
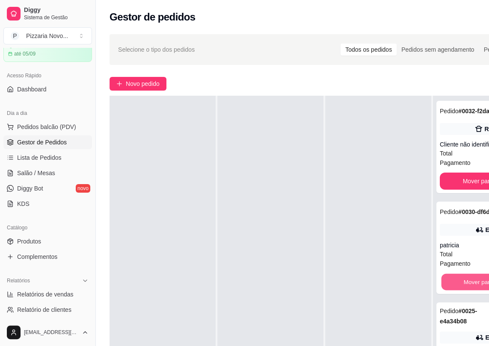
click at [462, 289] on button "Mover para finalizado" at bounding box center [491, 282] width 100 height 17
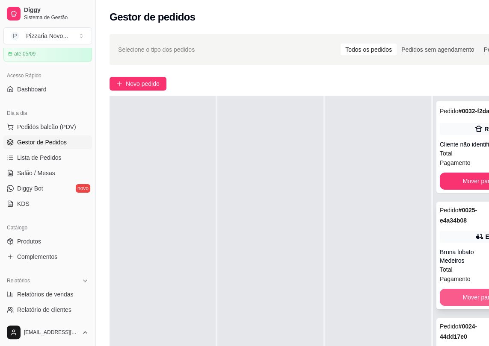
click at [446, 302] on button "Mover para finalizado" at bounding box center [490, 297] width 103 height 17
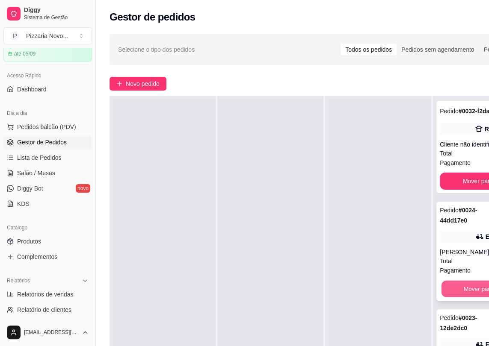
click at [453, 296] on button "Mover para finalizado" at bounding box center [491, 289] width 100 height 17
click at [453, 296] on button "Mover para finalizado" at bounding box center [490, 288] width 103 height 17
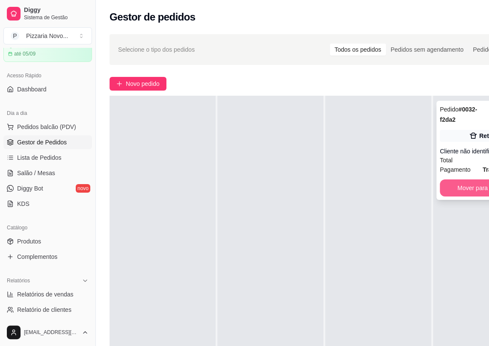
click at [464, 191] on button "Mover para finalizado" at bounding box center [485, 188] width 92 height 17
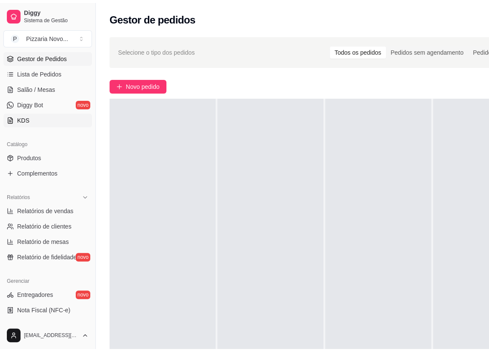
scroll to position [194, 0]
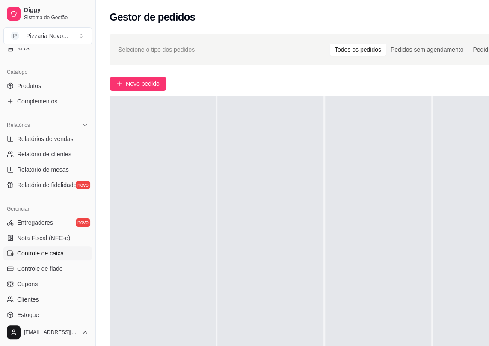
click at [59, 255] on span "Controle de caixa" at bounding box center [40, 253] width 47 height 9
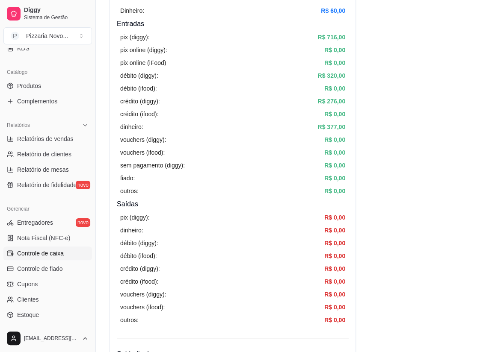
scroll to position [116, 0]
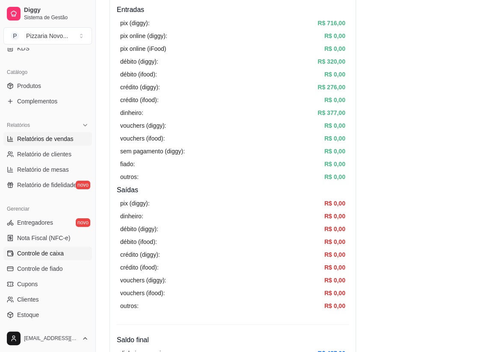
click at [67, 140] on span "Relatórios de vendas" at bounding box center [45, 139] width 56 height 9
select select "ALL"
select select "0"
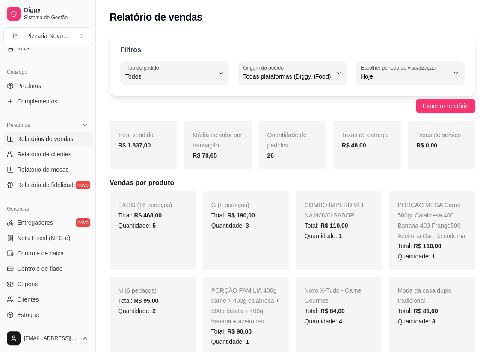
click at [3, 132] on link "Relatórios de vendas" at bounding box center [47, 139] width 88 height 14
